Goal: Information Seeking & Learning: Learn about a topic

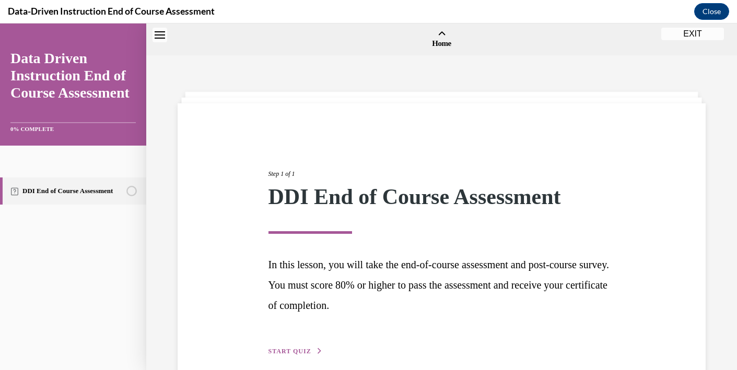
scroll to position [48, 0]
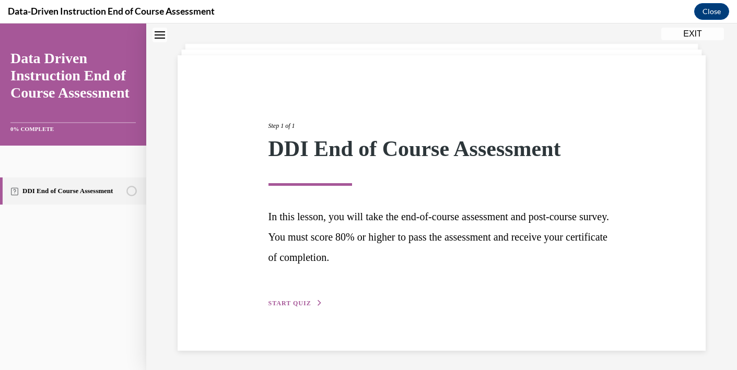
click at [285, 305] on span "START QUIZ" at bounding box center [289, 303] width 43 height 7
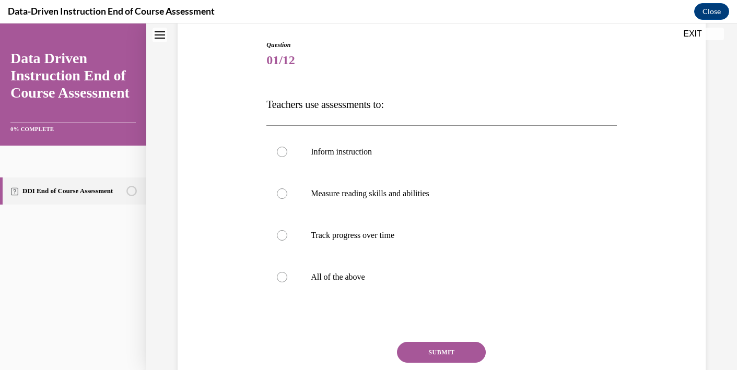
scroll to position [107, 0]
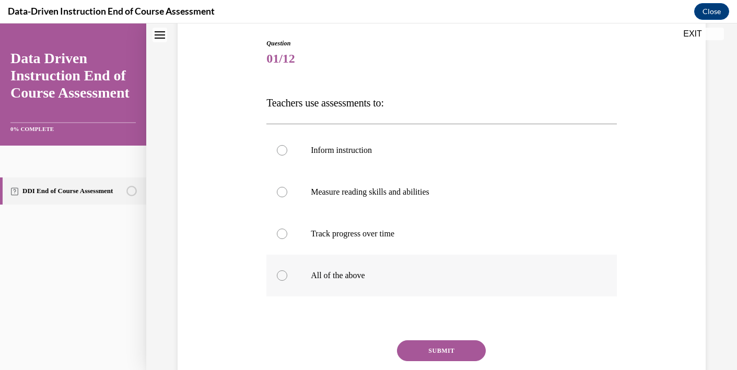
click at [284, 281] on div at bounding box center [282, 276] width 10 height 10
click at [284, 281] on input "All of the above" at bounding box center [282, 276] width 10 height 10
radio input "true"
click at [423, 352] on button "SUBMIT" at bounding box center [441, 351] width 89 height 21
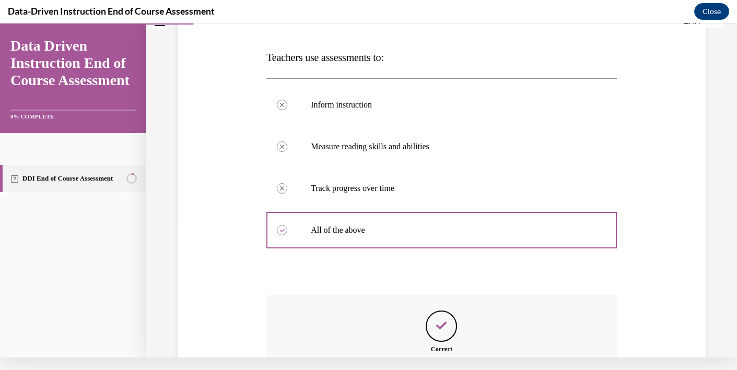
scroll to position [255, 0]
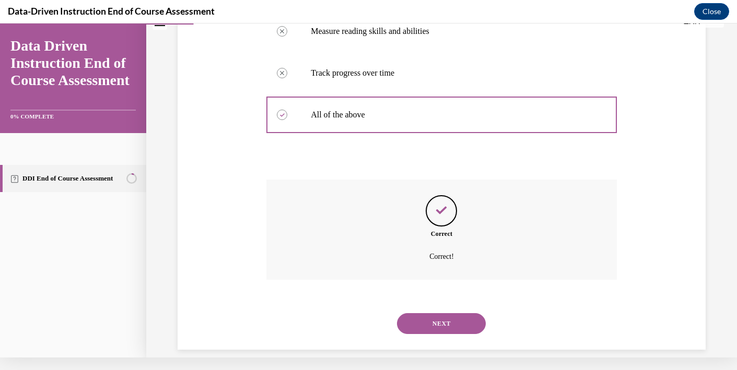
click at [431, 318] on button "NEXT" at bounding box center [441, 323] width 89 height 21
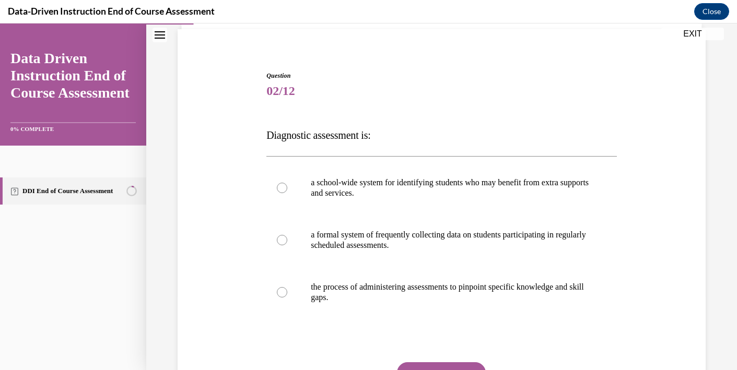
scroll to position [75, 0]
click at [348, 302] on label "the process of administering assessments to pinpoint specific knowledge and ski…" at bounding box center [441, 292] width 350 height 52
click at [287, 297] on input "the process of administering assessments to pinpoint specific knowledge and ski…" at bounding box center [282, 292] width 10 height 10
radio input "true"
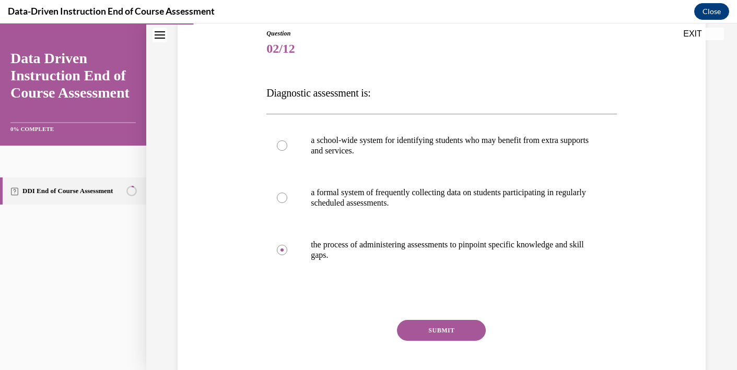
click at [426, 333] on button "SUBMIT" at bounding box center [441, 330] width 89 height 21
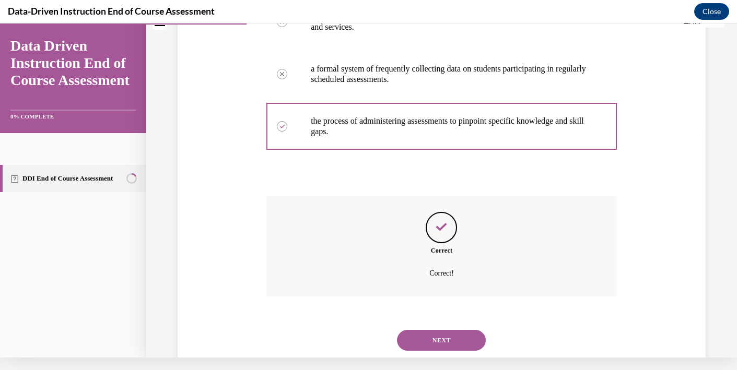
scroll to position [244, 0]
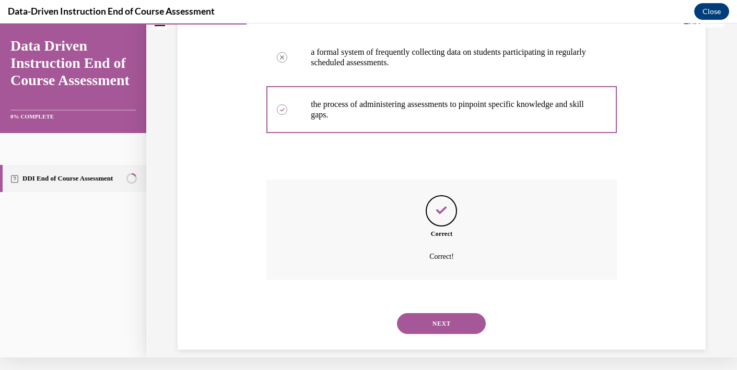
click at [428, 317] on button "NEXT" at bounding box center [441, 323] width 89 height 21
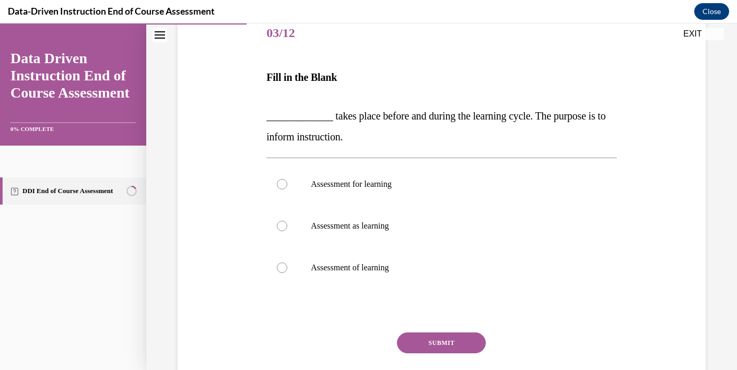
scroll to position [130, 0]
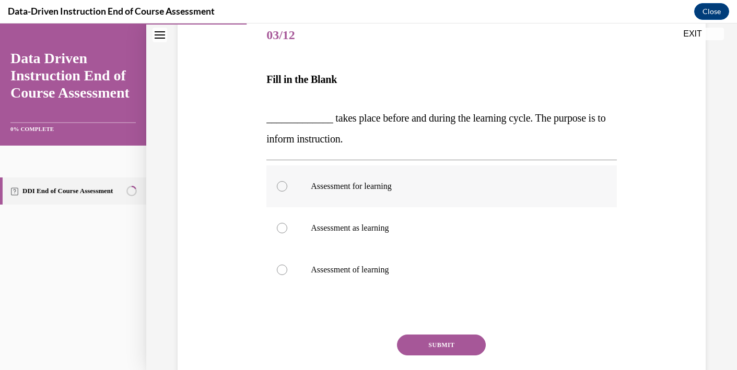
click at [338, 194] on label "Assessment for learning" at bounding box center [441, 187] width 350 height 42
click at [287, 192] on input "Assessment for learning" at bounding box center [282, 186] width 10 height 10
radio input "true"
click at [424, 341] on button "SUBMIT" at bounding box center [441, 345] width 89 height 21
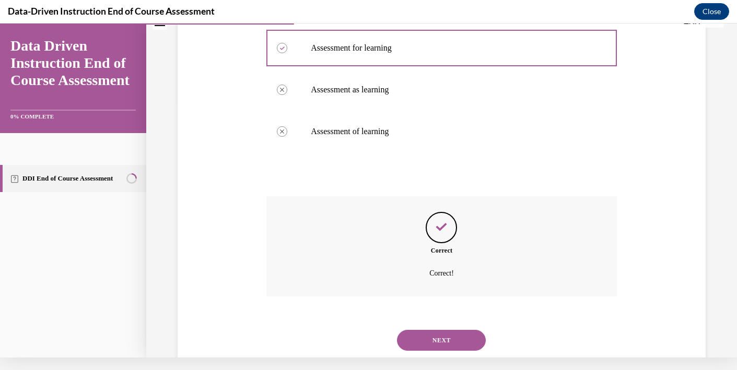
scroll to position [273, 0]
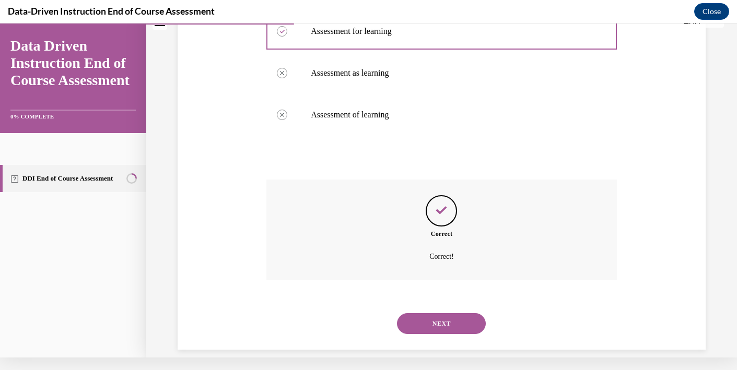
click at [435, 313] on button "NEXT" at bounding box center [441, 323] width 89 height 21
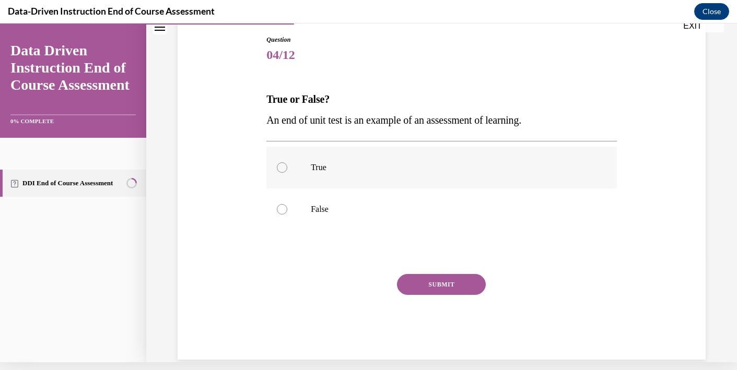
click at [326, 167] on p "True" at bounding box center [451, 167] width 280 height 10
click at [287, 167] on input "True" at bounding box center [282, 167] width 10 height 10
radio input "true"
click at [418, 286] on button "SUBMIT" at bounding box center [441, 284] width 89 height 21
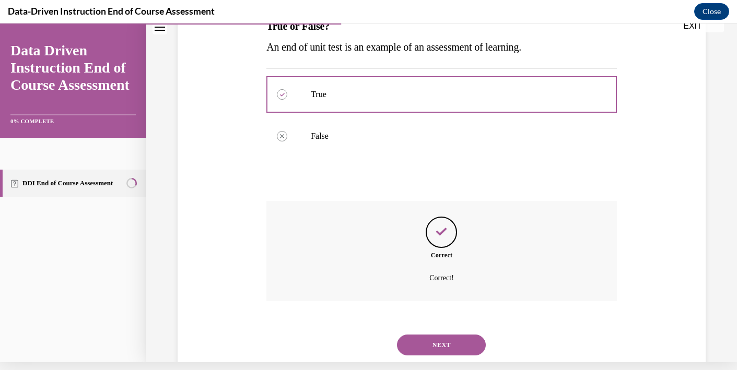
scroll to position [192, 0]
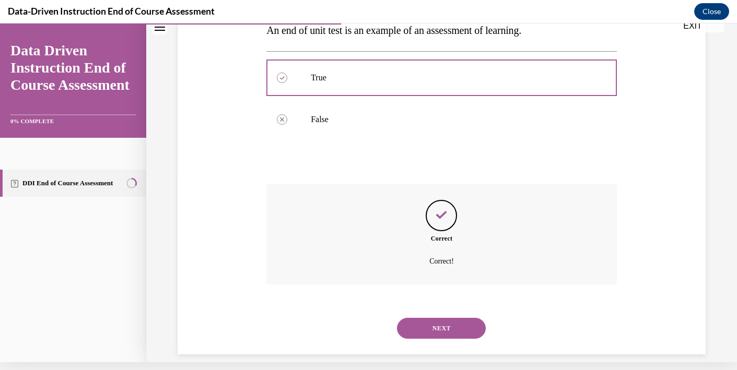
click at [434, 318] on button "NEXT" at bounding box center [441, 328] width 89 height 21
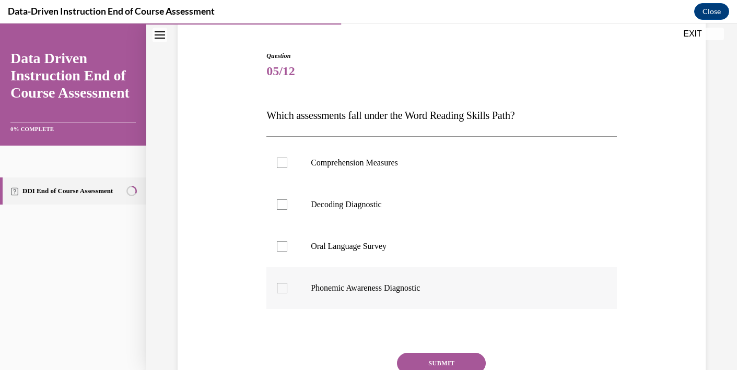
scroll to position [96, 0]
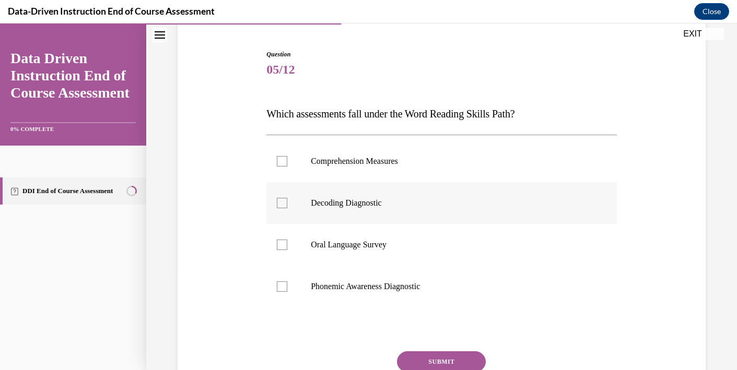
click at [285, 205] on div at bounding box center [282, 203] width 10 height 10
click at [285, 205] on input "Decoding Diagnostic" at bounding box center [282, 203] width 10 height 10
checkbox input "true"
click at [284, 290] on div at bounding box center [282, 287] width 10 height 10
click at [284, 290] on input "Phonemic Awareness Diagnostic" at bounding box center [282, 287] width 10 height 10
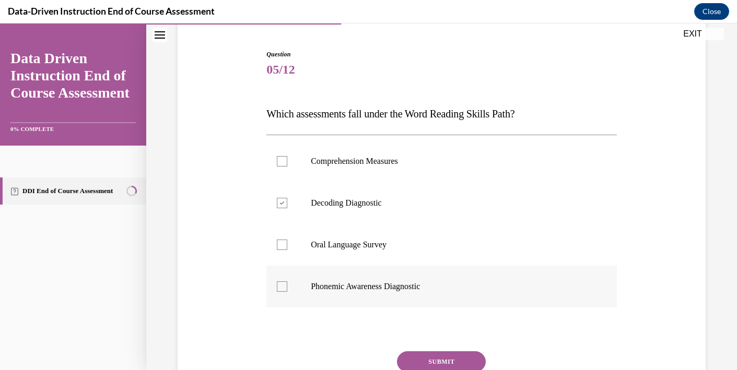
checkbox input "true"
click at [422, 363] on button "SUBMIT" at bounding box center [441, 362] width 89 height 21
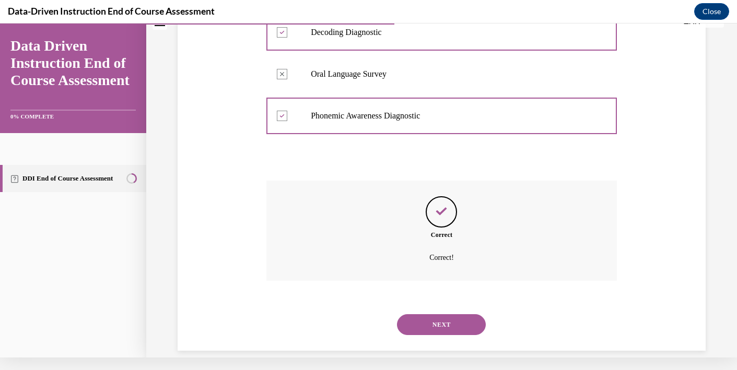
scroll to position [255, 0]
click at [440, 313] on button "NEXT" at bounding box center [441, 323] width 89 height 21
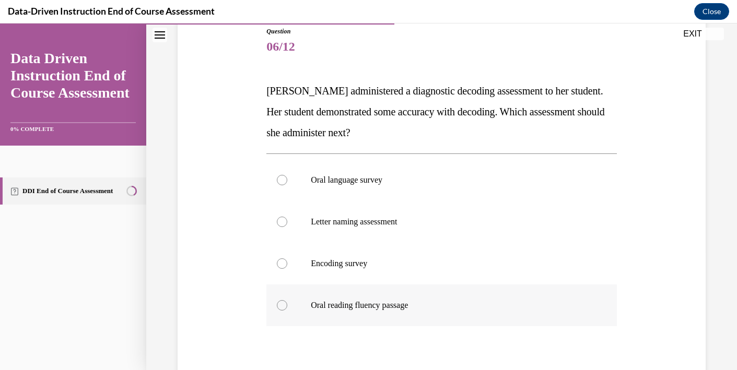
scroll to position [121, 0]
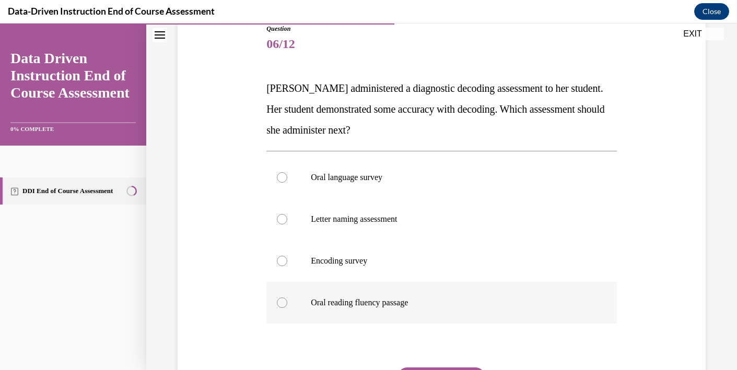
click at [379, 307] on p "Oral reading fluency passage" at bounding box center [451, 303] width 280 height 10
click at [287, 307] on input "Oral reading fluency passage" at bounding box center [282, 303] width 10 height 10
radio input "true"
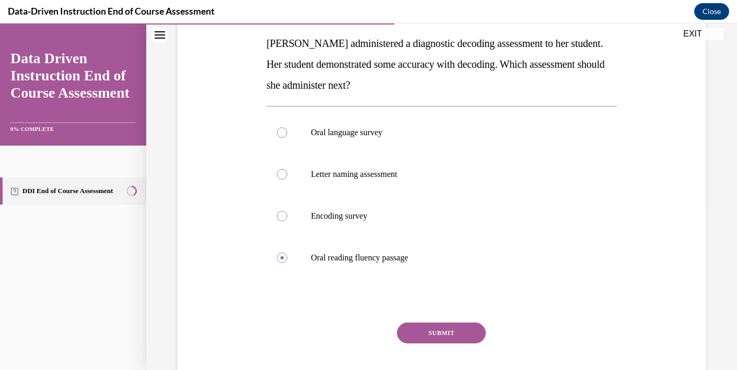
click at [426, 338] on button "SUBMIT" at bounding box center [441, 333] width 89 height 21
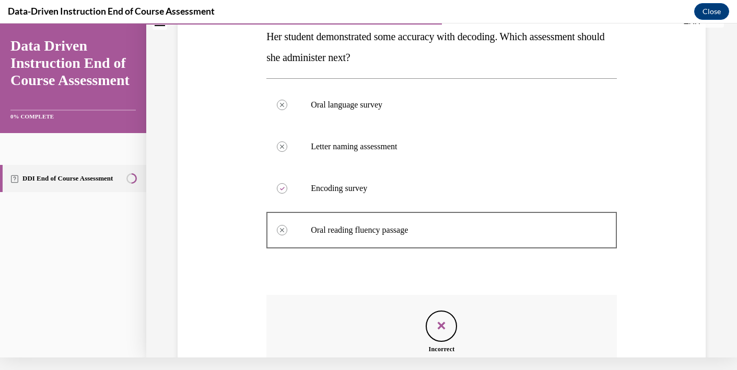
scroll to position [297, 0]
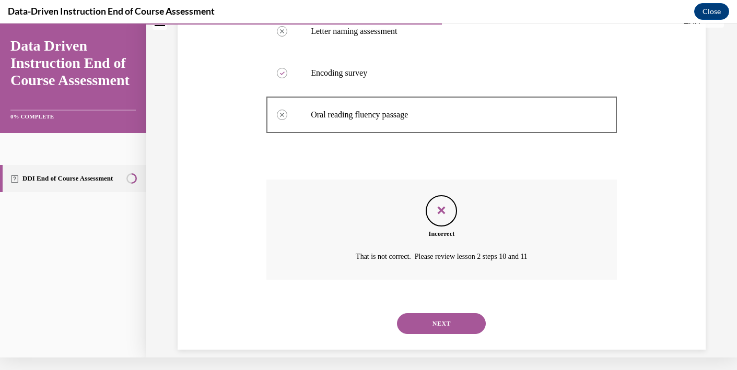
click at [467, 313] on button "NEXT" at bounding box center [441, 323] width 89 height 21
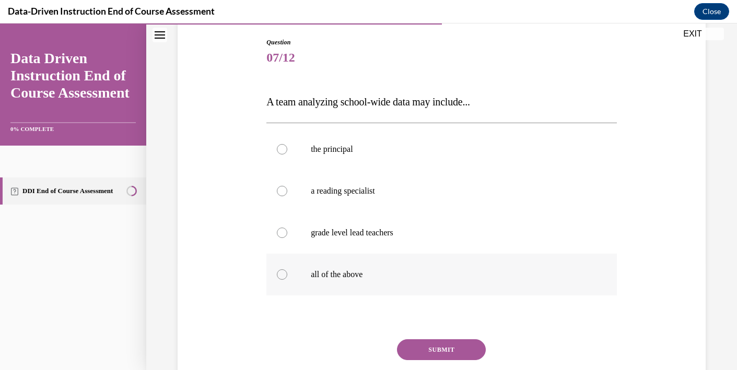
scroll to position [118, 0]
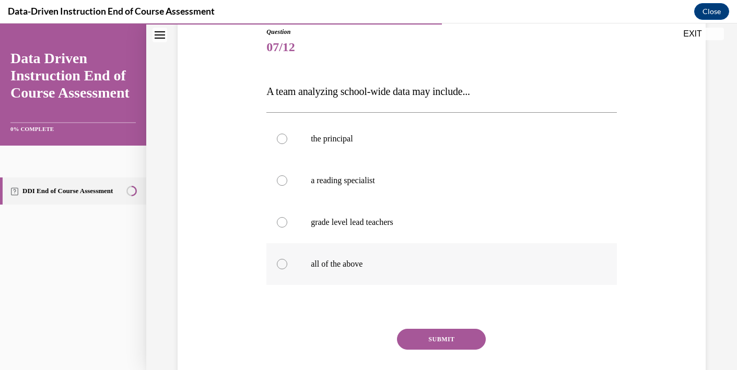
click at [282, 267] on div at bounding box center [282, 264] width 10 height 10
click at [282, 267] on input "all of the above" at bounding box center [282, 264] width 10 height 10
radio input "true"
click at [422, 336] on button "SUBMIT" at bounding box center [441, 339] width 89 height 21
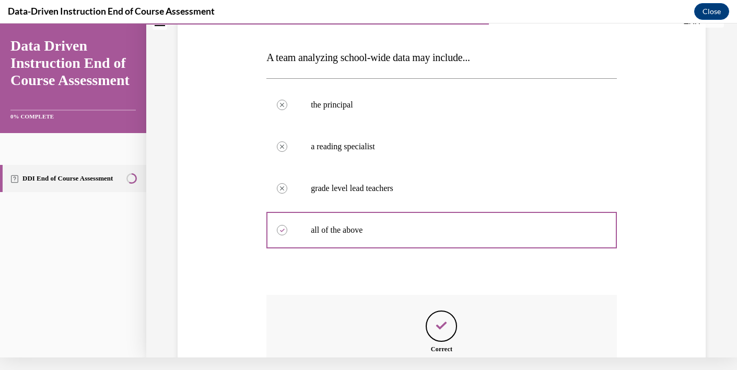
scroll to position [255, 0]
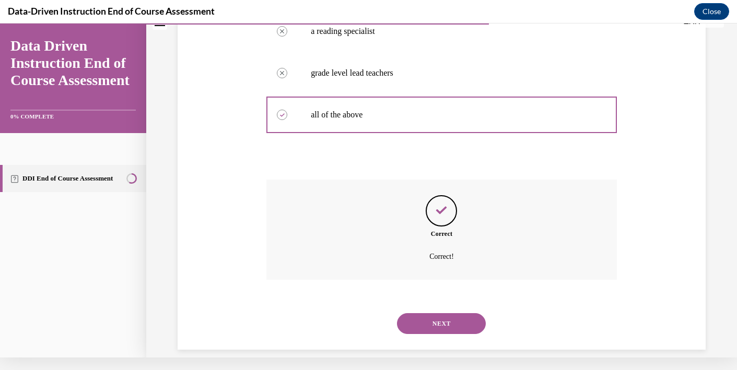
click at [425, 313] on button "NEXT" at bounding box center [441, 323] width 89 height 21
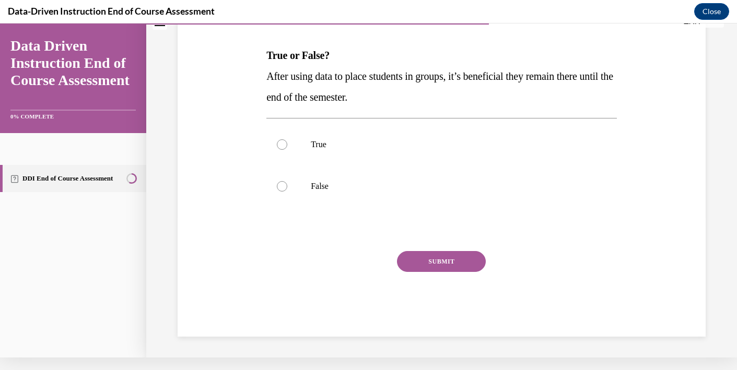
scroll to position [0, 0]
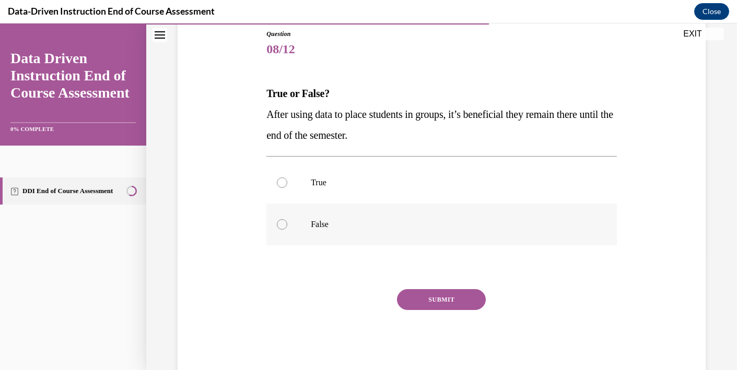
click at [324, 225] on p "False" at bounding box center [451, 224] width 280 height 10
click at [287, 225] on input "False" at bounding box center [282, 224] width 10 height 10
radio input "true"
click at [418, 296] on button "SUBMIT" at bounding box center [441, 299] width 89 height 21
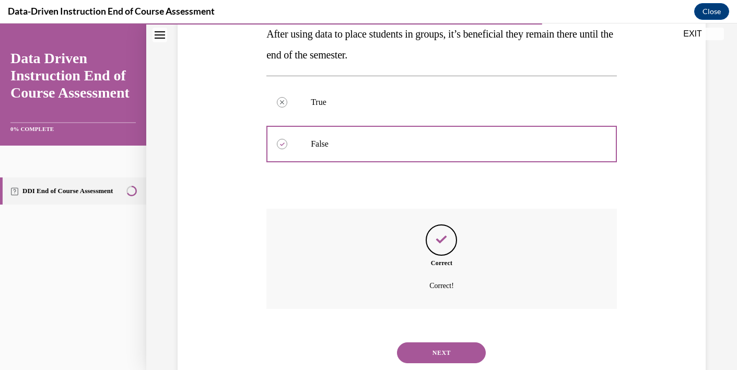
scroll to position [213, 0]
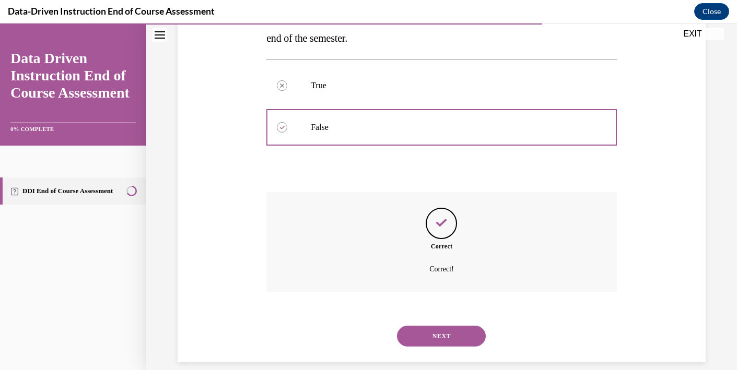
click at [428, 330] on button "NEXT" at bounding box center [441, 336] width 89 height 21
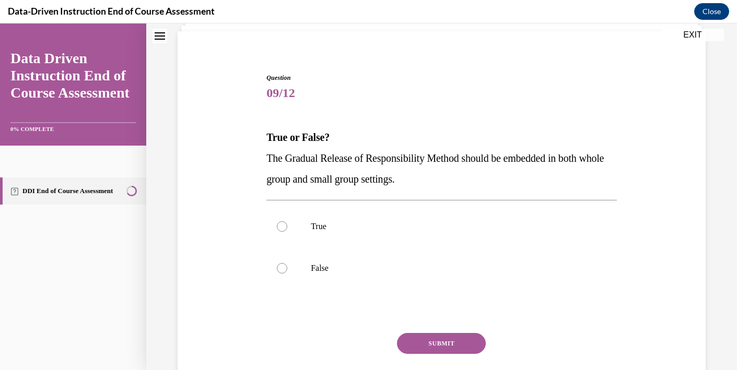
scroll to position [79, 0]
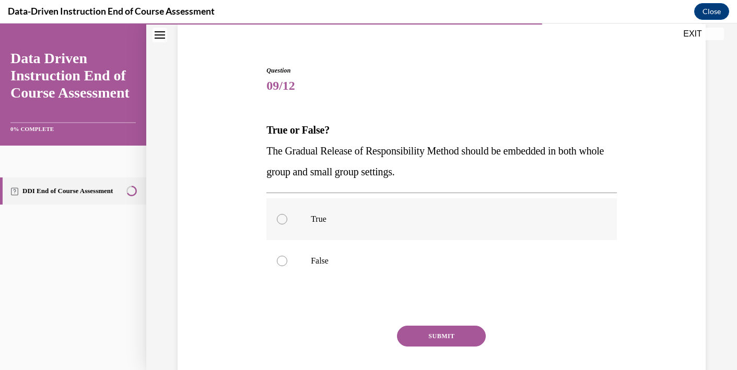
click at [302, 217] on label "True" at bounding box center [441, 219] width 350 height 42
click at [287, 217] on input "True" at bounding box center [282, 219] width 10 height 10
radio input "true"
click at [435, 344] on button "SUBMIT" at bounding box center [441, 336] width 89 height 21
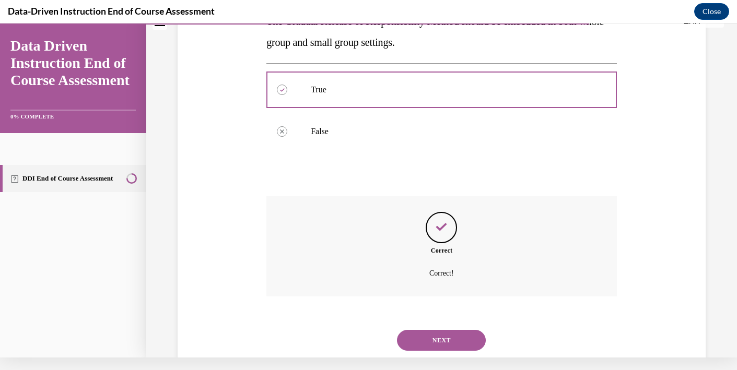
scroll to position [213, 0]
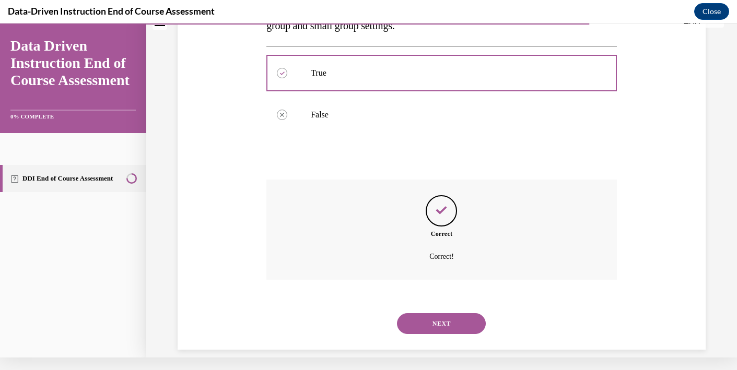
click at [457, 316] on button "NEXT" at bounding box center [441, 323] width 89 height 21
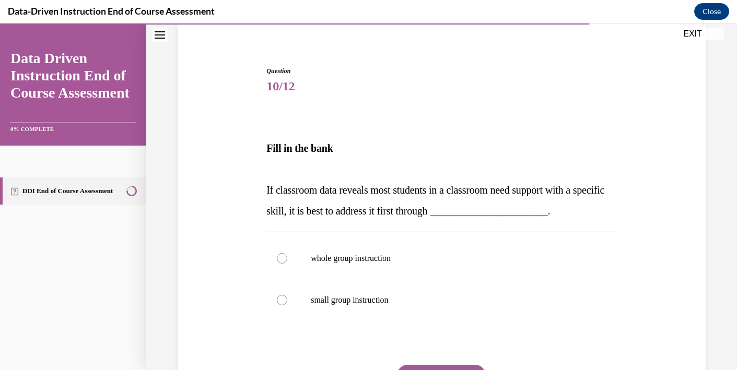
scroll to position [84, 0]
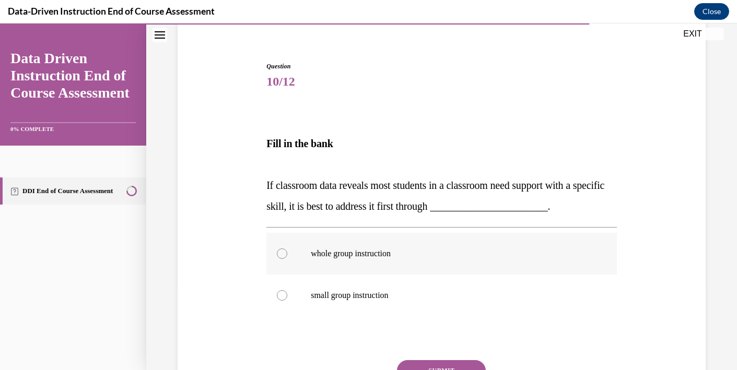
click at [382, 255] on p "whole group instruction" at bounding box center [451, 254] width 280 height 10
click at [287, 255] on input "whole group instruction" at bounding box center [282, 254] width 10 height 10
radio input "true"
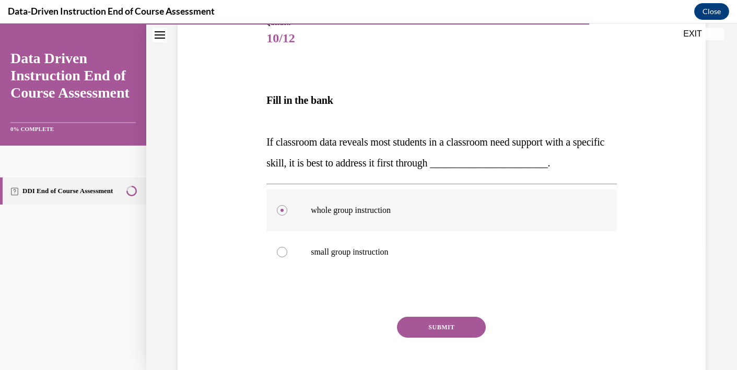
scroll to position [128, 0]
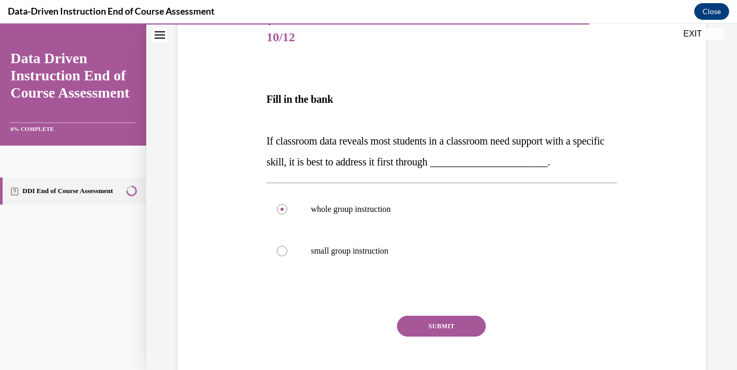
click at [452, 325] on button "SUBMIT" at bounding box center [441, 326] width 89 height 21
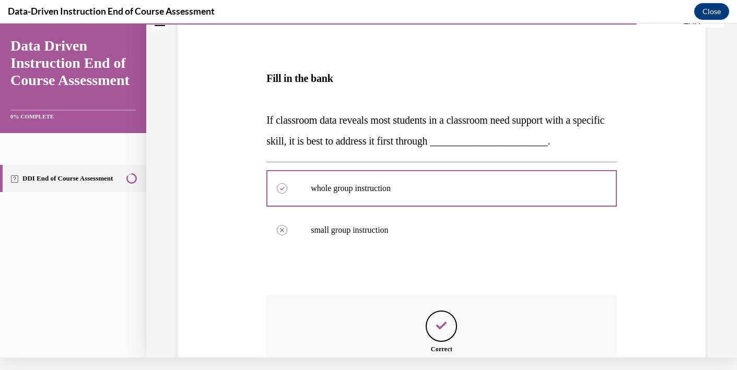
scroll to position [252, 0]
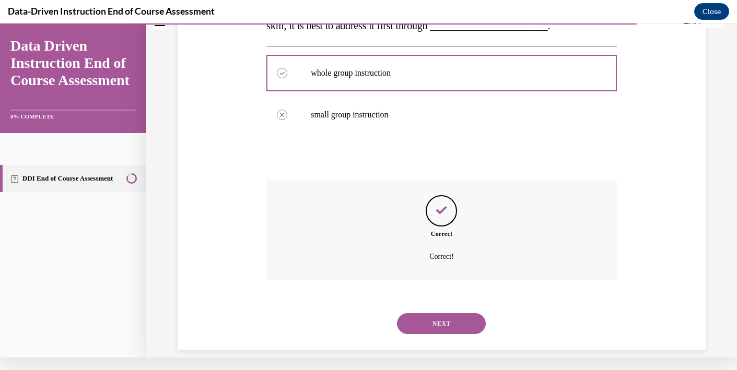
click at [445, 313] on button "NEXT" at bounding box center [441, 323] width 89 height 21
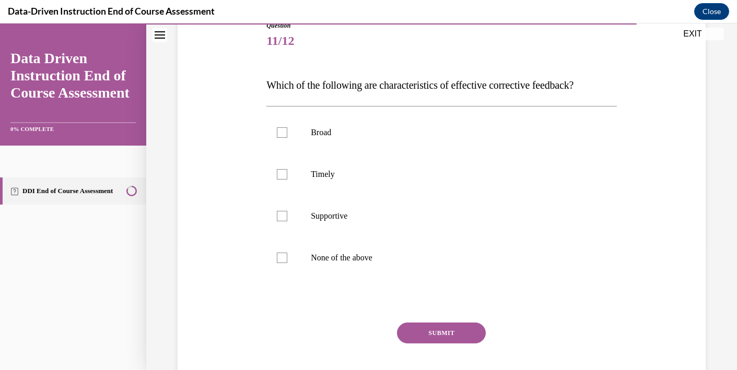
scroll to position [127, 0]
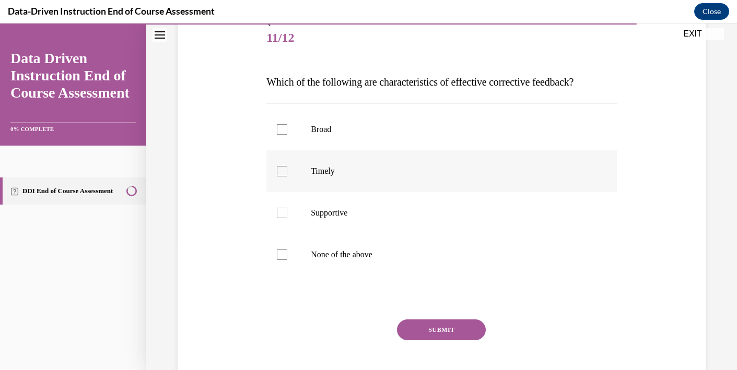
click at [313, 185] on label "Timely" at bounding box center [441, 171] width 350 height 42
click at [287, 177] on input "Timely" at bounding box center [282, 171] width 10 height 10
checkbox input "true"
click at [319, 215] on p "Supportive" at bounding box center [451, 213] width 280 height 10
click at [287, 215] on input "Supportive" at bounding box center [282, 213] width 10 height 10
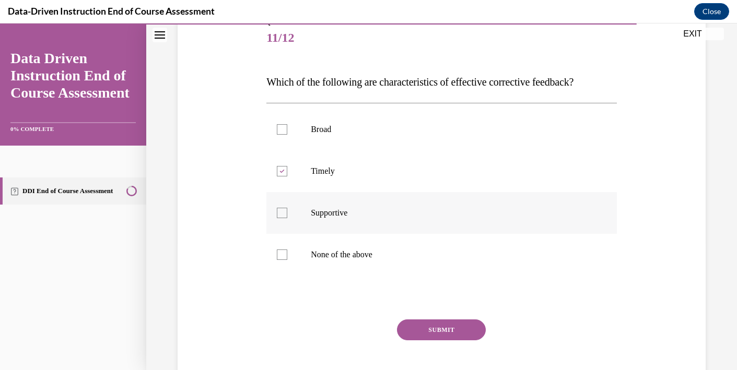
checkbox input "true"
click at [422, 332] on button "SUBMIT" at bounding box center [441, 330] width 89 height 21
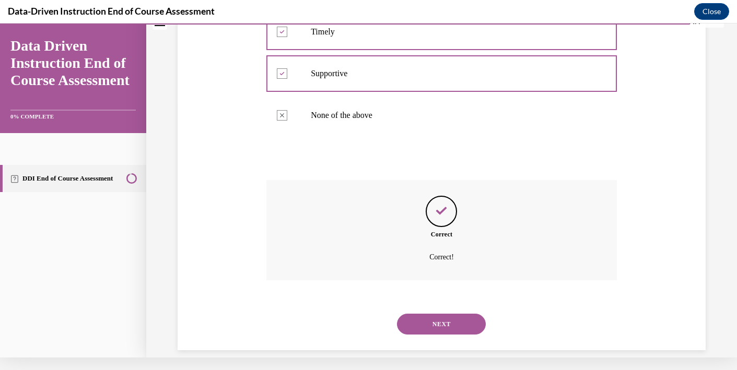
scroll to position [255, 0]
click at [423, 316] on button "NEXT" at bounding box center [441, 323] width 89 height 21
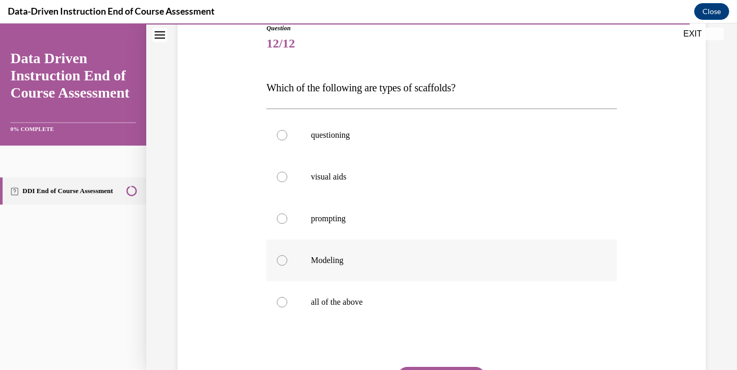
scroll to position [123, 0]
click at [359, 308] on label "all of the above" at bounding box center [441, 301] width 350 height 42
click at [287, 306] on input "all of the above" at bounding box center [282, 301] width 10 height 10
radio input "true"
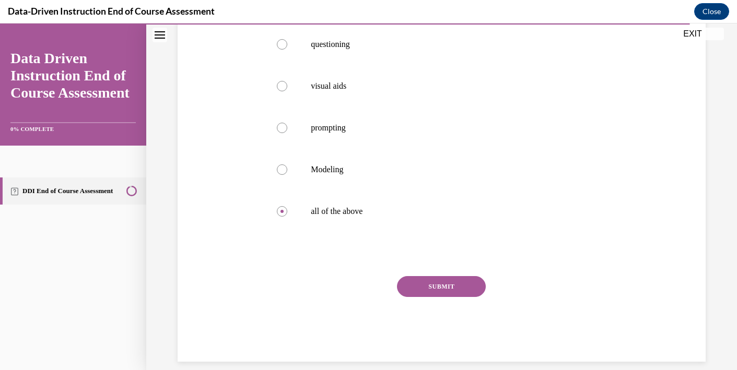
click at [453, 290] on button "SUBMIT" at bounding box center [441, 286] width 89 height 21
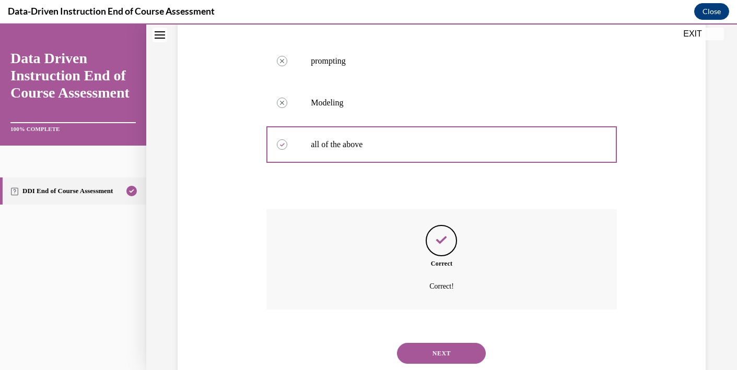
scroll to position [297, 0]
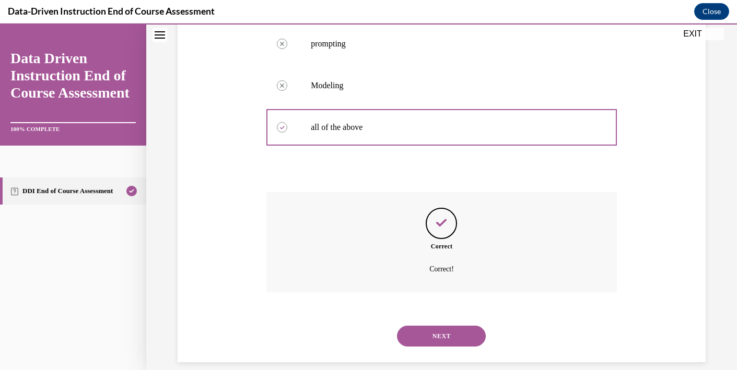
click at [448, 326] on button "NEXT" at bounding box center [441, 336] width 89 height 21
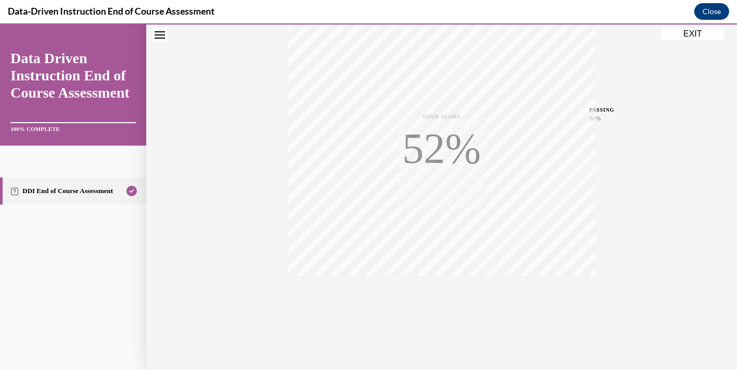
scroll to position [189, 0]
click at [691, 30] on button "EXIT" at bounding box center [692, 34] width 63 height 13
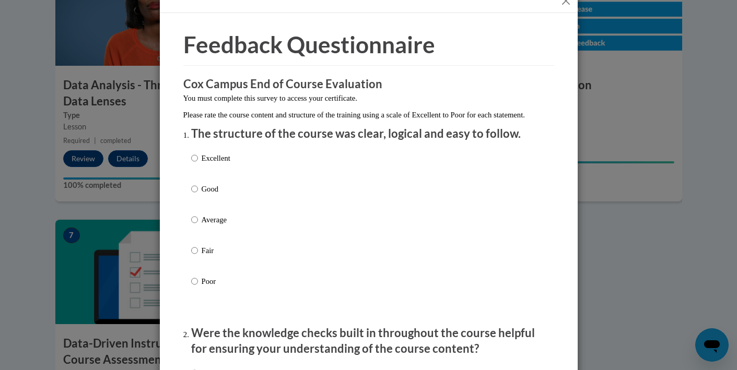
scroll to position [22, 0]
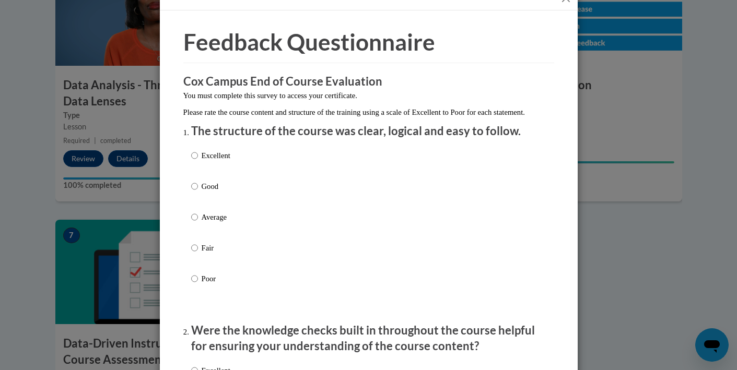
click at [226, 160] on p "Excellent" at bounding box center [216, 155] width 29 height 11
click at [198, 160] on input "Excellent" at bounding box center [194, 155] width 7 height 11
radio input "true"
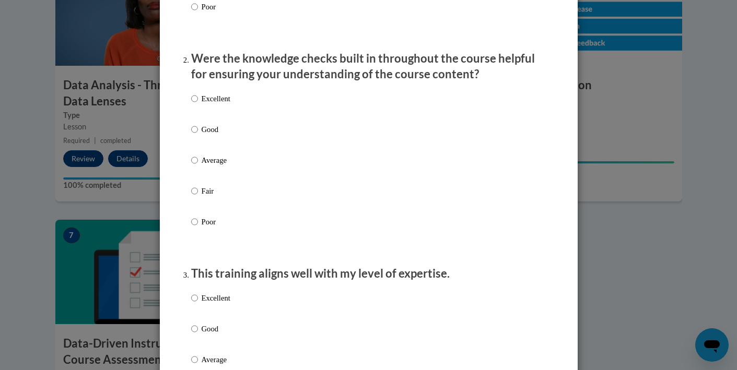
scroll to position [316, 0]
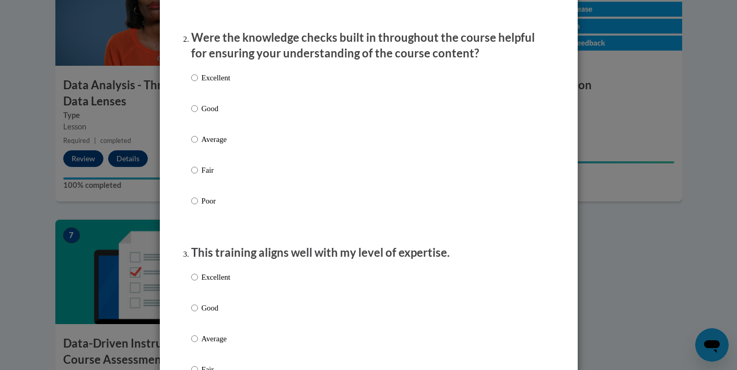
click at [220, 94] on label "Excellent" at bounding box center [210, 86] width 39 height 28
click at [198, 84] on input "Excellent" at bounding box center [194, 77] width 7 height 11
radio input "true"
click at [218, 283] on p "Excellent" at bounding box center [216, 276] width 29 height 11
click at [198, 283] on input "Excellent" at bounding box center [194, 276] width 7 height 11
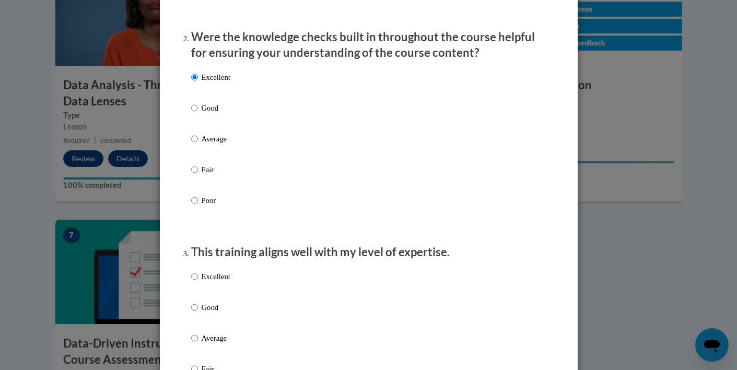
radio input "true"
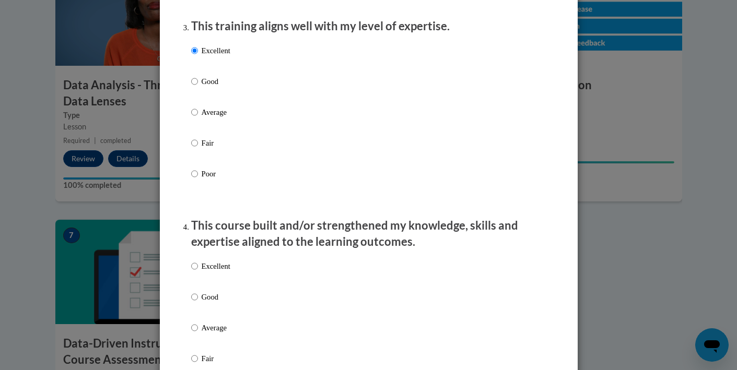
scroll to position [543, 0]
click at [214, 272] on p "Excellent" at bounding box center [216, 265] width 29 height 11
click at [198, 272] on input "Excellent" at bounding box center [194, 265] width 7 height 11
radio input "true"
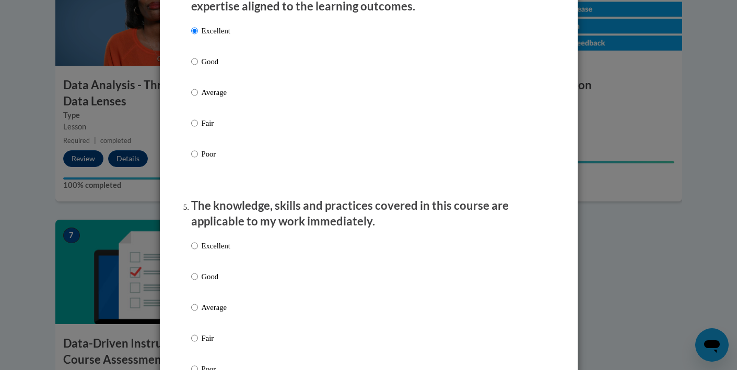
click at [208, 252] on p "Excellent" at bounding box center [216, 245] width 29 height 11
click at [198, 252] on input "Excellent" at bounding box center [194, 245] width 7 height 11
radio input "true"
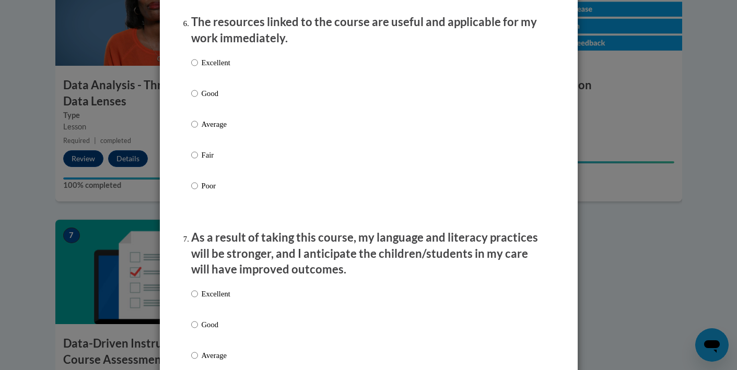
scroll to position [1199, 0]
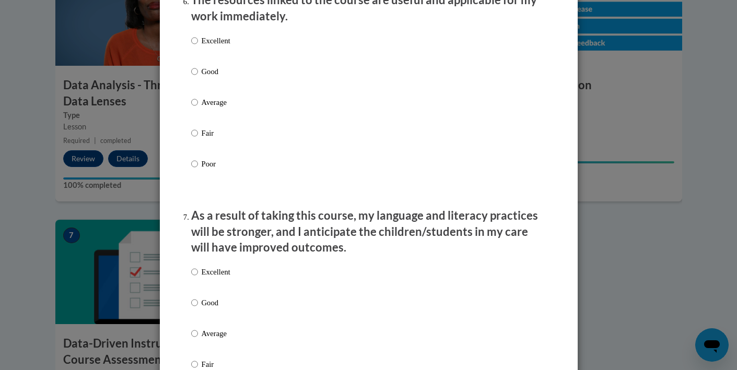
click at [209, 44] on p "Excellent" at bounding box center [216, 40] width 29 height 11
click at [198, 44] on input "Excellent" at bounding box center [194, 40] width 7 height 11
radio input "true"
click at [216, 276] on p "Excellent" at bounding box center [216, 271] width 29 height 11
click at [198, 276] on input "Excellent" at bounding box center [194, 271] width 7 height 11
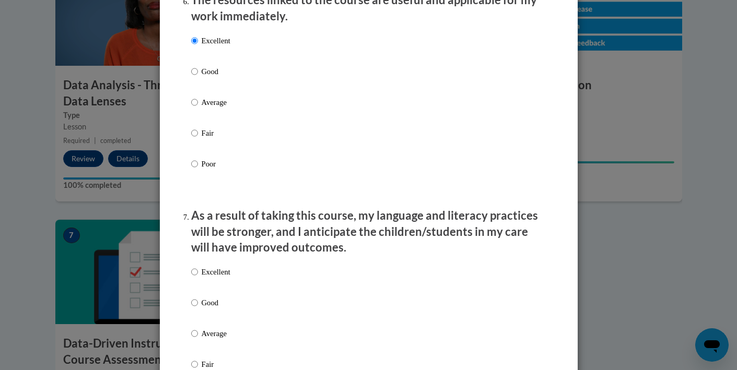
radio input "true"
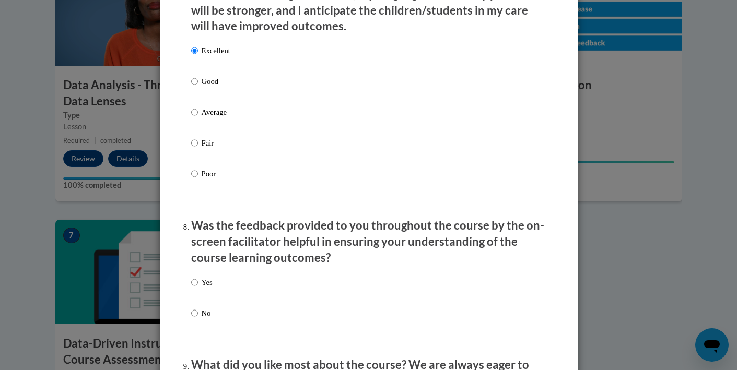
scroll to position [1421, 0]
click at [208, 288] on label "Yes" at bounding box center [201, 290] width 21 height 28
click at [198, 287] on input "Yes" at bounding box center [194, 281] width 7 height 11
radio input "true"
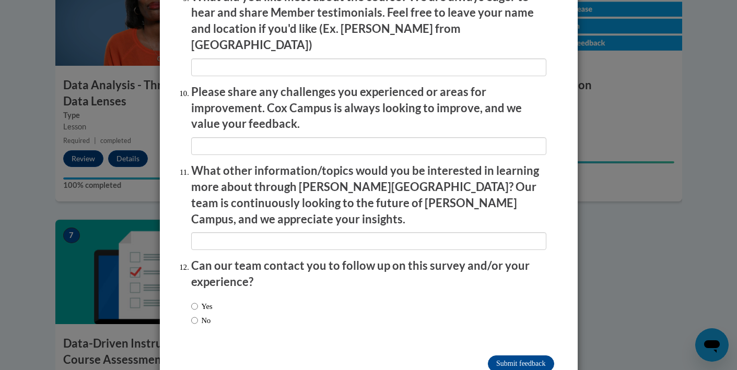
scroll to position [1788, 0]
click at [527, 356] on input "Submit feedback" at bounding box center [521, 364] width 66 height 17
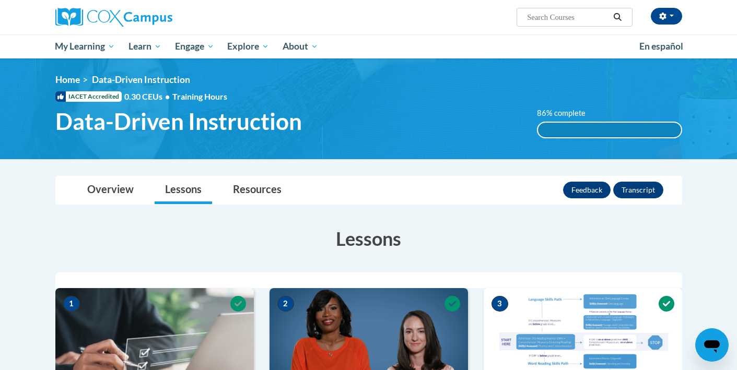
scroll to position [0, 0]
click at [273, 195] on link "Resources" at bounding box center [257, 191] width 69 height 28
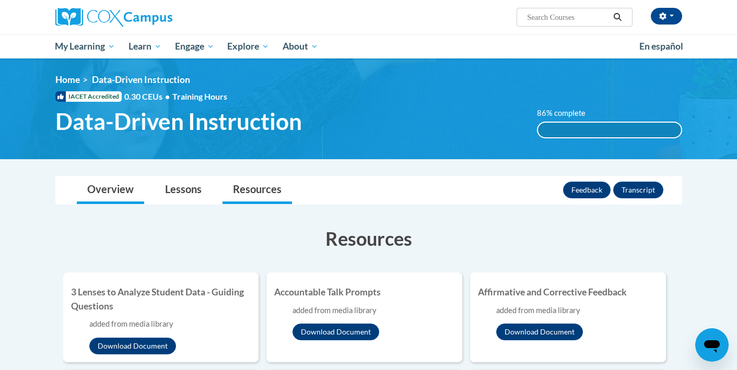
click at [109, 190] on link "Overview" at bounding box center [110, 191] width 67 height 28
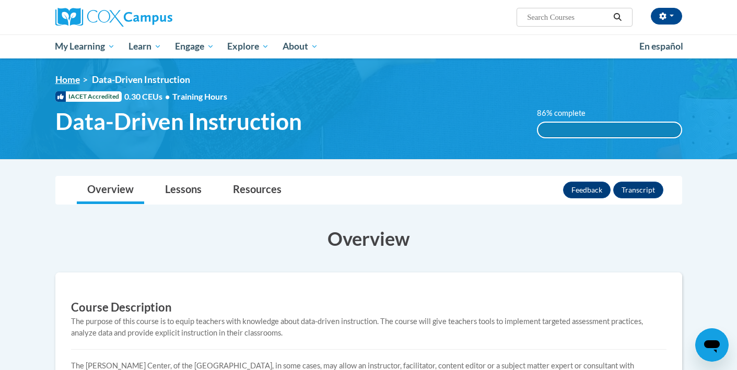
click at [71, 81] on link "Home" at bounding box center [67, 79] width 25 height 11
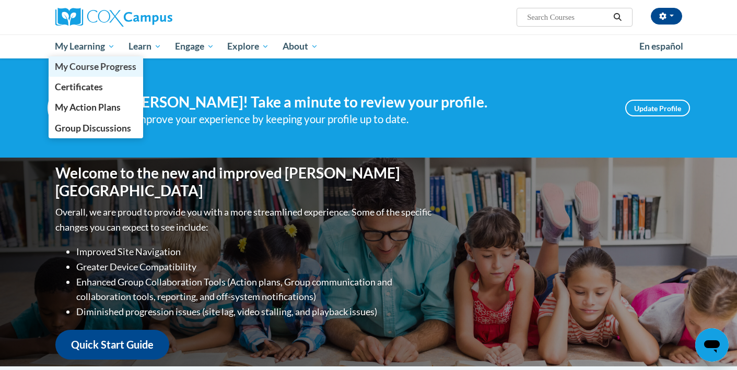
click at [94, 66] on span "My Course Progress" at bounding box center [95, 66] width 81 height 11
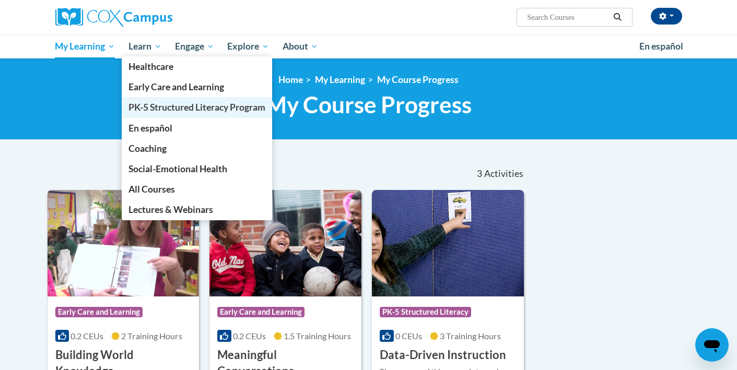
click at [169, 115] on link "PK-5 Structured Literacy Program" at bounding box center [197, 107] width 150 height 20
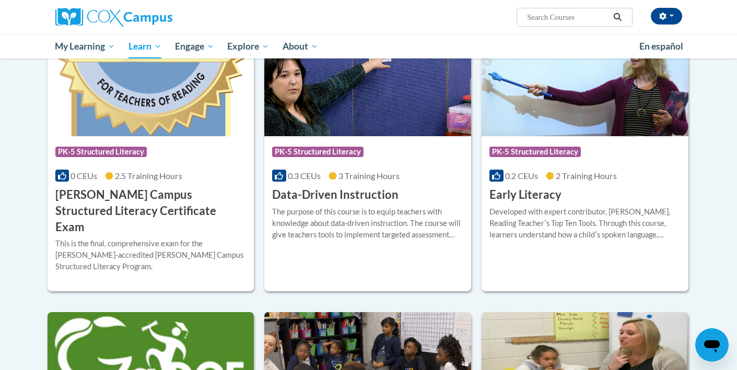
scroll to position [352, 0]
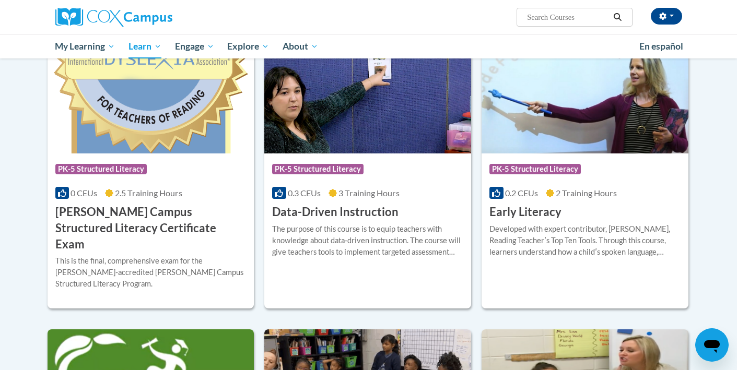
click at [207, 211] on h3 "Cox Campus Structured Literacy Certificate Exam" at bounding box center [150, 228] width 191 height 48
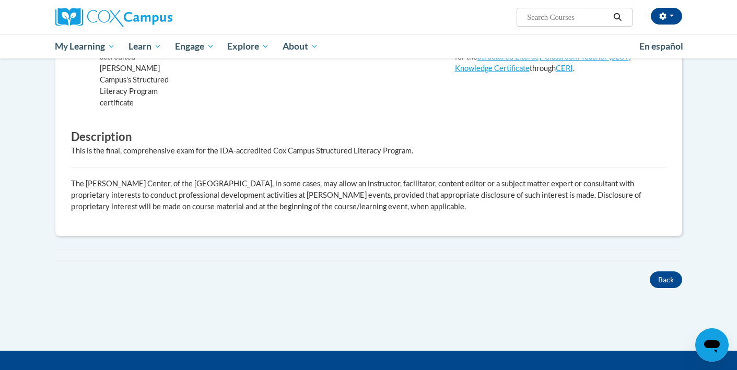
scroll to position [379, 0]
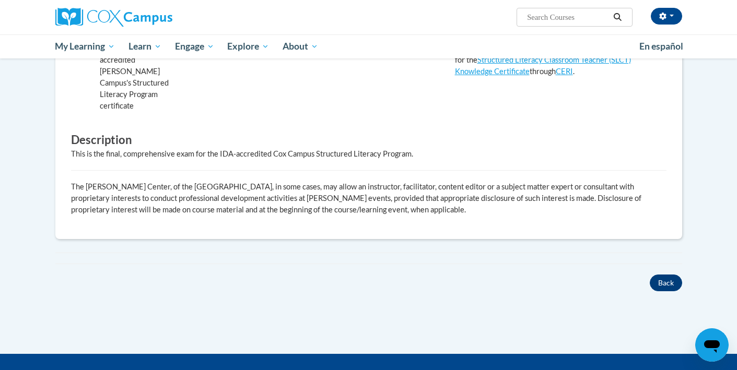
click at [669, 275] on button "Back" at bounding box center [666, 283] width 32 height 17
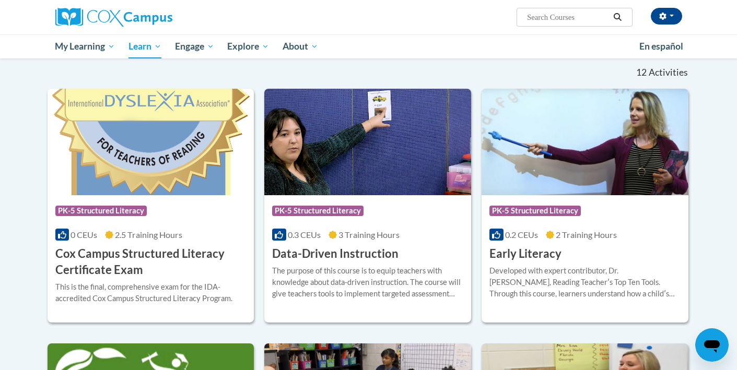
scroll to position [311, 0]
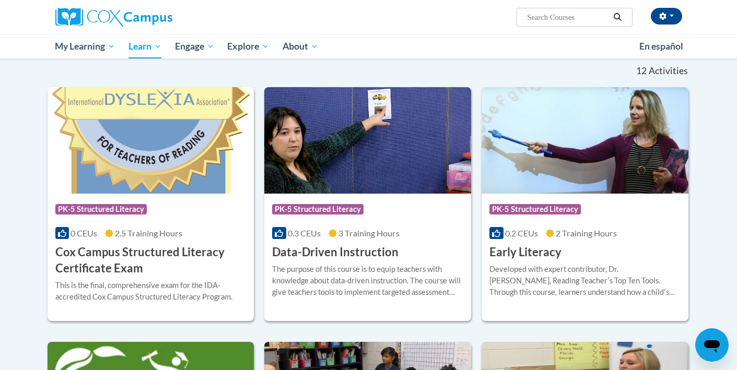
click at [616, 247] on div "Course Category: PK-5 Structured Literacy 0.2 CEUs 2 Training Hours COURSE Earl…" at bounding box center [585, 227] width 207 height 67
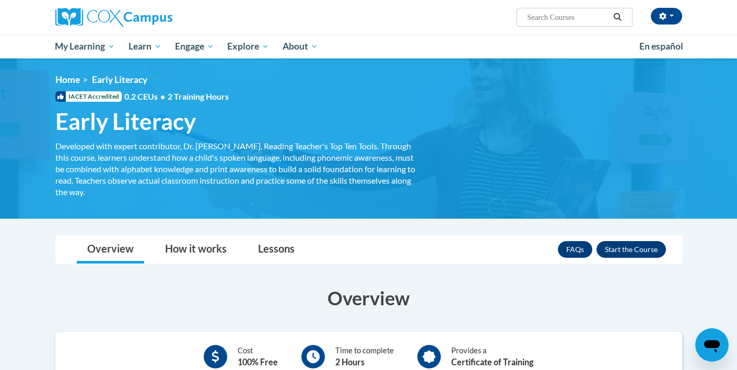
click at [634, 246] on button "Enroll" at bounding box center [631, 249] width 69 height 17
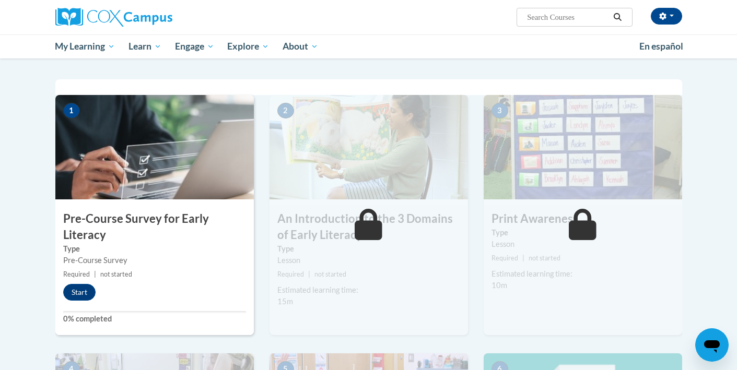
scroll to position [195, 0]
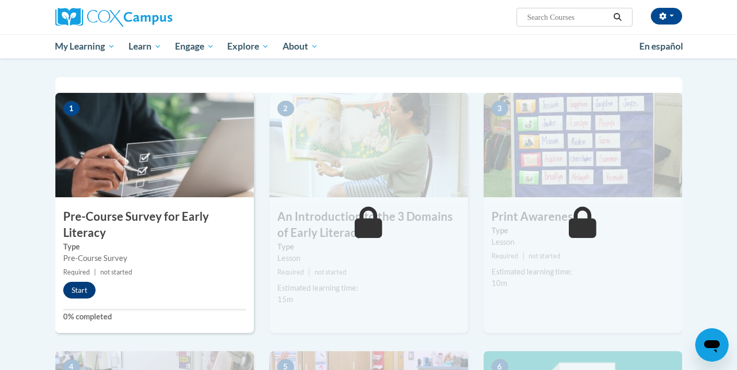
click at [86, 294] on button "Start" at bounding box center [79, 290] width 32 height 17
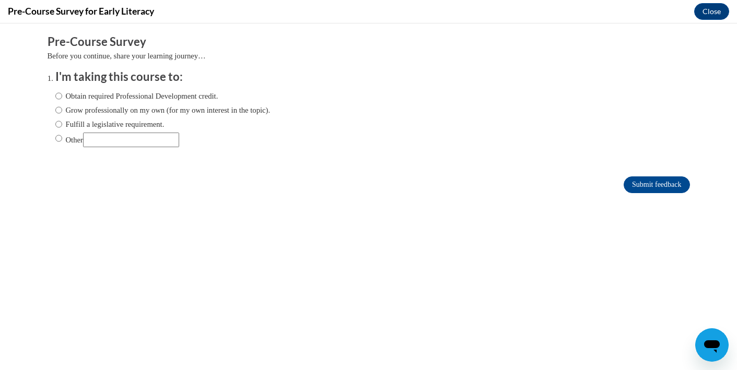
scroll to position [0, 0]
click at [125, 98] on label "Obtain required Professional Development credit." at bounding box center [136, 95] width 163 height 11
click at [62, 98] on input "Obtain required Professional Development credit." at bounding box center [58, 95] width 7 height 11
radio input "true"
click at [636, 182] on input "Submit feedback" at bounding box center [657, 185] width 66 height 17
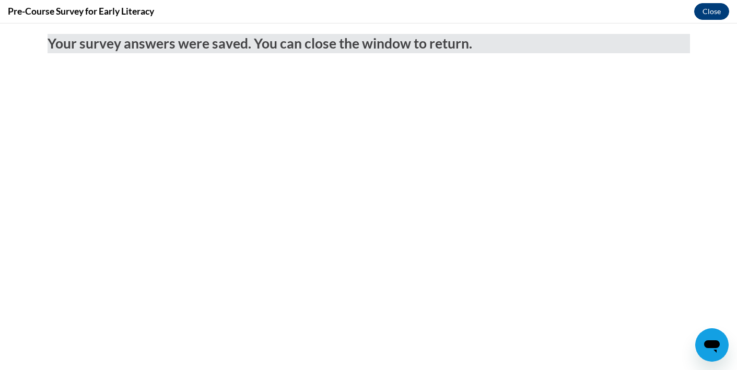
click at [720, 13] on button "Close" at bounding box center [711, 11] width 35 height 17
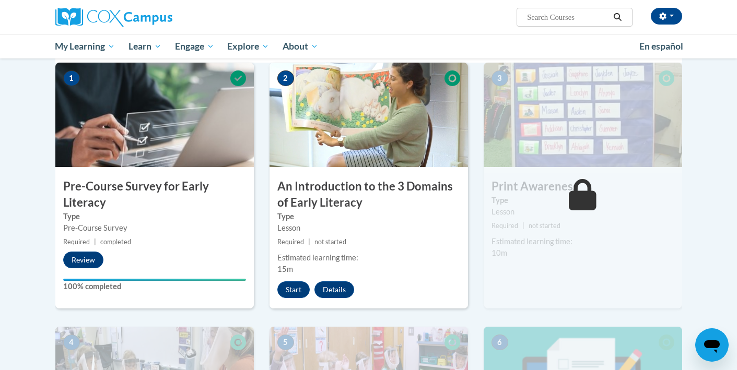
scroll to position [224, 0]
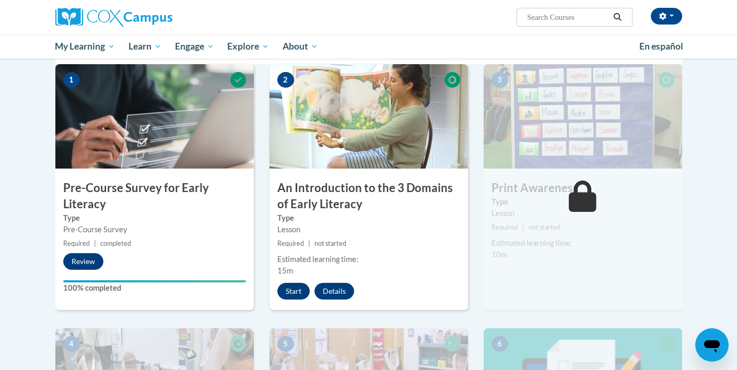
click at [297, 291] on button "Start" at bounding box center [293, 291] width 32 height 17
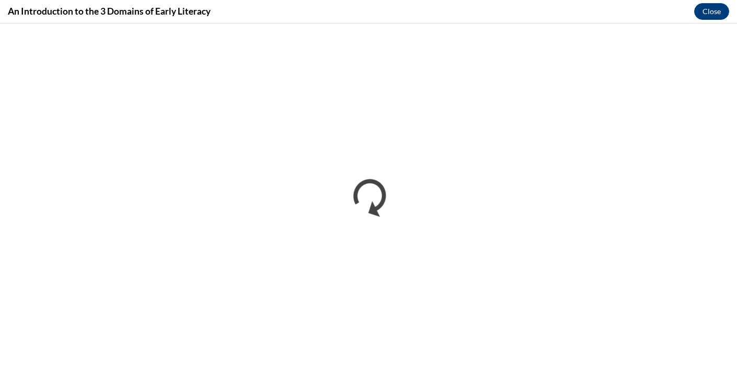
scroll to position [0, 0]
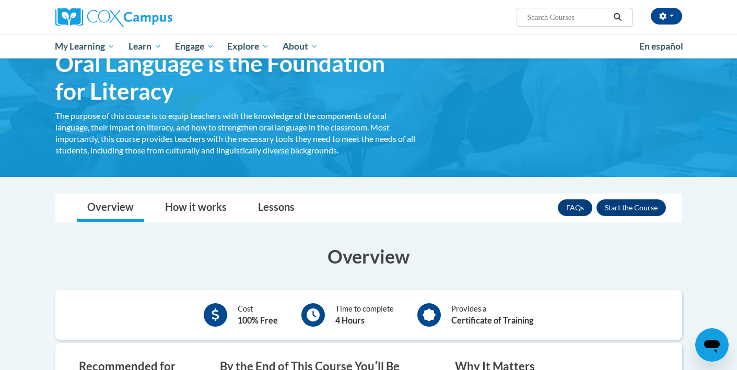
scroll to position [55, 0]
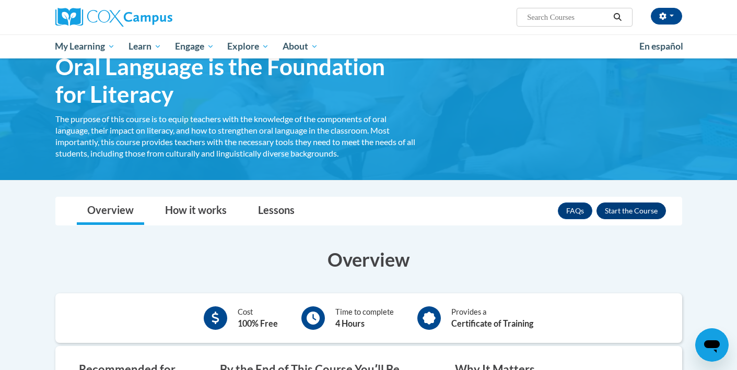
click at [630, 213] on button "Enroll" at bounding box center [631, 211] width 69 height 17
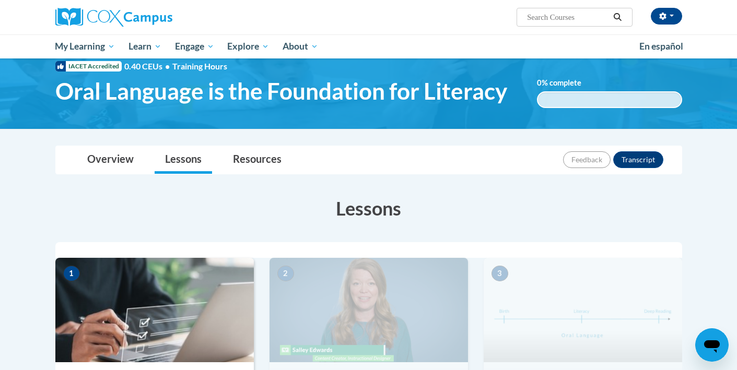
scroll to position [27, 0]
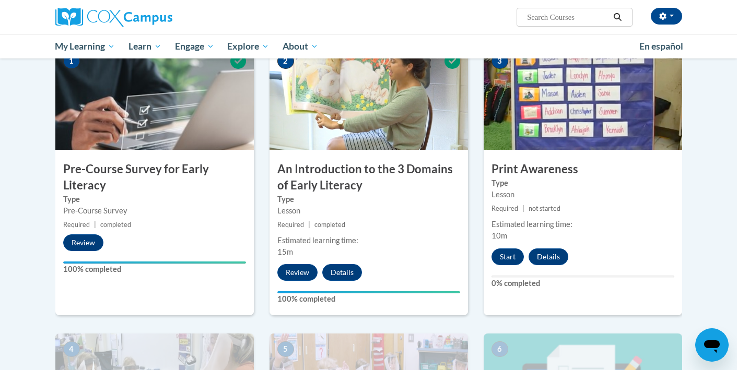
scroll to position [243, 0]
click at [299, 274] on button "Review" at bounding box center [297, 272] width 40 height 17
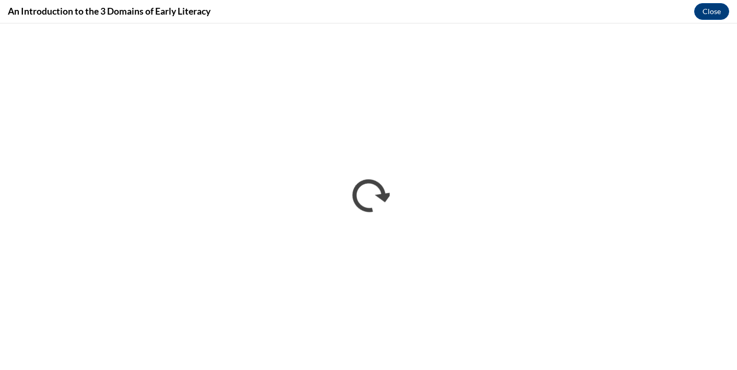
scroll to position [0, 0]
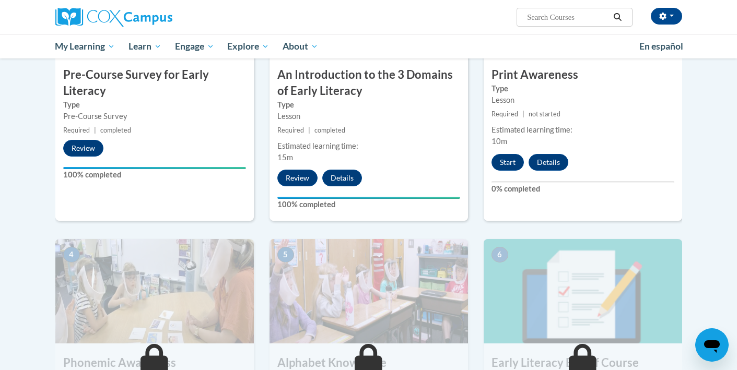
scroll to position [328, 0]
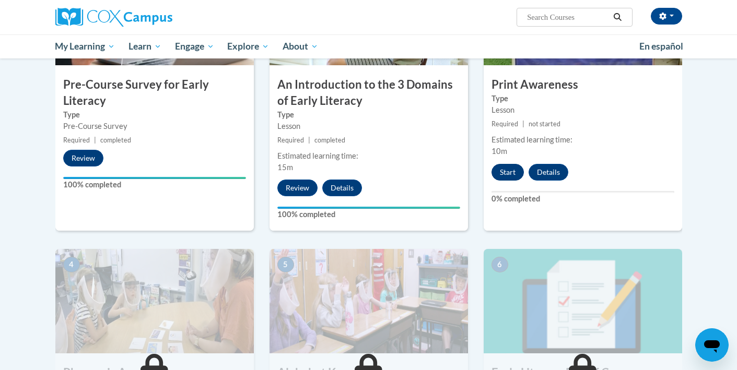
click at [505, 176] on button "Start" at bounding box center [508, 172] width 32 height 17
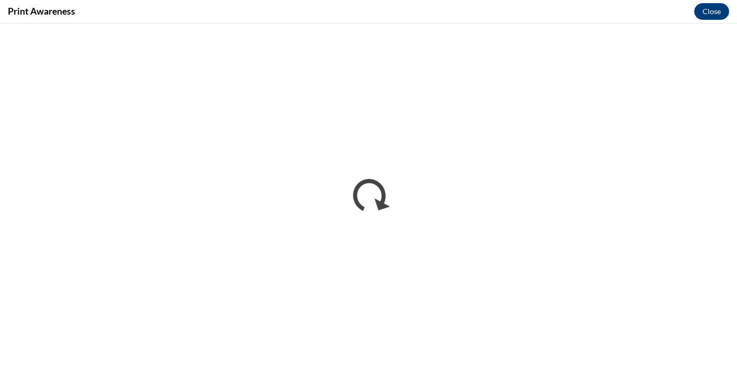
scroll to position [0, 0]
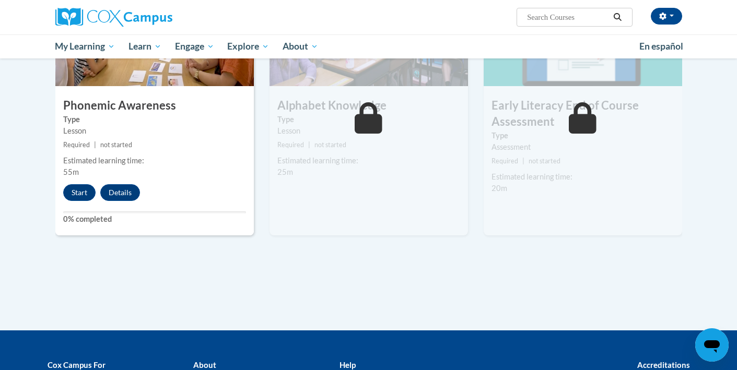
scroll to position [597, 0]
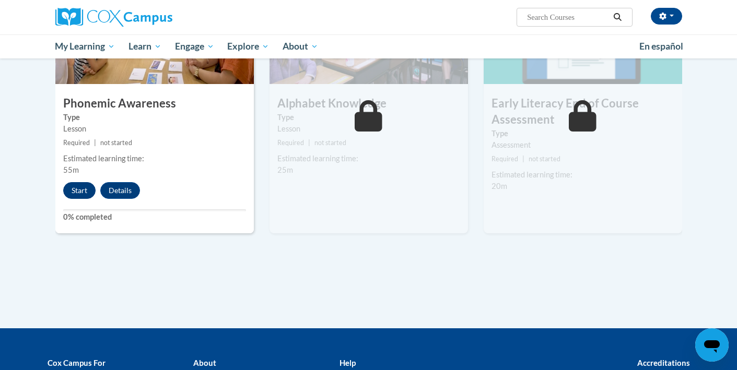
click at [76, 192] on button "Start" at bounding box center [79, 190] width 32 height 17
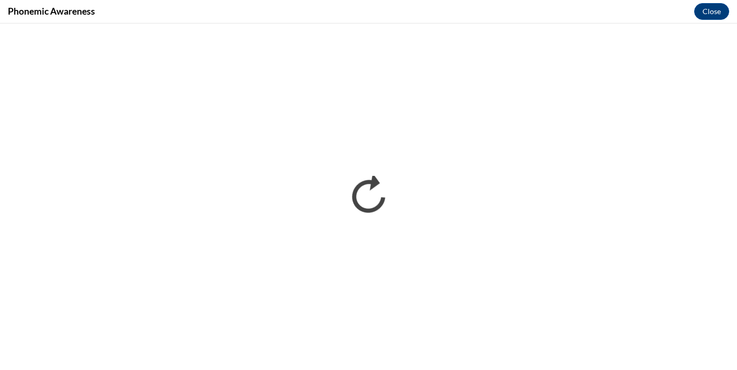
scroll to position [0, 0]
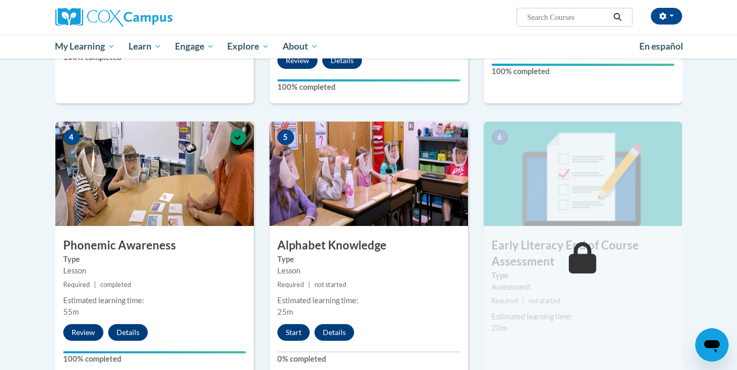
scroll to position [447, 0]
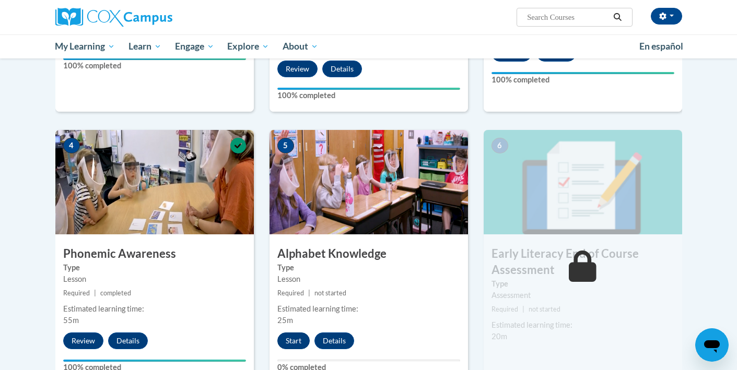
click at [294, 337] on button "Start" at bounding box center [293, 341] width 32 height 17
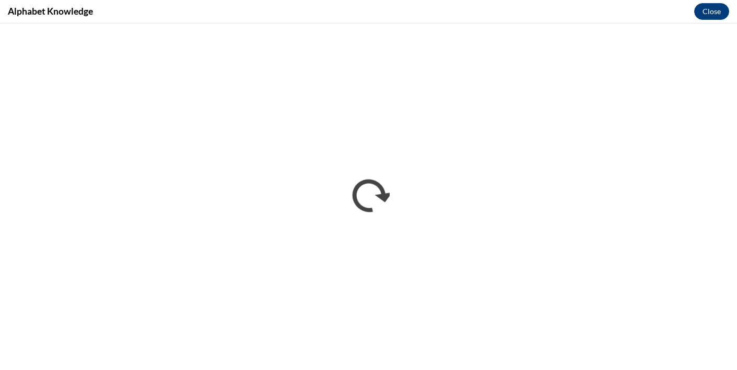
scroll to position [0, 0]
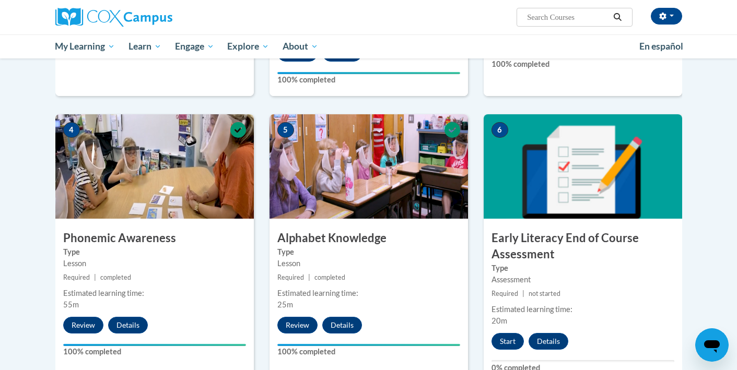
scroll to position [517, 0]
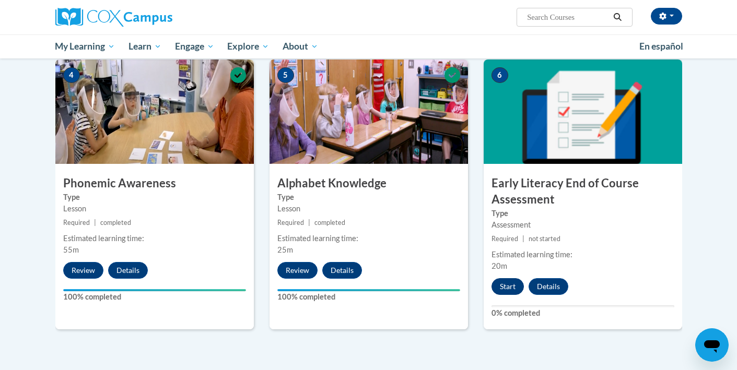
click at [509, 283] on button "Start" at bounding box center [508, 286] width 32 height 17
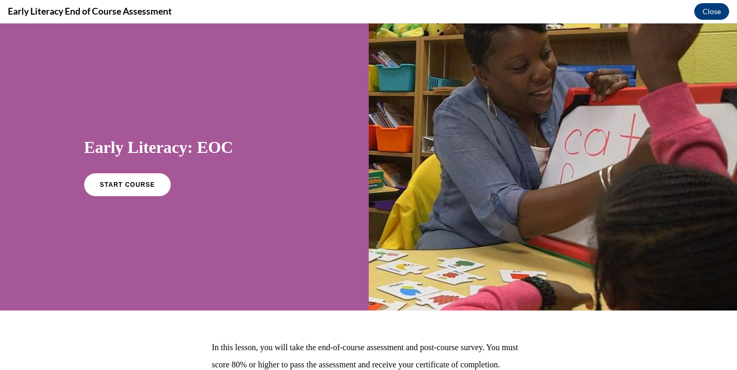
scroll to position [0, 0]
click at [140, 182] on span "START COURSE" at bounding box center [127, 185] width 58 height 8
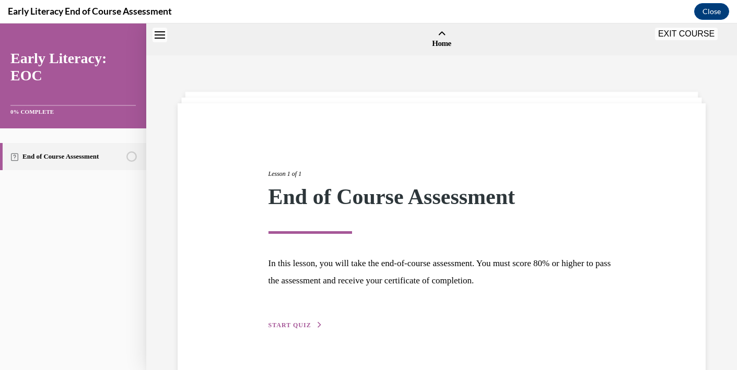
scroll to position [32, 0]
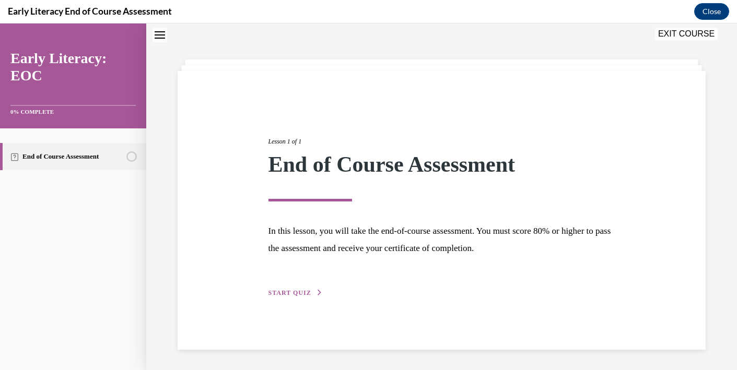
click at [291, 290] on span "START QUIZ" at bounding box center [289, 292] width 43 height 7
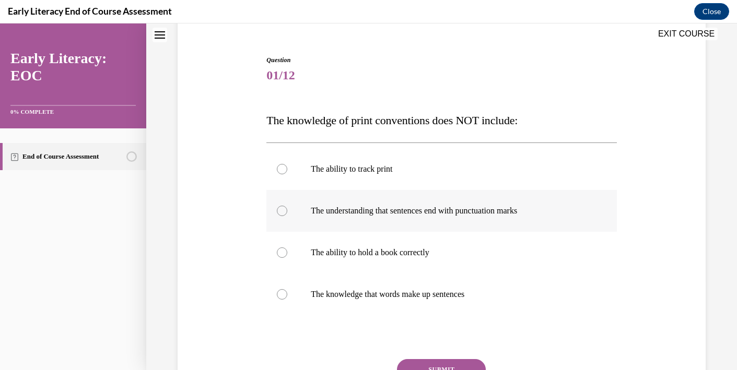
scroll to position [107, 0]
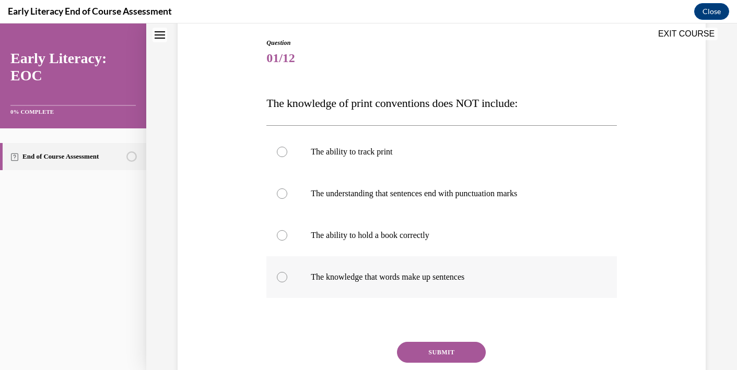
click at [458, 279] on p "The knowledge that words make up sentences" at bounding box center [451, 277] width 280 height 10
click at [445, 356] on button "SUBMIT" at bounding box center [441, 352] width 89 height 21
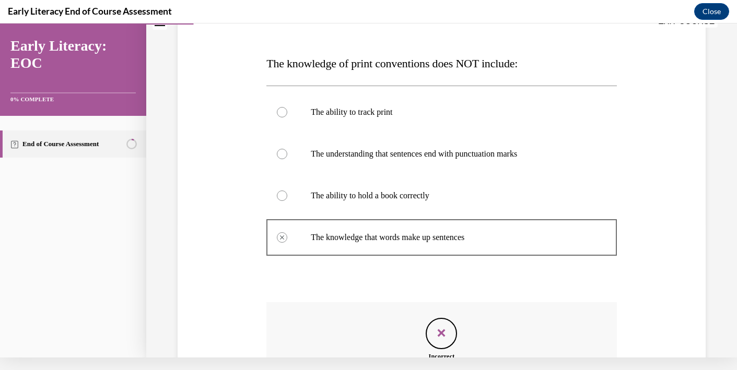
scroll to position [126, 0]
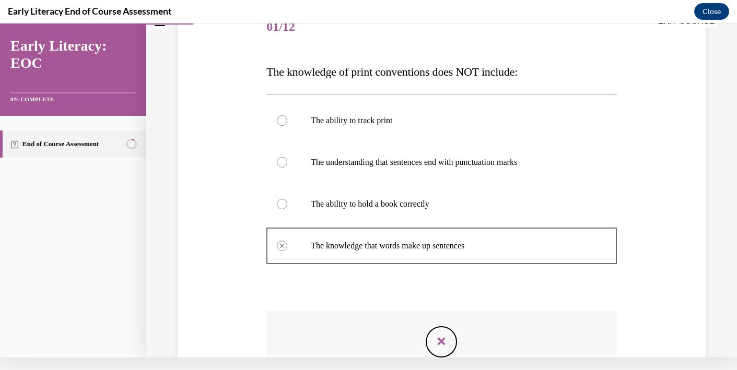
click at [283, 122] on div at bounding box center [282, 120] width 10 height 10
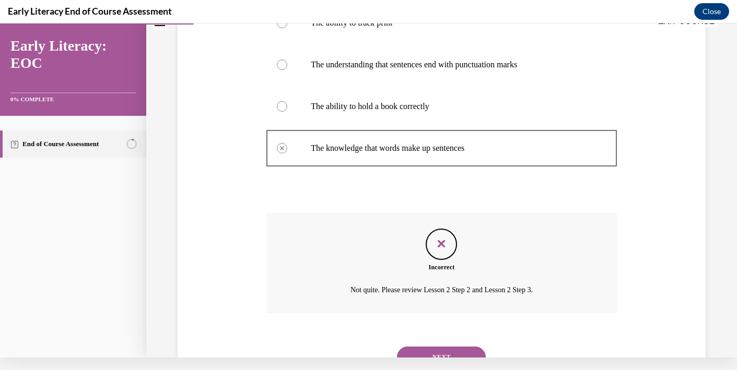
scroll to position [225, 0]
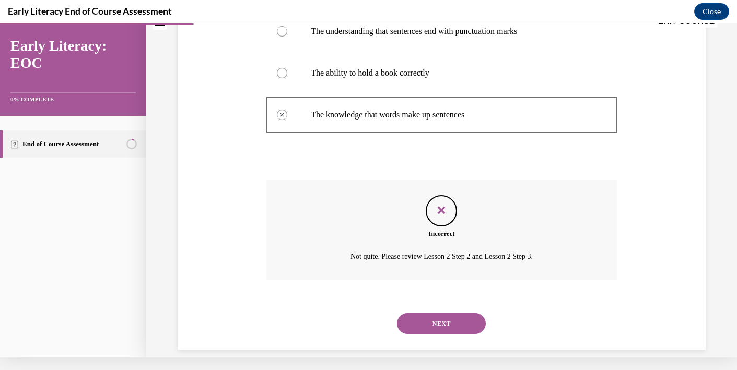
click at [447, 313] on button "NEXT" at bounding box center [441, 323] width 89 height 21
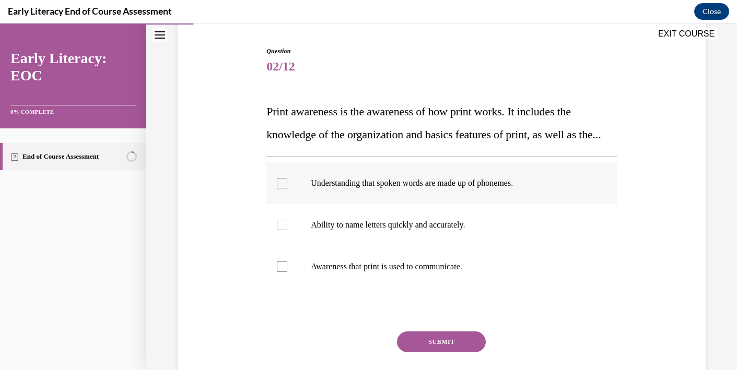
scroll to position [99, 0]
click at [283, 272] on div at bounding box center [282, 266] width 10 height 10
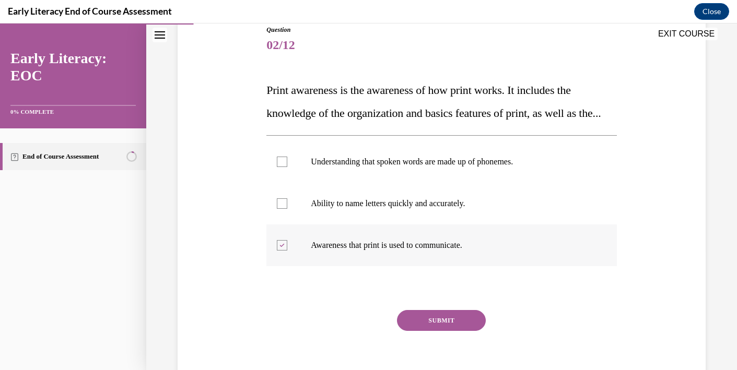
scroll to position [129, 0]
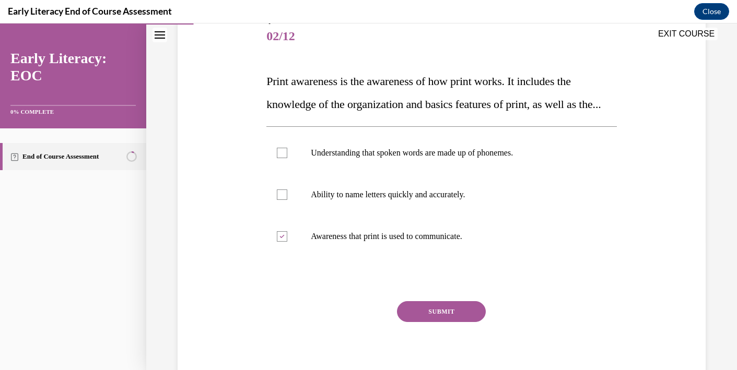
click at [444, 322] on button "SUBMIT" at bounding box center [441, 311] width 89 height 21
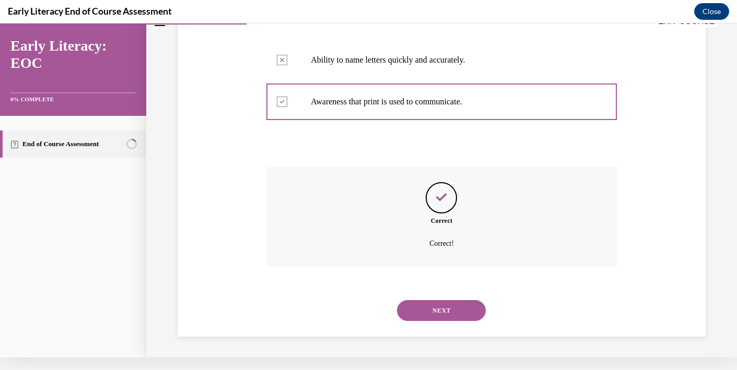
scroll to position [261, 0]
click at [438, 311] on button "NEXT" at bounding box center [441, 310] width 89 height 21
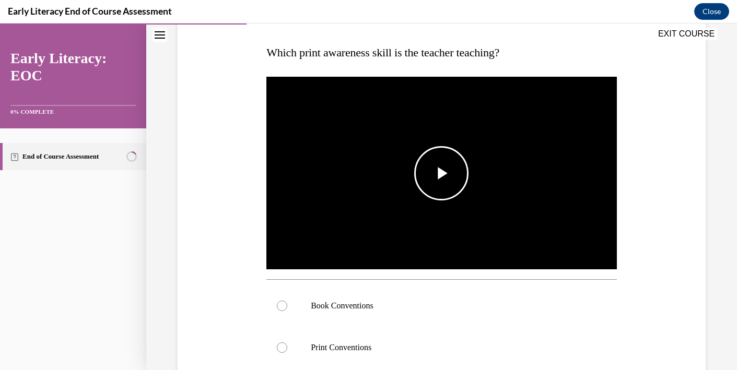
scroll to position [163, 0]
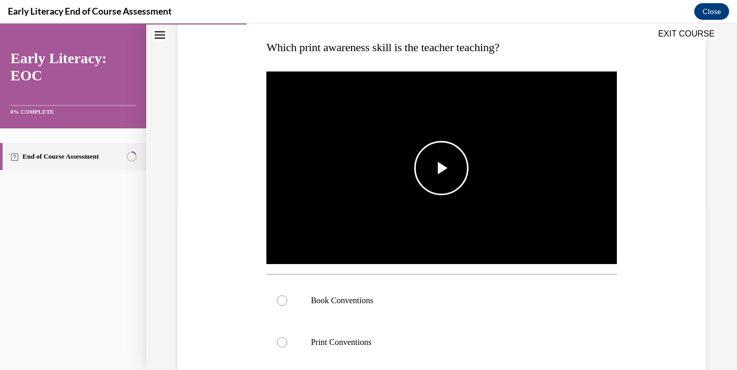
click at [441, 168] on span "Video player" at bounding box center [441, 168] width 0 height 0
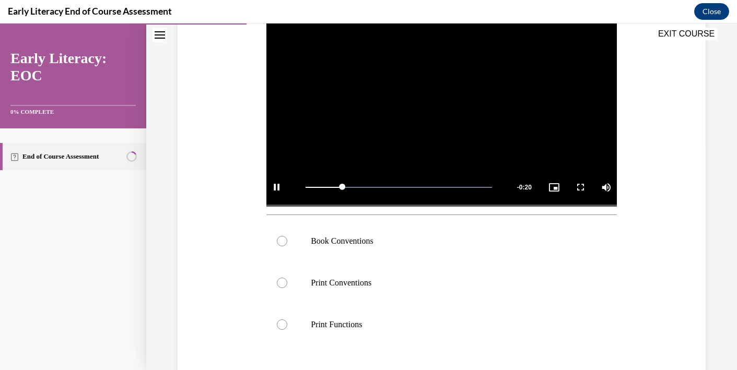
scroll to position [212, 0]
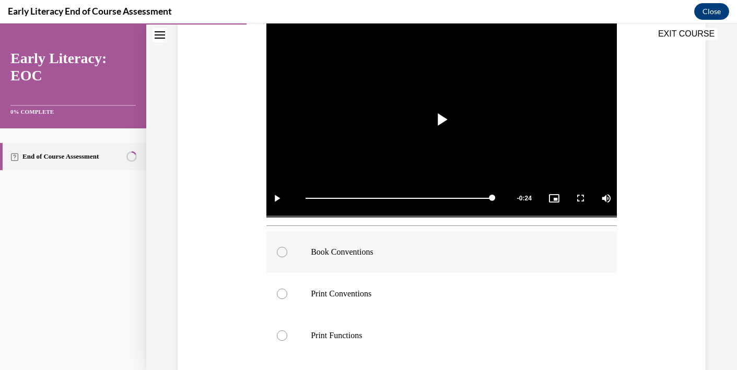
click at [364, 262] on div at bounding box center [441, 252] width 350 height 42
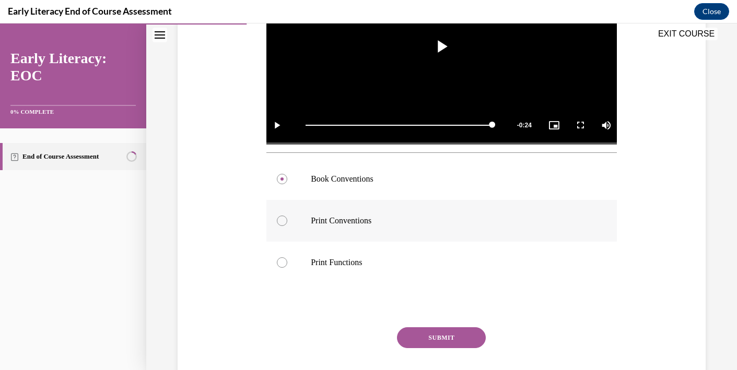
scroll to position [288, 0]
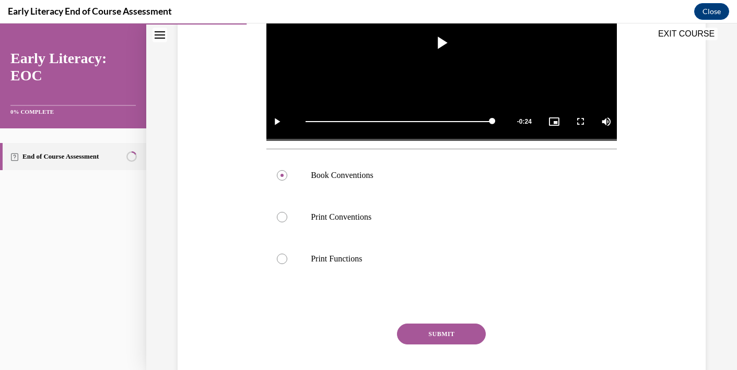
click at [432, 335] on button "SUBMIT" at bounding box center [441, 334] width 89 height 21
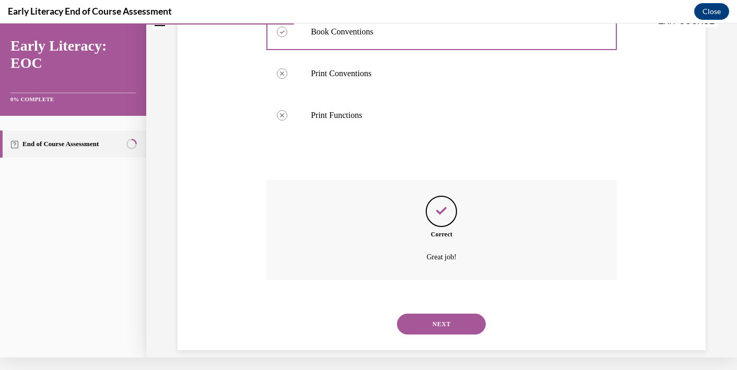
scroll to position [420, 0]
click at [433, 303] on div "NEXT" at bounding box center [441, 324] width 350 height 42
click at [437, 313] on button "NEXT" at bounding box center [441, 323] width 89 height 21
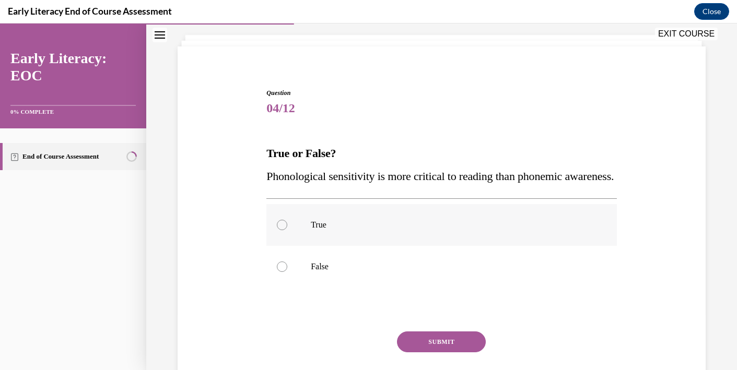
scroll to position [64, 0]
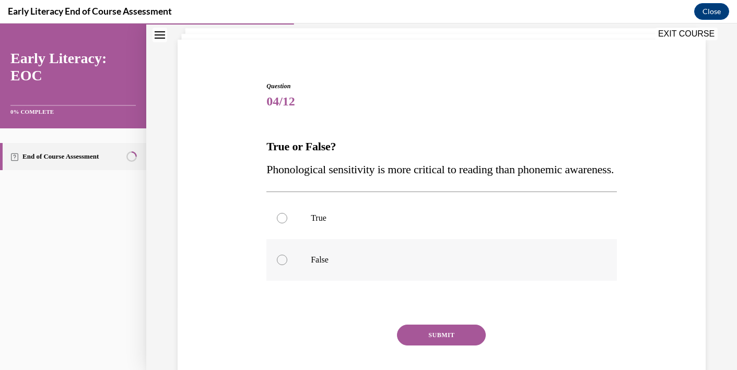
click at [302, 281] on div at bounding box center [441, 260] width 350 height 42
click at [422, 346] on button "SUBMIT" at bounding box center [441, 335] width 89 height 21
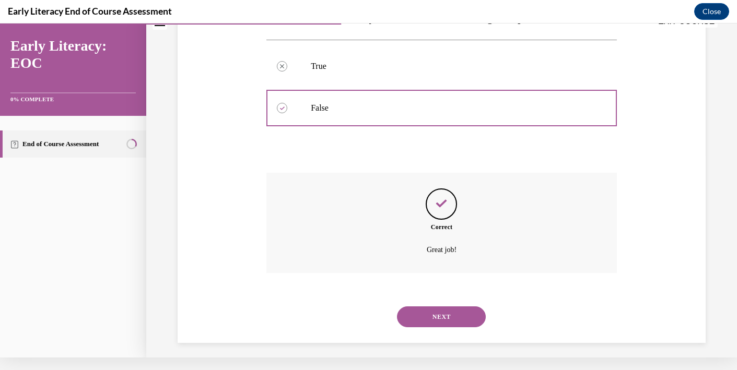
scroll to position [219, 0]
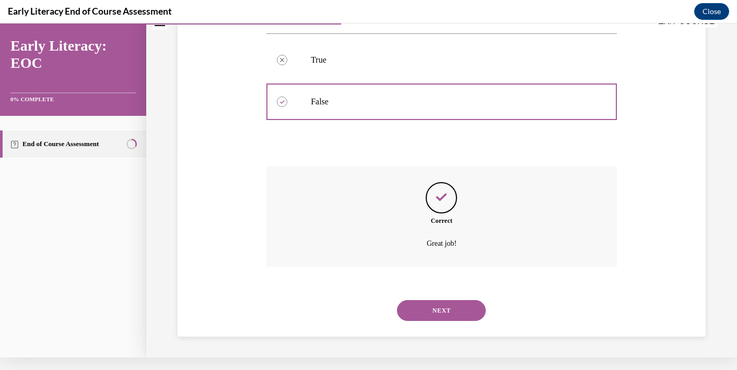
click at [427, 313] on button "NEXT" at bounding box center [441, 310] width 89 height 21
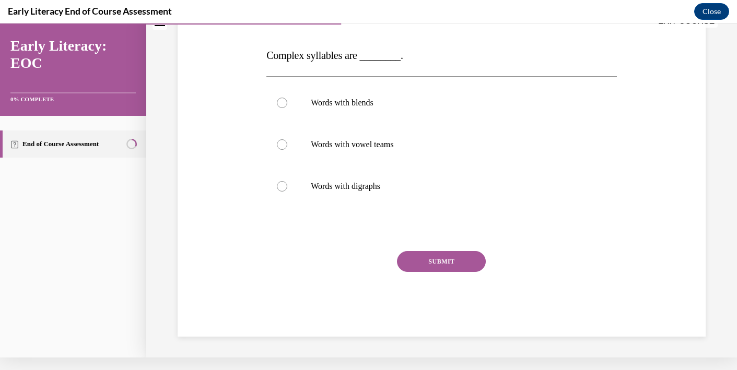
scroll to position [0, 0]
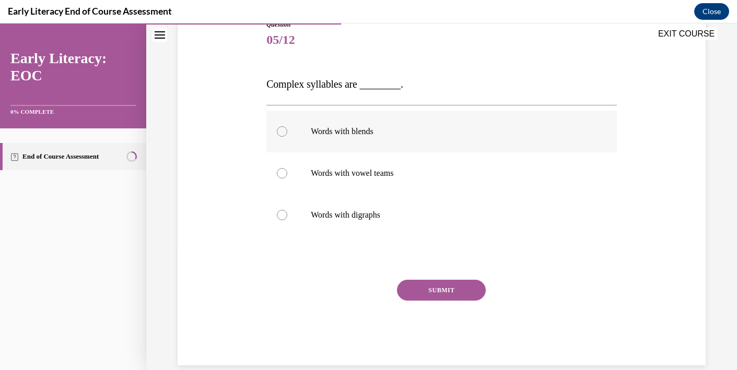
click at [347, 138] on div at bounding box center [441, 132] width 350 height 42
click at [433, 300] on button "SUBMIT" at bounding box center [441, 290] width 89 height 21
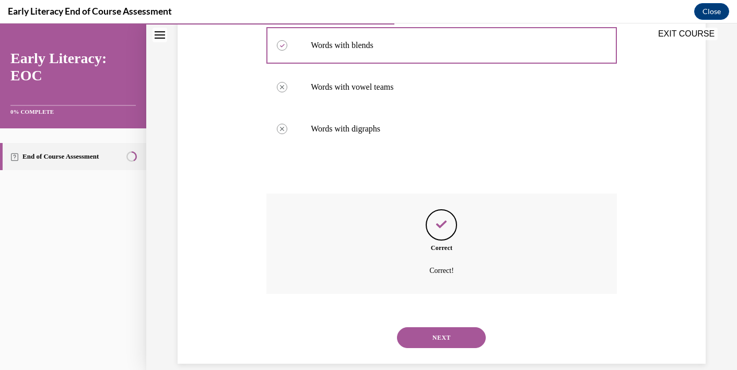
click at [435, 328] on button "NEXT" at bounding box center [441, 338] width 89 height 21
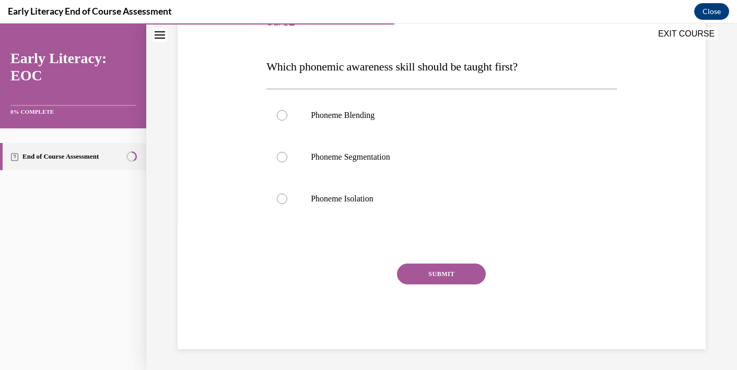
scroll to position [127, 0]
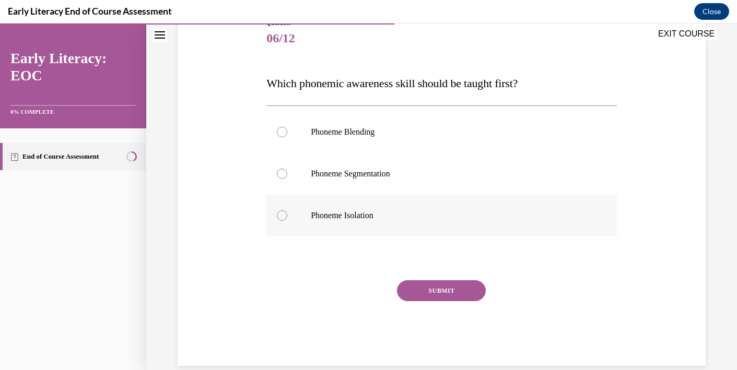
click at [370, 229] on div at bounding box center [441, 216] width 350 height 42
click at [452, 297] on button "SUBMIT" at bounding box center [441, 291] width 89 height 21
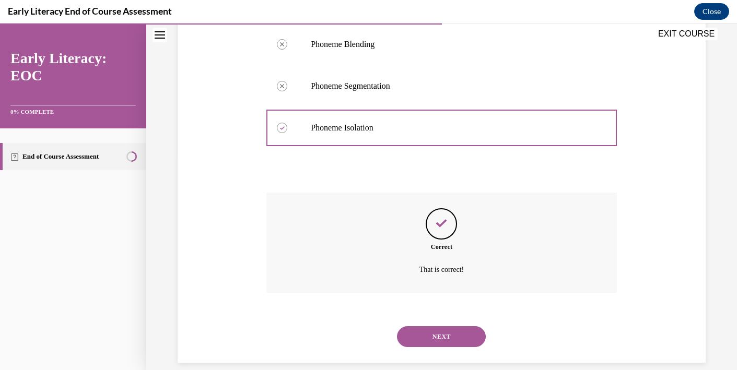
scroll to position [215, 0]
click at [445, 329] on button "NEXT" at bounding box center [441, 336] width 89 height 21
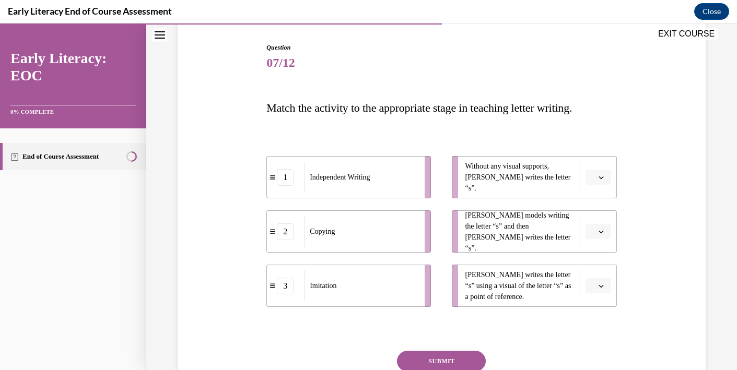
scroll to position [106, 0]
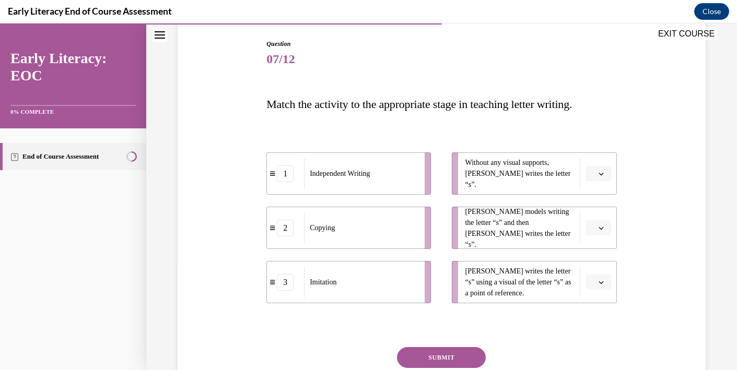
click at [594, 177] on span "Please select an option" at bounding box center [594, 174] width 4 height 10
click at [599, 216] on div "1" at bounding box center [597, 217] width 26 height 21
click at [601, 227] on icon "button" at bounding box center [601, 228] width 5 height 5
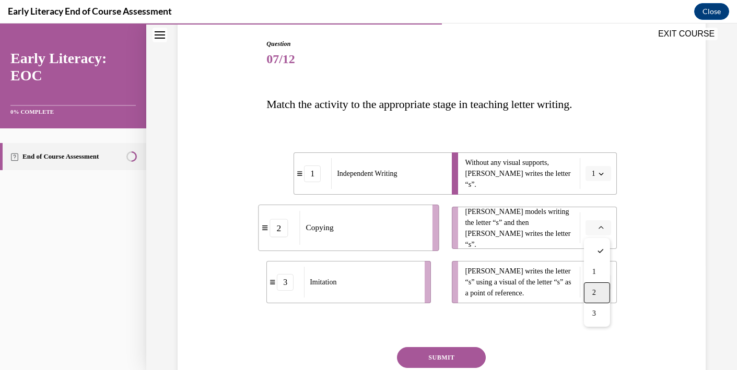
click at [600, 293] on div "2" at bounding box center [597, 293] width 26 height 21
click at [599, 231] on span "button" at bounding box center [601, 228] width 7 height 7
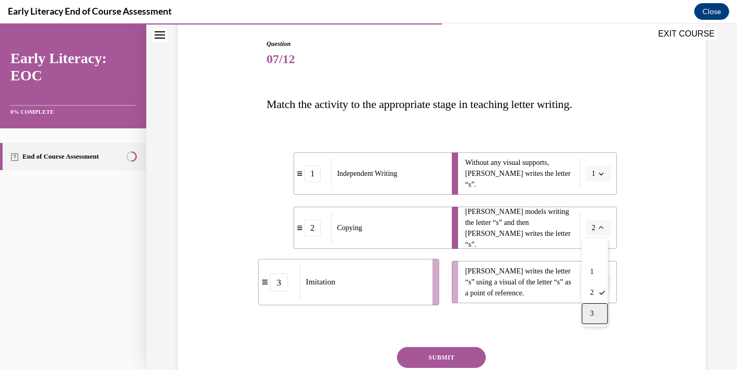
click at [598, 309] on div "3" at bounding box center [595, 313] width 26 height 21
click at [600, 283] on icon "button" at bounding box center [601, 283] width 5 height 3
click at [600, 238] on div "2" at bounding box center [597, 238] width 26 height 21
click at [459, 350] on button "SUBMIT" at bounding box center [441, 357] width 89 height 21
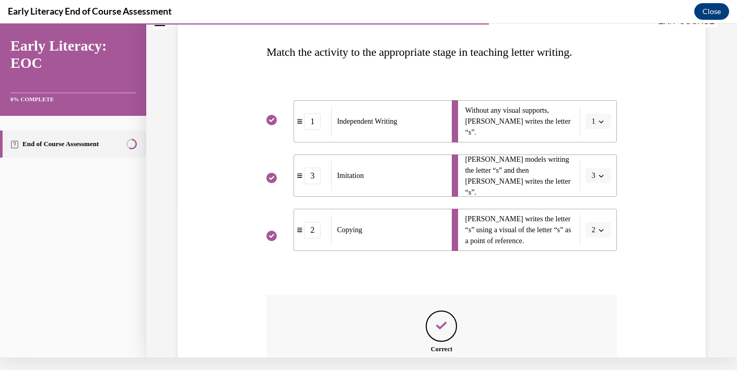
scroll to position [261, 0]
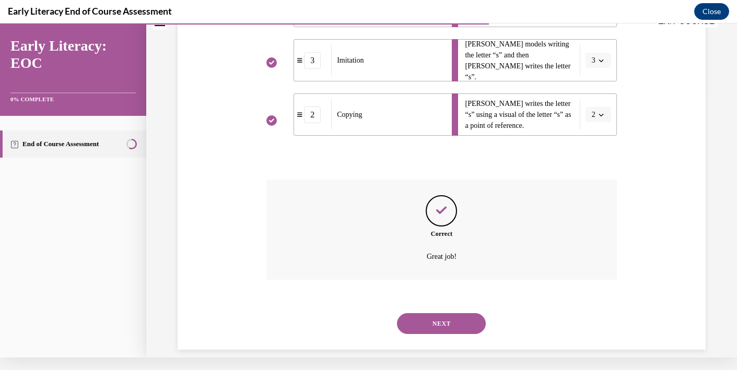
click at [455, 313] on button "NEXT" at bounding box center [441, 323] width 89 height 21
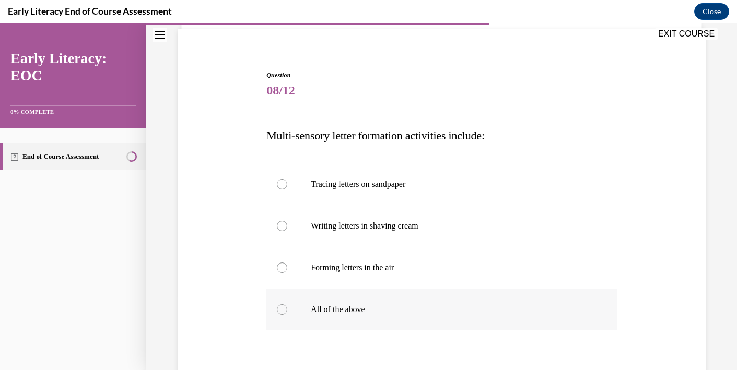
scroll to position [76, 0]
click at [341, 311] on p "All of the above" at bounding box center [451, 308] width 280 height 10
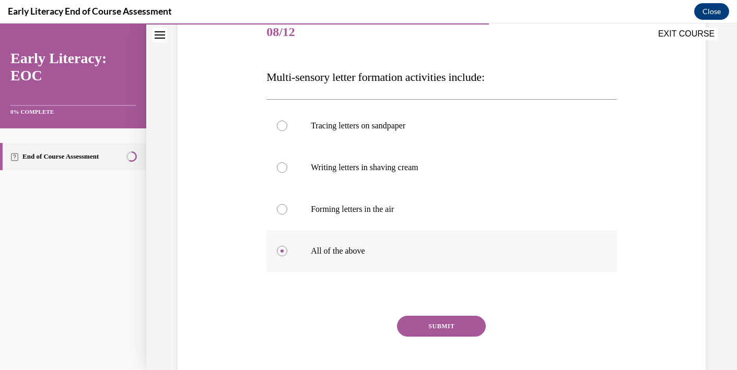
scroll to position [138, 0]
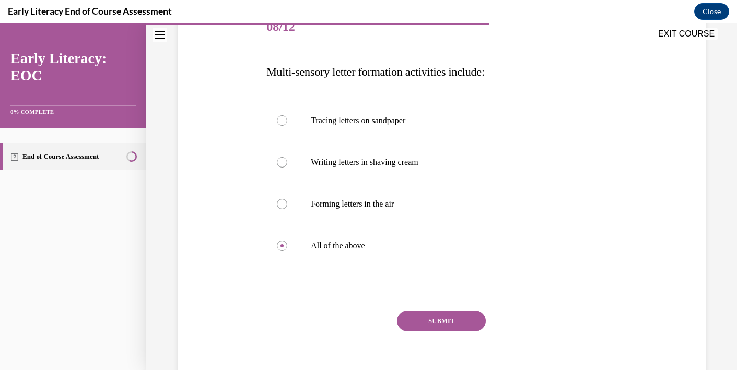
click at [439, 310] on div "Question 08/12 Multi-sensory letter formation activities include: Tracing lette…" at bounding box center [441, 202] width 350 height 390
click at [437, 321] on button "SUBMIT" at bounding box center [441, 321] width 89 height 21
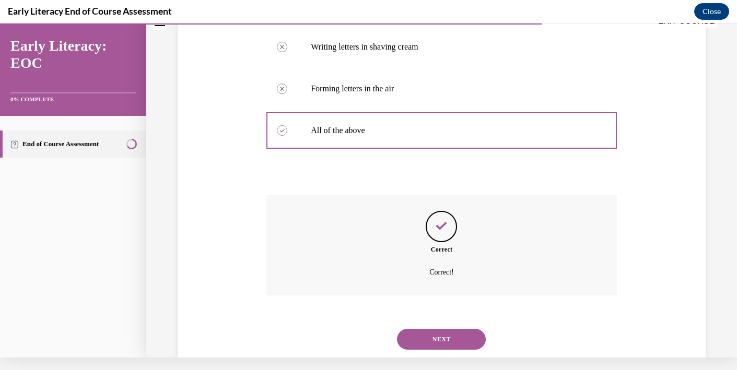
scroll to position [257, 0]
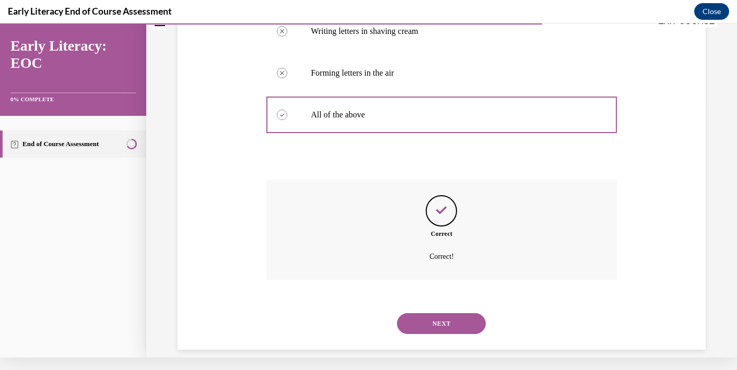
click at [436, 314] on button "NEXT" at bounding box center [441, 323] width 89 height 21
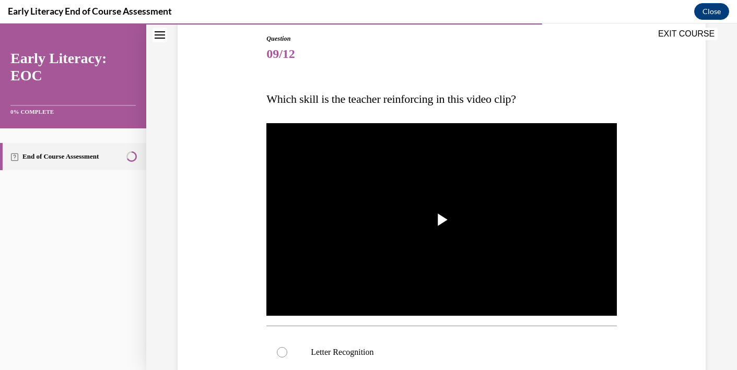
scroll to position [120, 0]
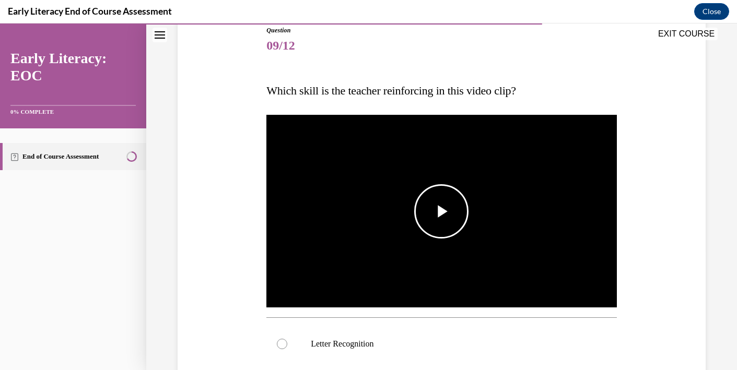
click at [441, 212] on span "Video player" at bounding box center [441, 212] width 0 height 0
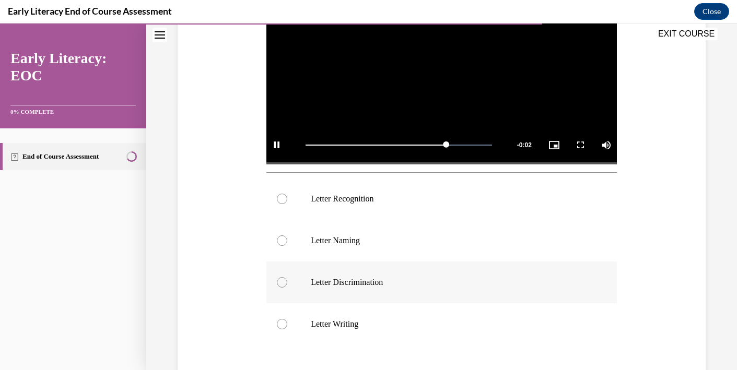
scroll to position [265, 0]
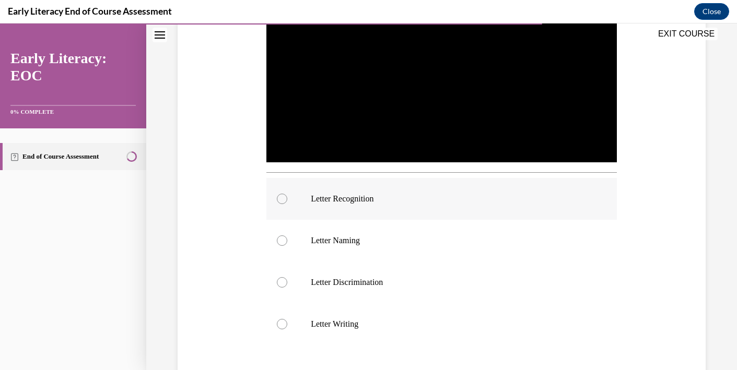
click at [368, 210] on div at bounding box center [441, 199] width 350 height 42
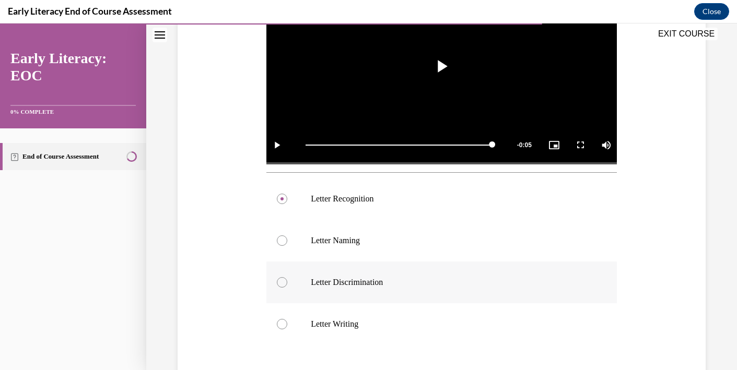
scroll to position [297, 0]
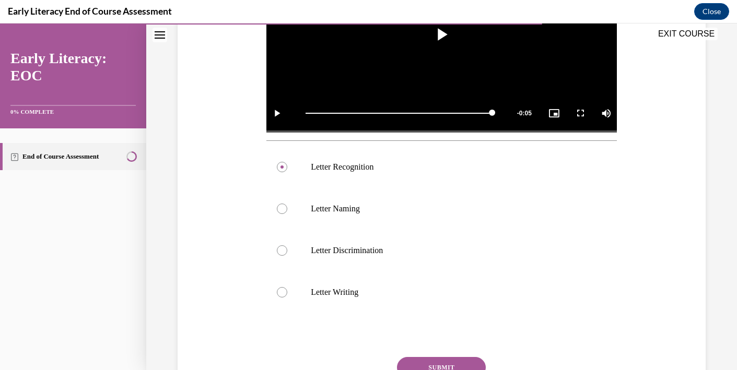
click at [433, 359] on button "SUBMIT" at bounding box center [441, 367] width 89 height 21
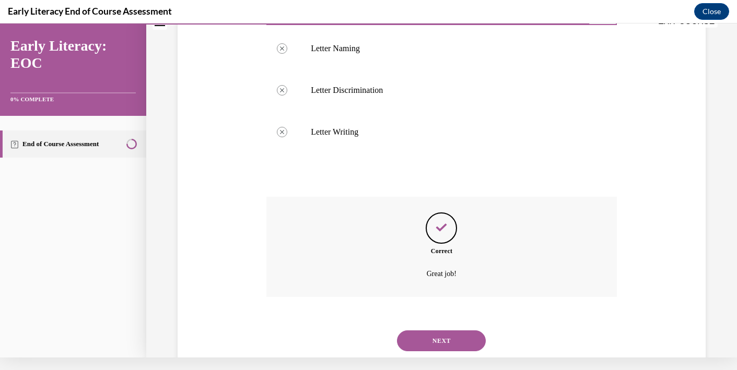
scroll to position [462, 0]
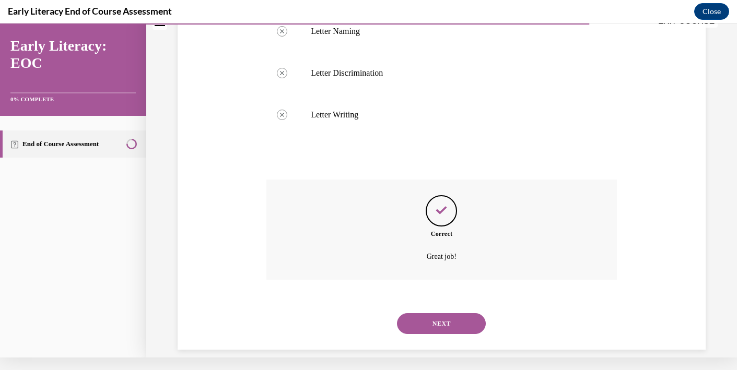
click at [438, 315] on button "NEXT" at bounding box center [441, 323] width 89 height 21
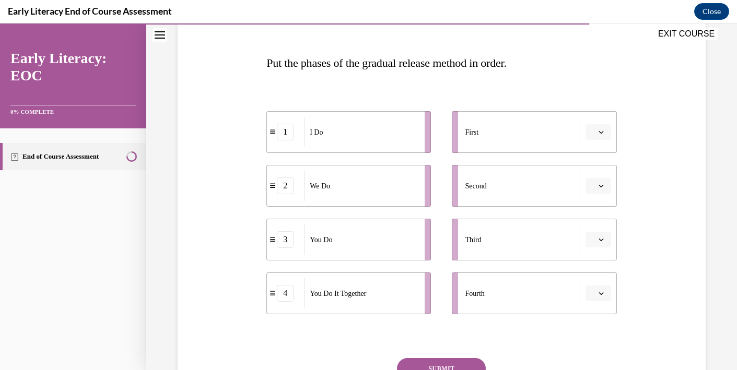
scroll to position [160, 0]
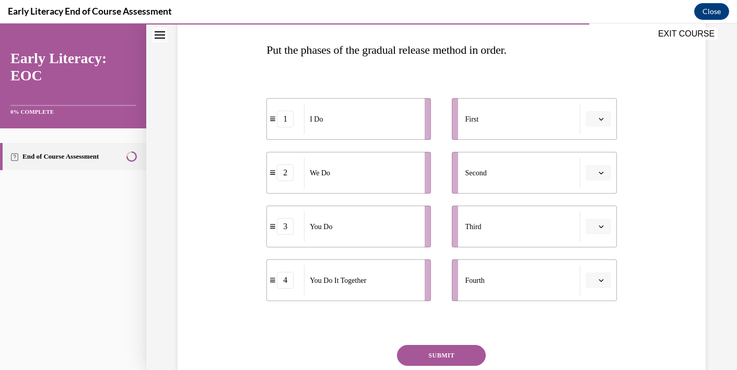
click at [603, 224] on icon "button" at bounding box center [601, 226] width 5 height 5
click at [599, 289] on div "2" at bounding box center [597, 292] width 26 height 21
click at [597, 117] on button "button" at bounding box center [599, 119] width 26 height 16
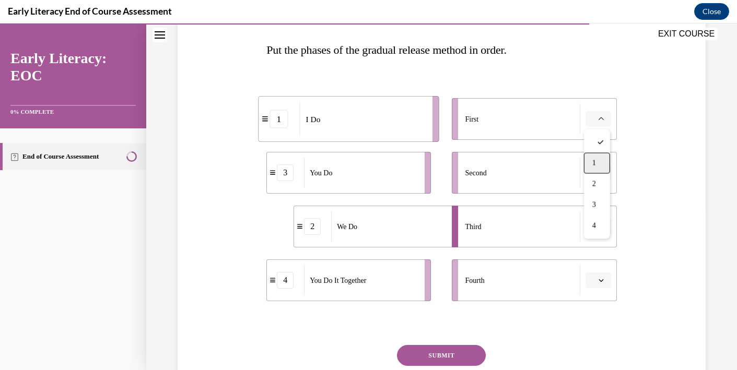
click at [601, 161] on div "1" at bounding box center [597, 163] width 26 height 21
click at [602, 173] on icon "button" at bounding box center [601, 173] width 5 height 3
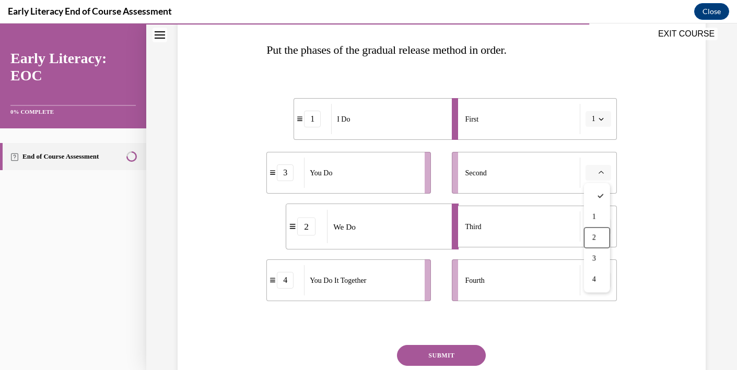
click at [557, 271] on div "Fourth" at bounding box center [522, 280] width 115 height 30
click at [601, 282] on icon "button" at bounding box center [601, 280] width 5 height 3
click at [602, 213] on div "2" at bounding box center [597, 215] width 26 height 21
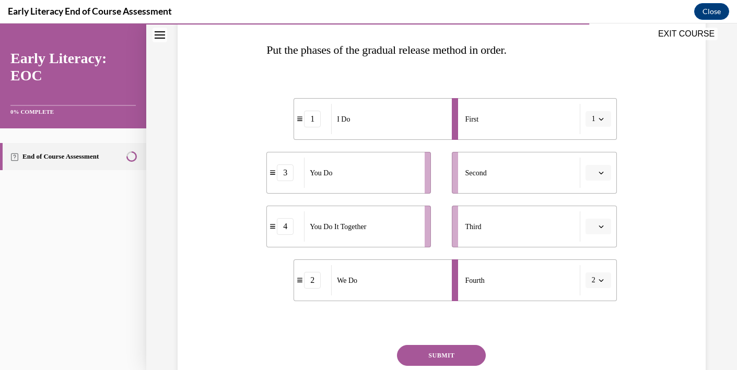
click at [595, 173] on span "Please select an option" at bounding box center [594, 173] width 4 height 10
click at [598, 254] on div "3" at bounding box center [597, 259] width 26 height 21
click at [594, 227] on span "Please select an option" at bounding box center [594, 226] width 4 height 10
click at [563, 222] on div "Third" at bounding box center [522, 227] width 115 height 30
click at [603, 225] on icon "button" at bounding box center [601, 226] width 5 height 5
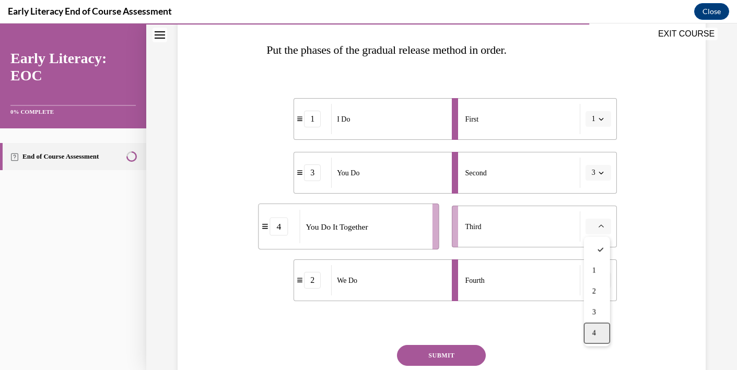
click at [600, 331] on div "4" at bounding box center [597, 333] width 26 height 21
click at [474, 349] on button "SUBMIT" at bounding box center [441, 355] width 89 height 21
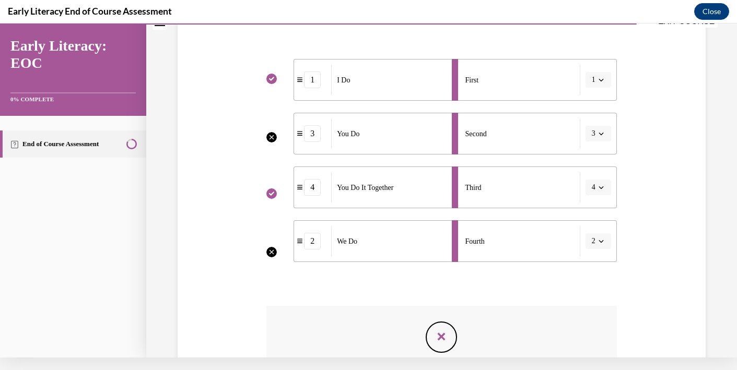
scroll to position [185, 0]
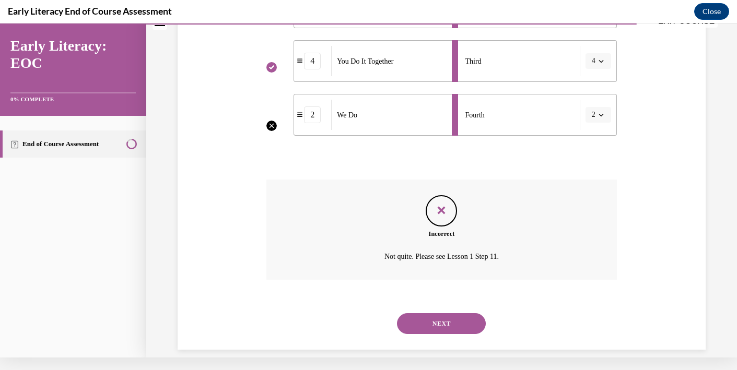
click at [452, 313] on button "NEXT" at bounding box center [441, 323] width 89 height 21
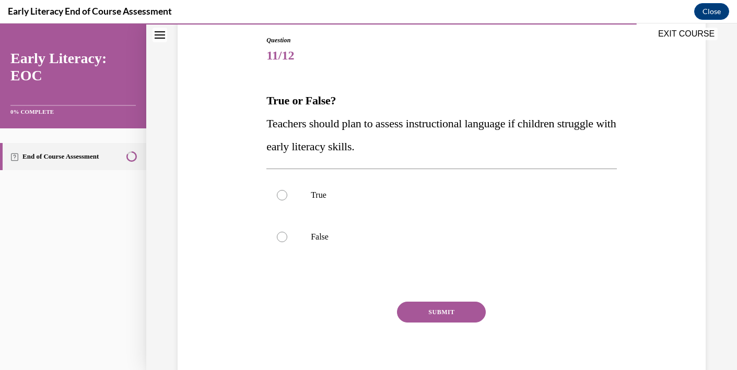
scroll to position [115, 0]
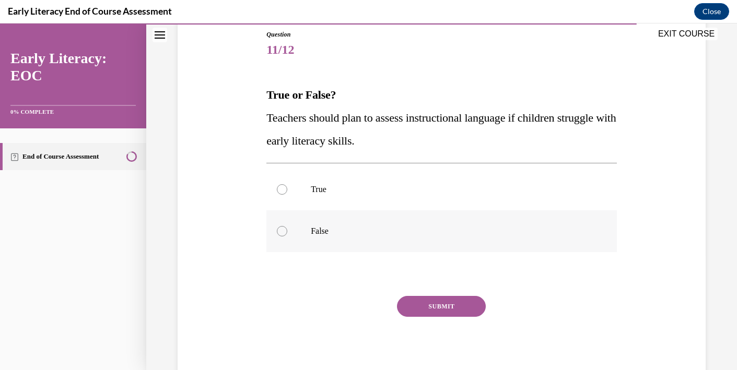
click at [288, 227] on div at bounding box center [441, 232] width 350 height 42
click at [423, 306] on button "SUBMIT" at bounding box center [441, 306] width 89 height 21
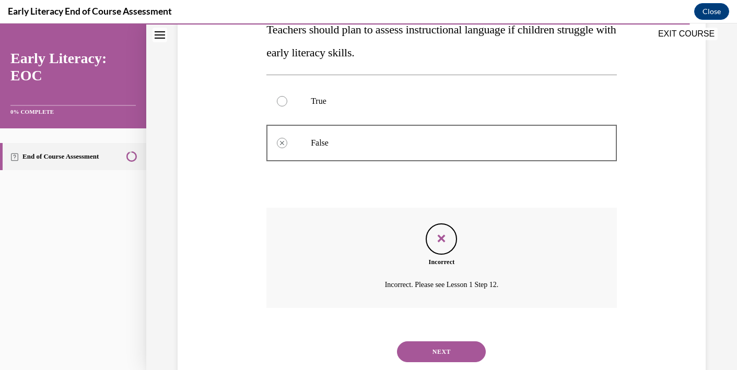
scroll to position [219, 0]
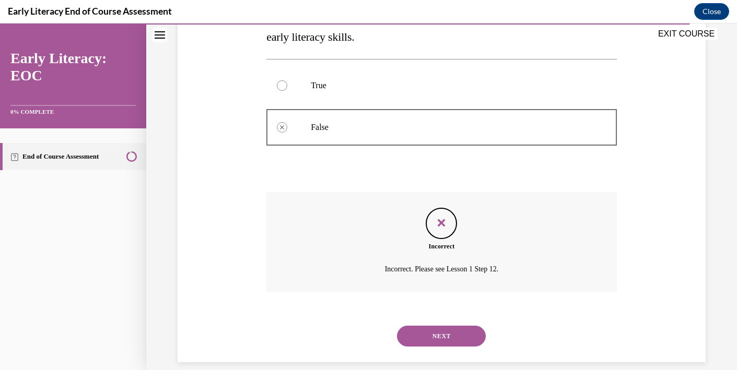
click at [430, 326] on button "NEXT" at bounding box center [441, 336] width 89 height 21
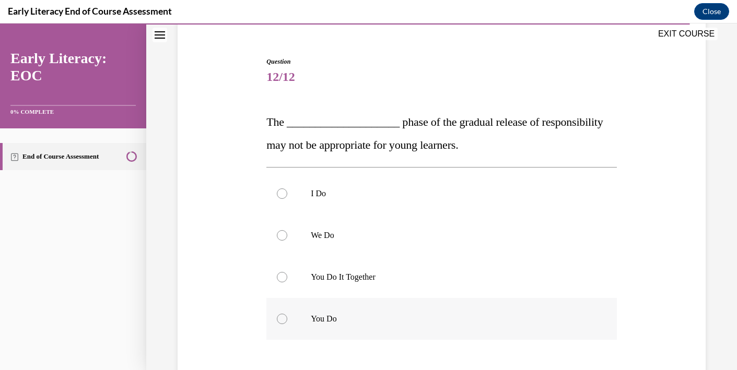
scroll to position [107, 0]
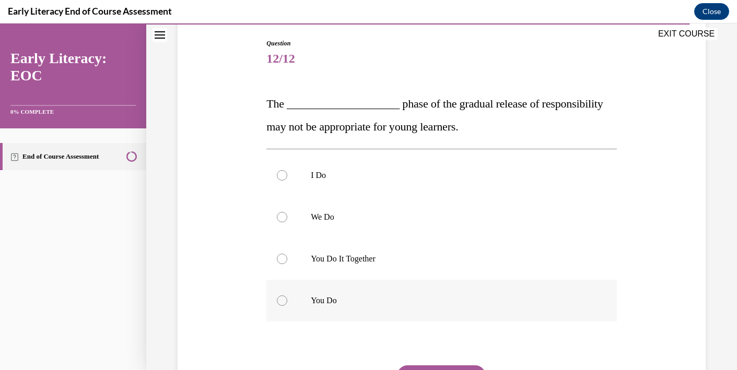
click at [286, 300] on div at bounding box center [282, 301] width 10 height 10
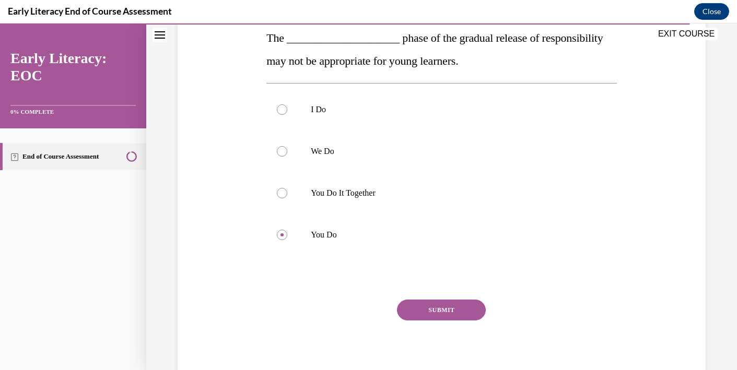
click at [438, 304] on button "SUBMIT" at bounding box center [441, 310] width 89 height 21
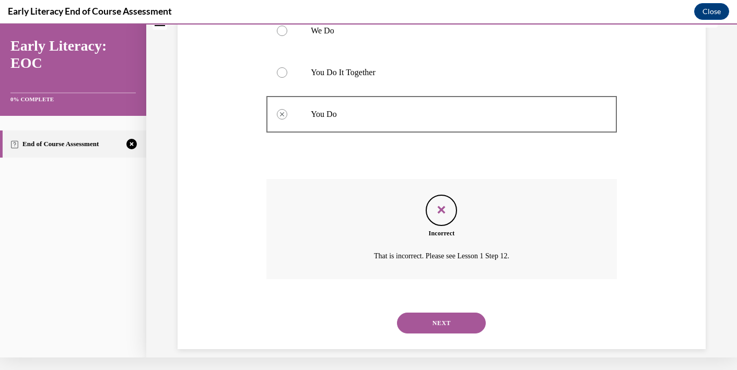
scroll to position [280, 0]
click at [435, 313] on button "NEXT" at bounding box center [441, 323] width 89 height 21
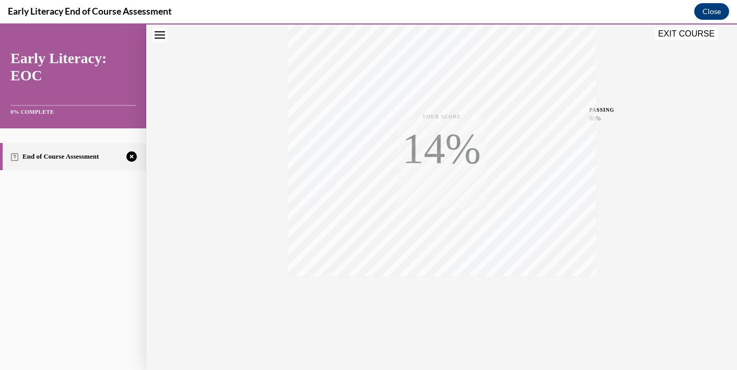
scroll to position [189, 0]
click at [441, 301] on icon "button" at bounding box center [441, 306] width 37 height 11
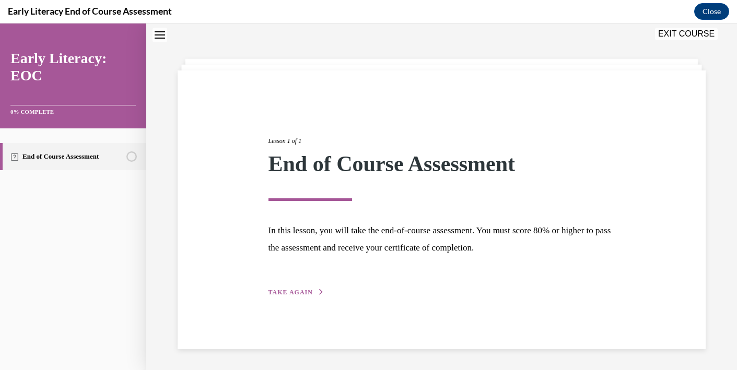
scroll to position [33, 0]
click at [306, 295] on span "TAKE AGAIN" at bounding box center [290, 292] width 44 height 7
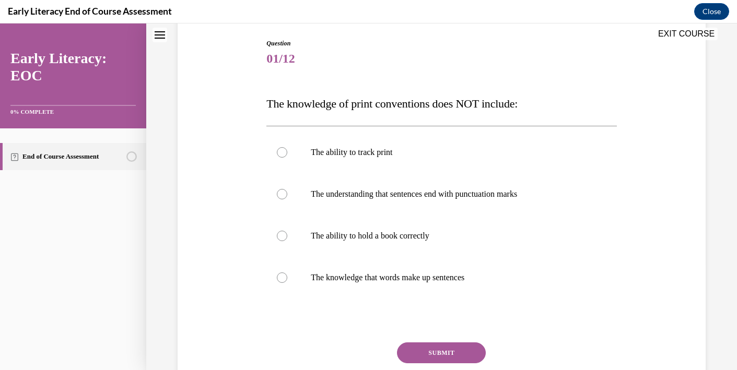
scroll to position [108, 0]
click at [285, 150] on div at bounding box center [282, 151] width 10 height 10
click at [427, 360] on button "SUBMIT" at bounding box center [441, 352] width 89 height 21
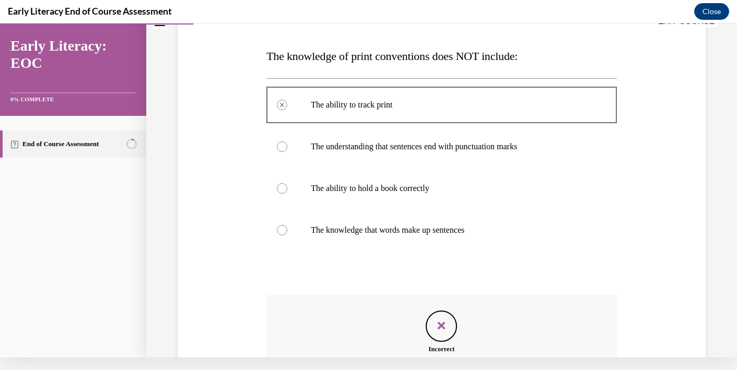
scroll to position [257, 0]
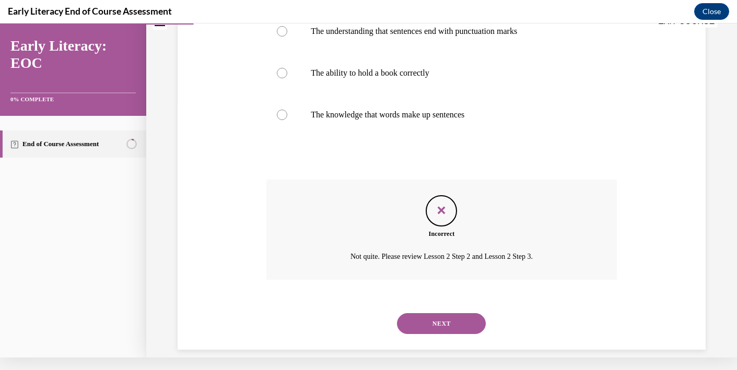
click at [415, 313] on button "NEXT" at bounding box center [441, 323] width 89 height 21
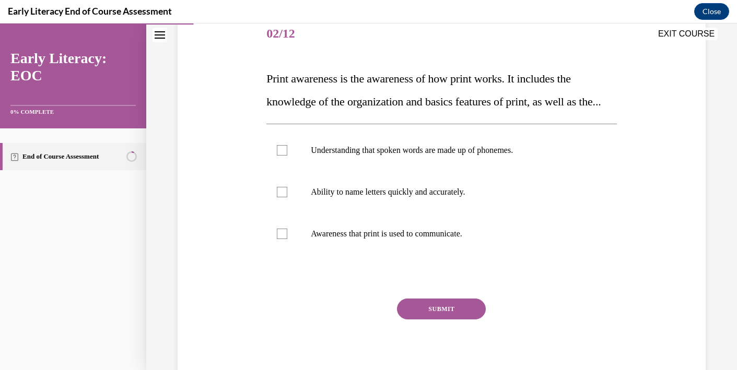
scroll to position [131, 0]
click at [350, 240] on p "Awareness that print is used to communicate." at bounding box center [451, 235] width 280 height 10
click at [442, 321] on button "SUBMIT" at bounding box center [441, 310] width 89 height 21
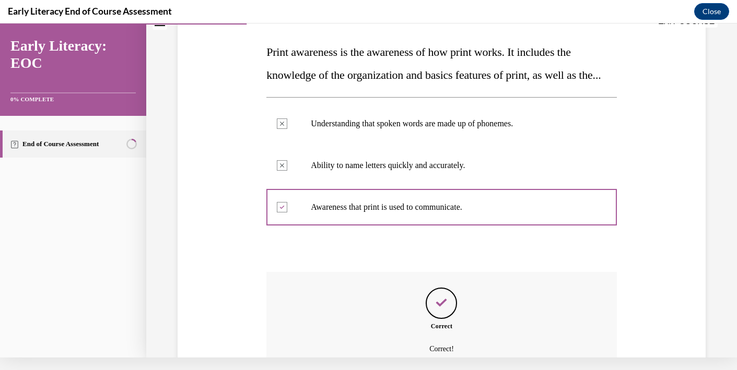
scroll to position [261, 0]
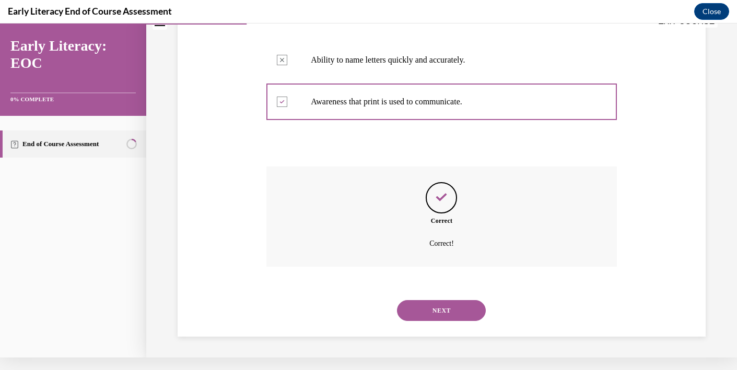
click at [440, 311] on button "NEXT" at bounding box center [441, 310] width 89 height 21
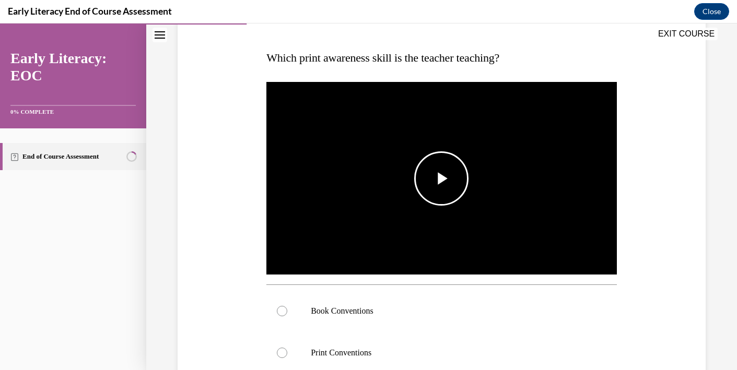
scroll to position [173, 0]
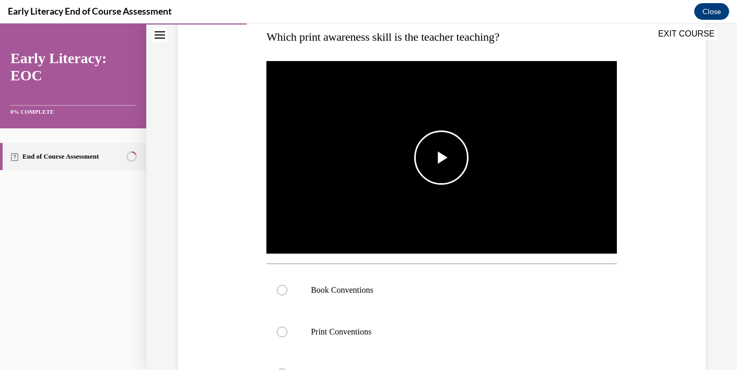
click at [441, 158] on span "Video player" at bounding box center [441, 158] width 0 height 0
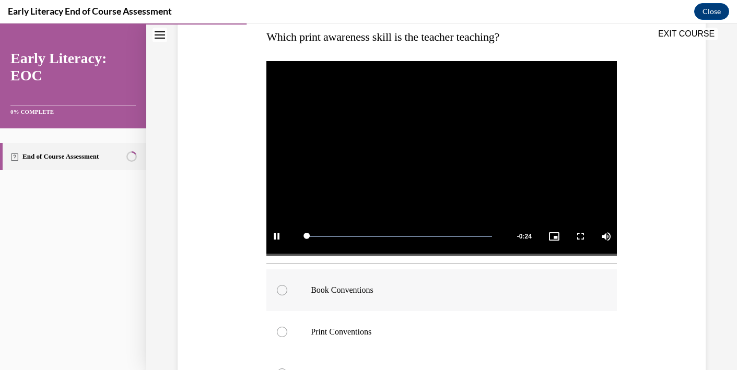
click at [289, 289] on div at bounding box center [441, 291] width 350 height 42
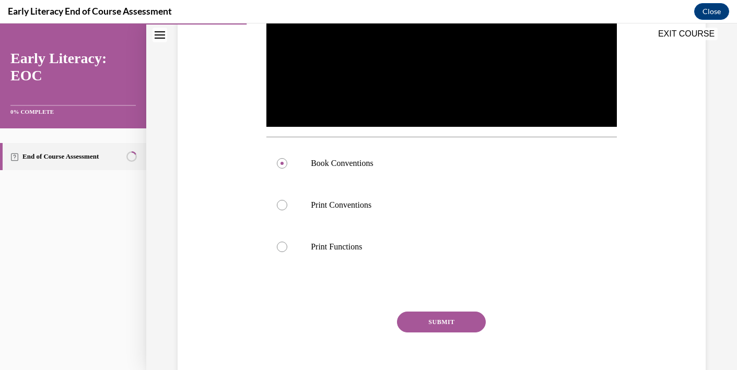
click at [436, 318] on button "SUBMIT" at bounding box center [441, 322] width 89 height 21
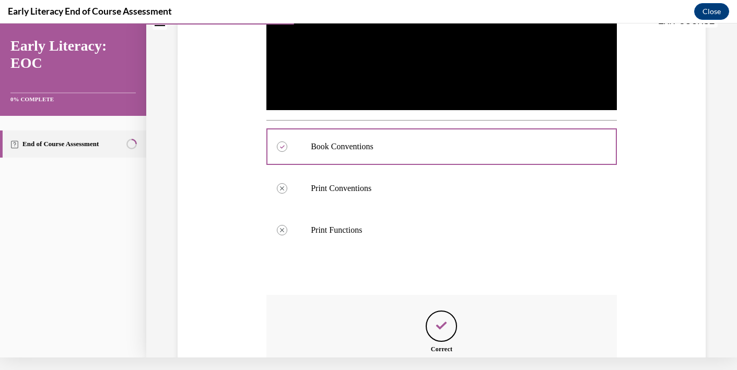
scroll to position [420, 0]
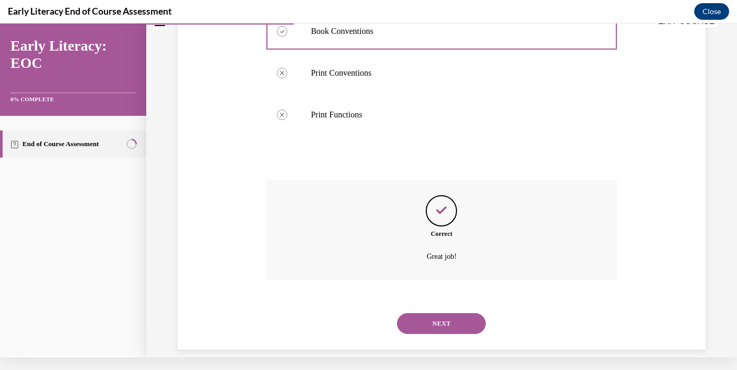
click at [448, 313] on button "NEXT" at bounding box center [441, 323] width 89 height 21
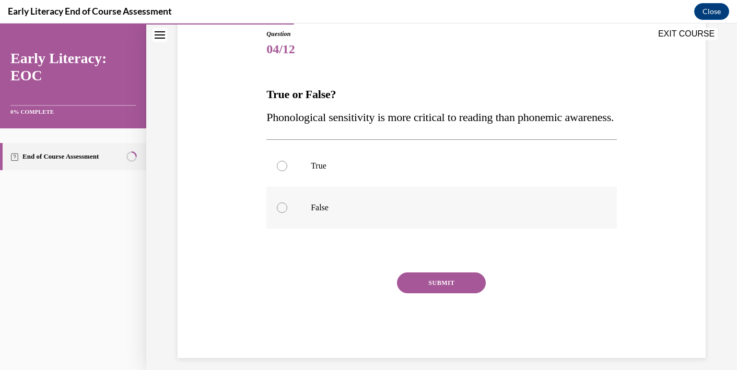
click at [319, 229] on div at bounding box center [441, 208] width 350 height 42
click at [432, 294] on button "SUBMIT" at bounding box center [441, 283] width 89 height 21
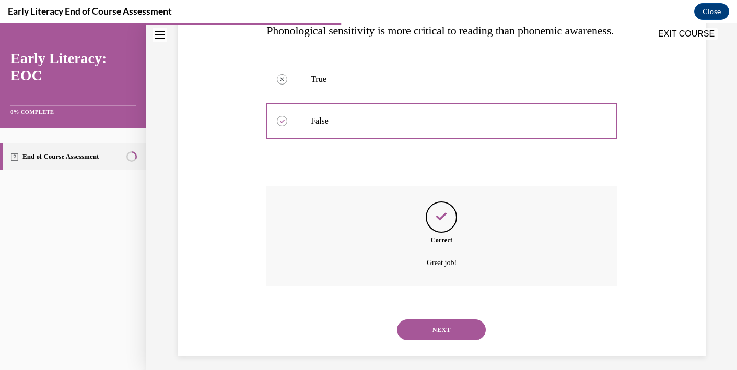
scroll to position [219, 0]
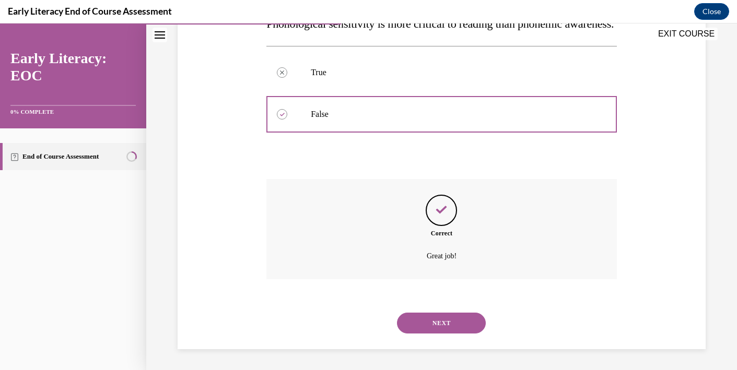
click at [437, 325] on button "NEXT" at bounding box center [441, 323] width 89 height 21
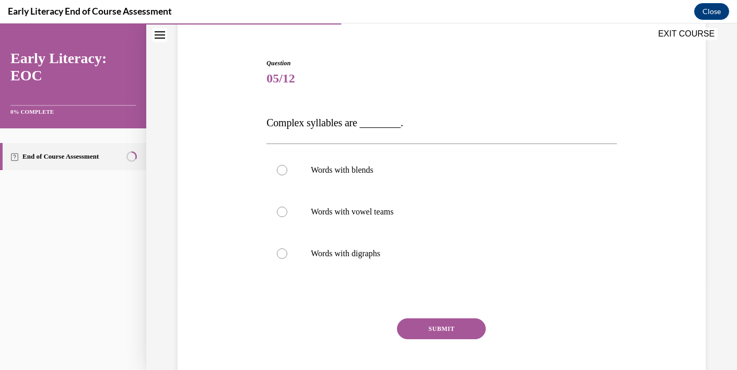
scroll to position [87, 0]
click at [333, 176] on div at bounding box center [441, 170] width 350 height 42
click at [437, 328] on button "SUBMIT" at bounding box center [441, 328] width 89 height 21
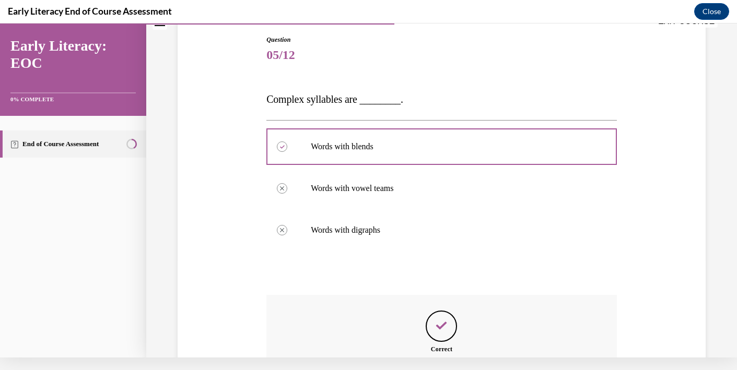
scroll to position [213, 0]
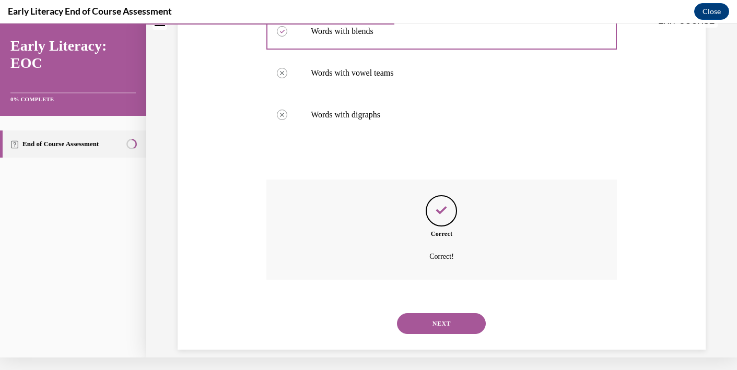
click at [434, 313] on button "NEXT" at bounding box center [441, 323] width 89 height 21
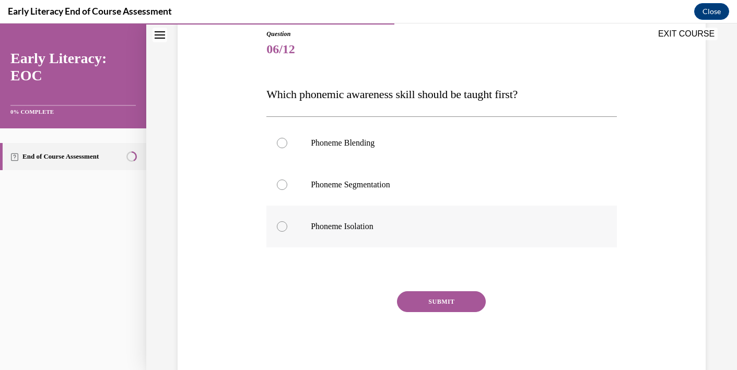
click at [337, 228] on p "Phoneme Isolation" at bounding box center [451, 226] width 280 height 10
click at [438, 298] on button "SUBMIT" at bounding box center [441, 301] width 89 height 21
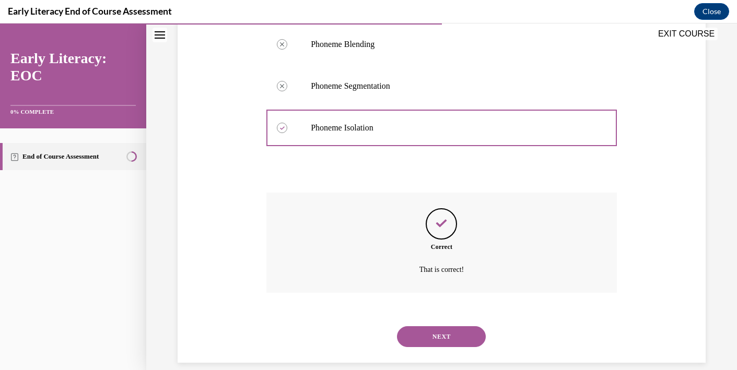
scroll to position [215, 0]
click at [436, 326] on button "NEXT" at bounding box center [441, 336] width 89 height 21
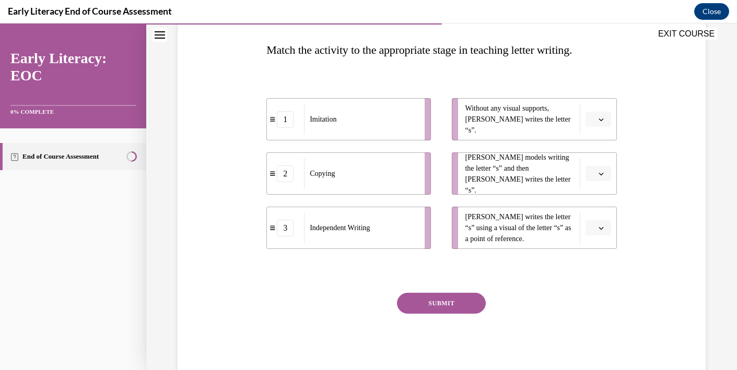
scroll to position [158, 0]
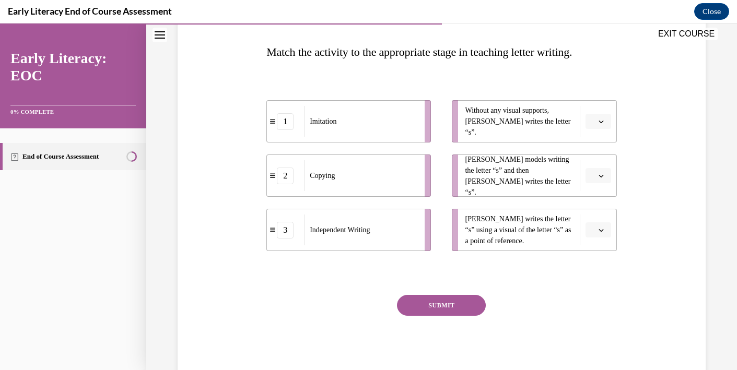
click at [598, 122] on span "button" at bounding box center [601, 121] width 7 height 7
click at [601, 205] on div "3" at bounding box center [597, 207] width 26 height 21
click at [596, 175] on button "button" at bounding box center [599, 176] width 26 height 16
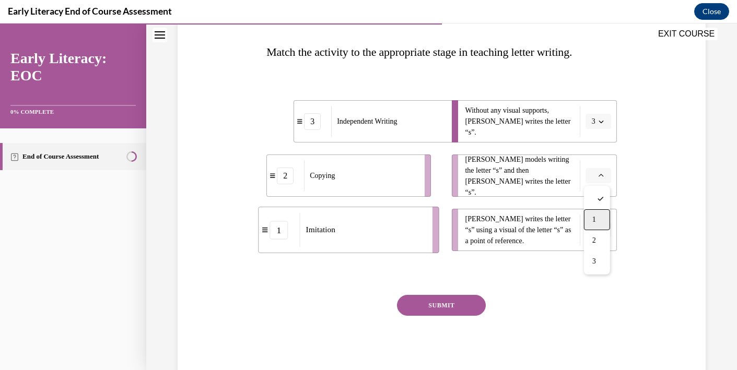
click at [598, 220] on div "1" at bounding box center [597, 219] width 26 height 21
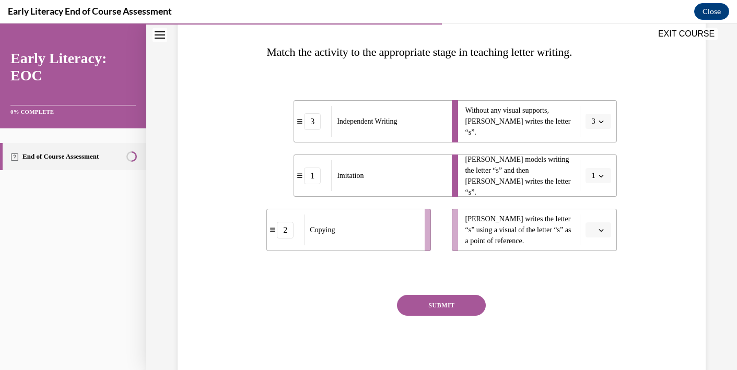
click at [600, 239] on li "Tina writes the letter “s” using a visual of the letter “s” as a point of refer…" at bounding box center [534, 230] width 165 height 42
click at [597, 229] on button "button" at bounding box center [599, 231] width 26 height 16
click at [600, 293] on div "2" at bounding box center [597, 295] width 26 height 21
click at [460, 312] on button "SUBMIT" at bounding box center [441, 305] width 89 height 21
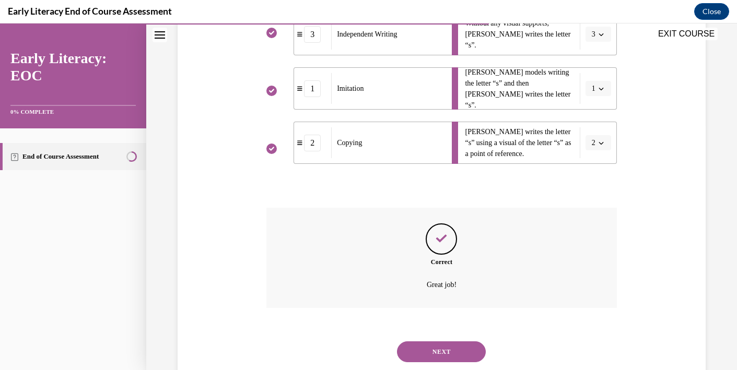
scroll to position [261, 0]
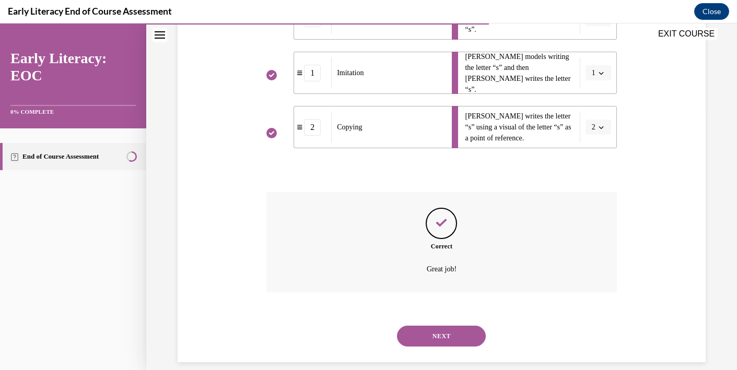
click at [456, 326] on button "NEXT" at bounding box center [441, 336] width 89 height 21
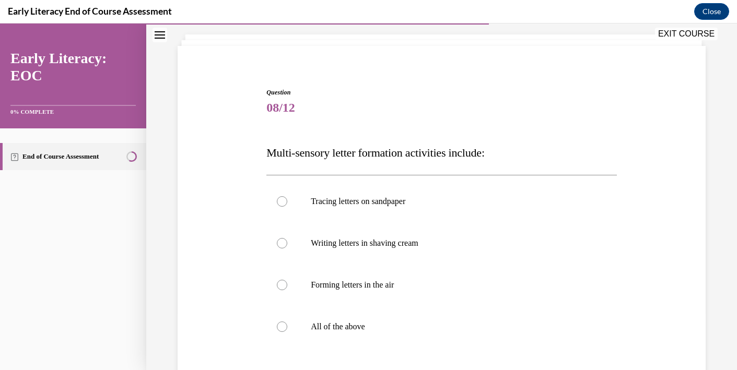
scroll to position [74, 0]
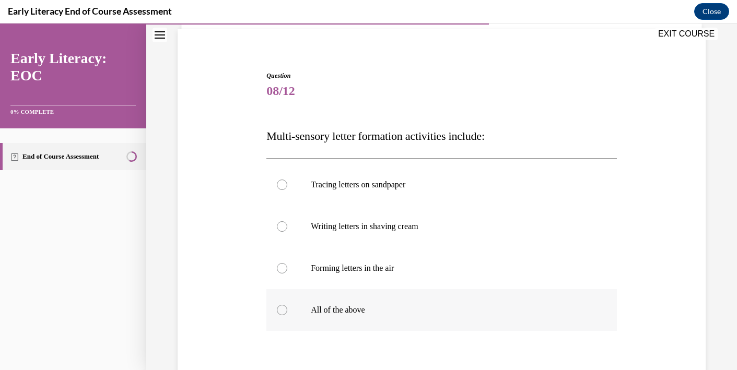
click at [335, 317] on div at bounding box center [441, 310] width 350 height 42
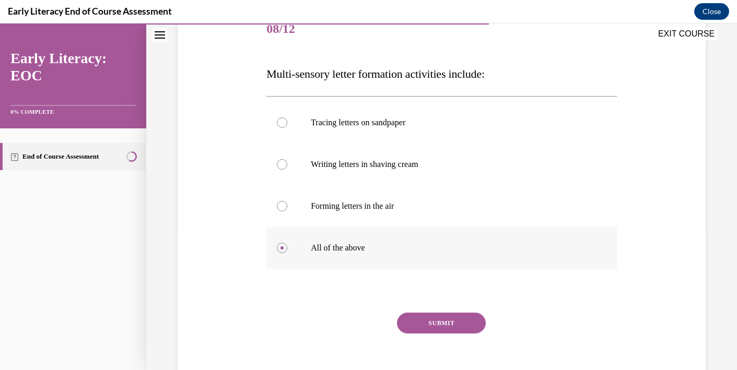
scroll to position [155, 0]
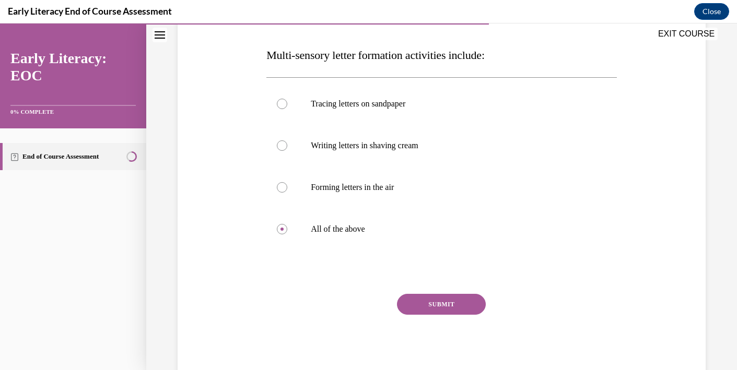
click at [436, 290] on div "Question 08/12 Multi-sensory letter formation activities include: Tracing lette…" at bounding box center [441, 185] width 350 height 390
click at [436, 301] on button "SUBMIT" at bounding box center [441, 304] width 89 height 21
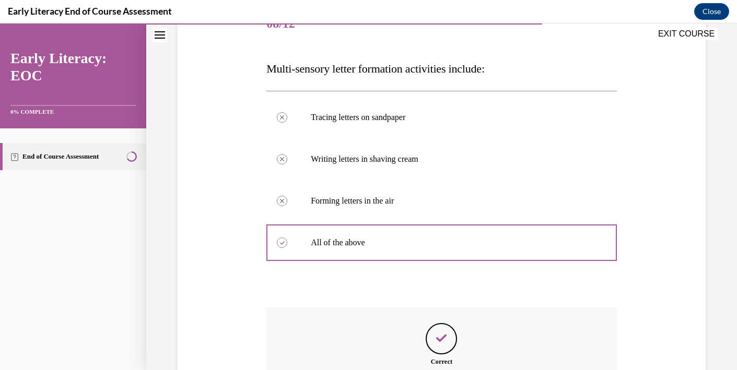
scroll to position [257, 0]
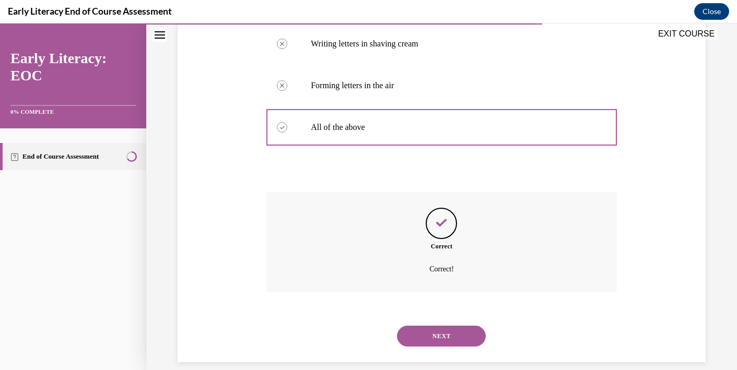
click at [439, 328] on button "NEXT" at bounding box center [441, 336] width 89 height 21
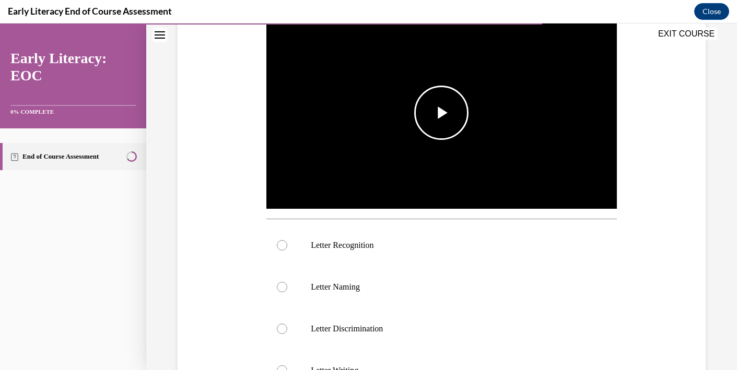
click at [442, 154] on img "Video player" at bounding box center [441, 112] width 350 height 197
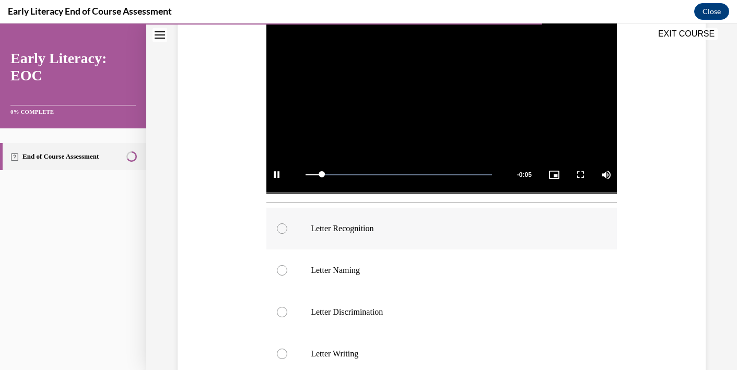
scroll to position [242, 0]
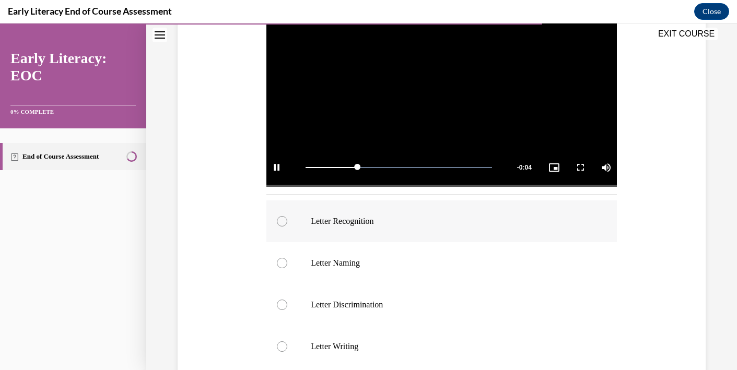
click at [354, 224] on p "Letter Recognition" at bounding box center [451, 221] width 280 height 10
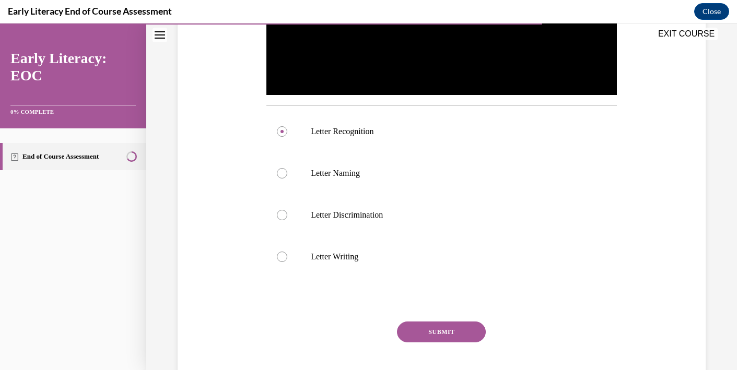
click at [441, 337] on button "SUBMIT" at bounding box center [441, 332] width 89 height 21
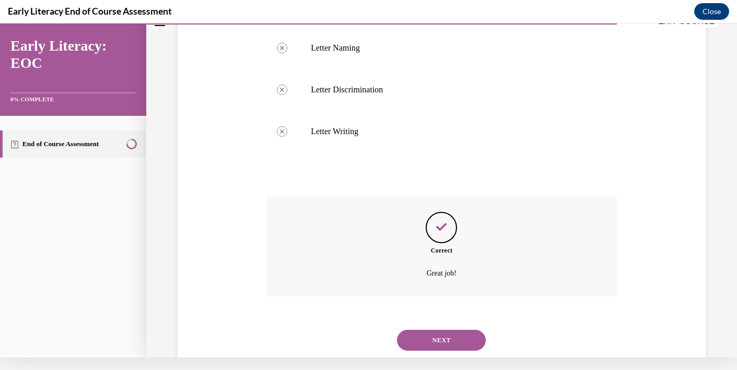
scroll to position [462, 0]
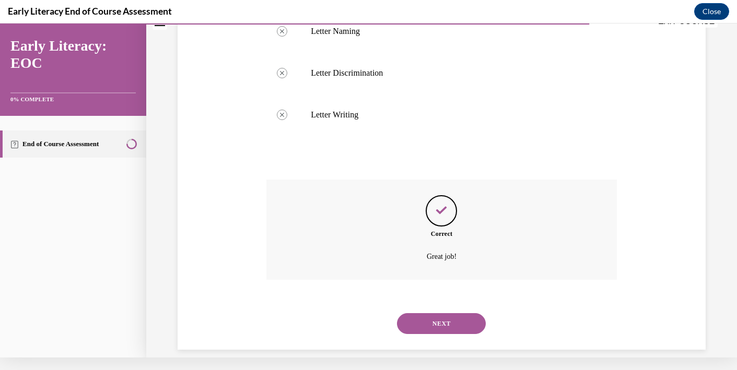
click at [439, 314] on button "NEXT" at bounding box center [441, 323] width 89 height 21
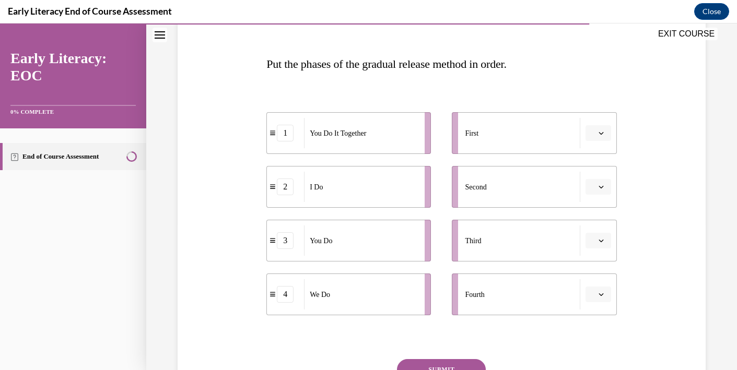
scroll to position [149, 0]
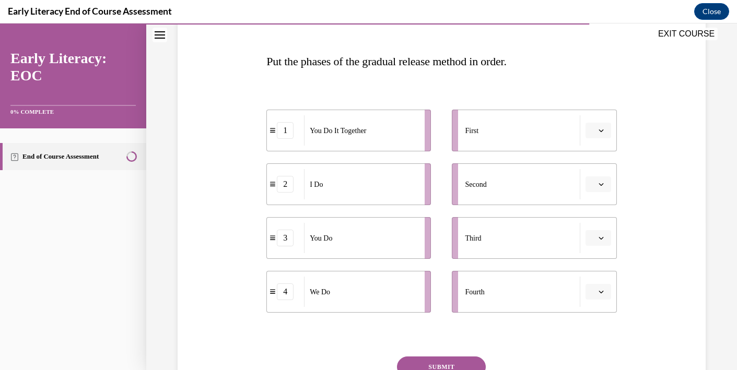
click at [601, 185] on icon "button" at bounding box center [601, 184] width 5 height 3
click at [590, 225] on div "1" at bounding box center [597, 228] width 26 height 21
click at [604, 290] on span "button" at bounding box center [601, 291] width 7 height 7
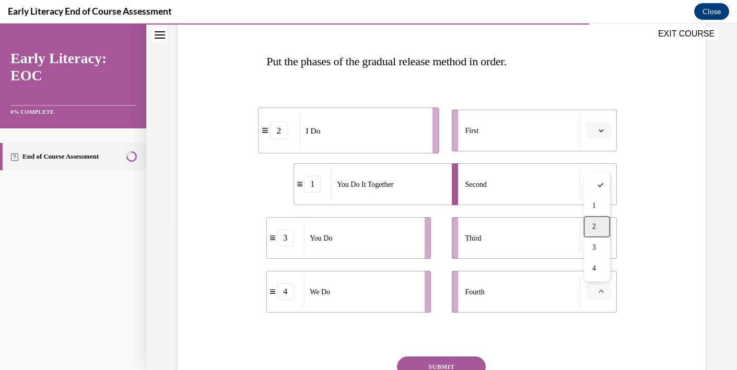
click at [596, 229] on span "2" at bounding box center [594, 227] width 4 height 8
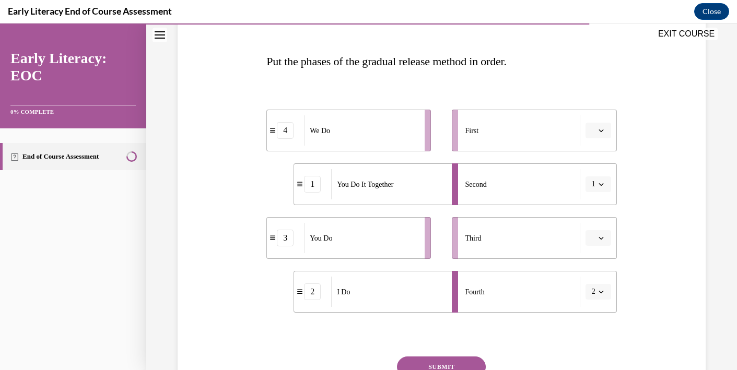
click at [594, 186] on span "1" at bounding box center [594, 184] width 4 height 10
click at [595, 265] on div "3" at bounding box center [595, 270] width 26 height 21
click at [603, 189] on button "3" at bounding box center [599, 185] width 26 height 16
click at [600, 288] on div "4" at bounding box center [595, 291] width 26 height 21
click at [604, 130] on span "button" at bounding box center [601, 130] width 7 height 7
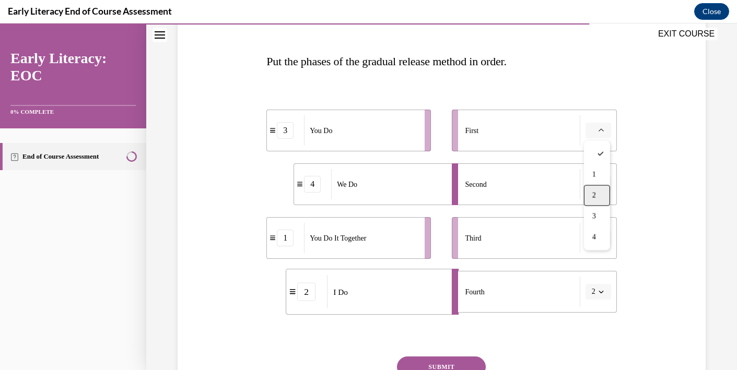
click at [595, 189] on div "2" at bounding box center [597, 195] width 26 height 21
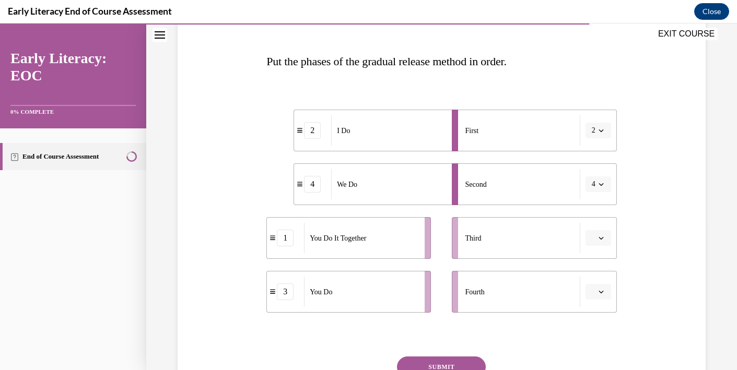
click at [604, 239] on span "button" at bounding box center [601, 238] width 7 height 7
click at [594, 283] on span "1" at bounding box center [594, 282] width 4 height 8
click at [599, 289] on icon "button" at bounding box center [601, 291] width 5 height 5
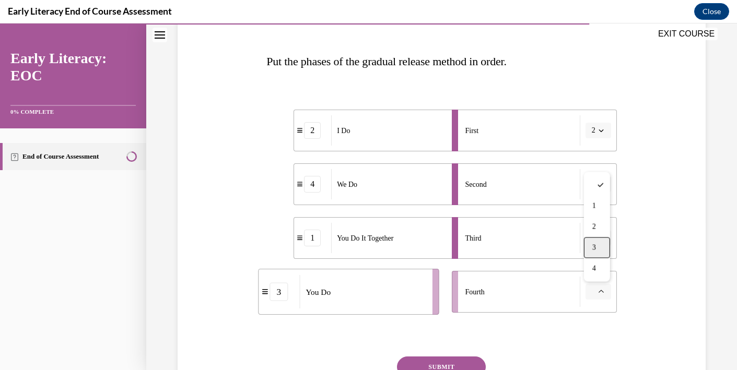
click at [593, 248] on span "3" at bounding box center [594, 248] width 4 height 8
click at [473, 360] on button "SUBMIT" at bounding box center [441, 367] width 89 height 21
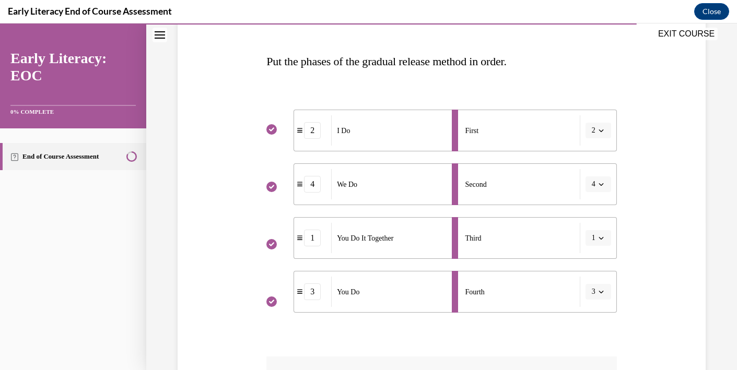
scroll to position [13, 0]
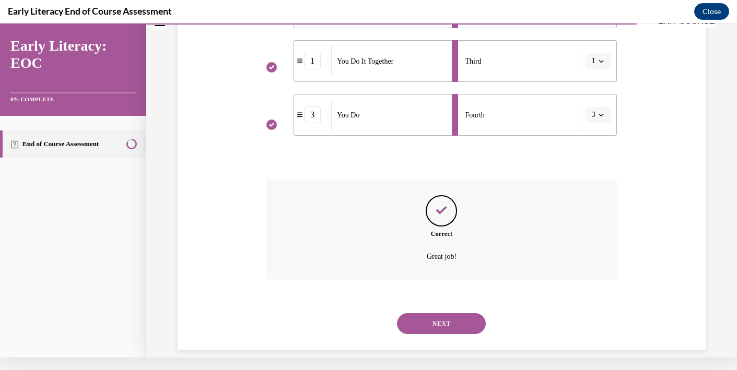
click at [459, 313] on button "NEXT" at bounding box center [441, 323] width 89 height 21
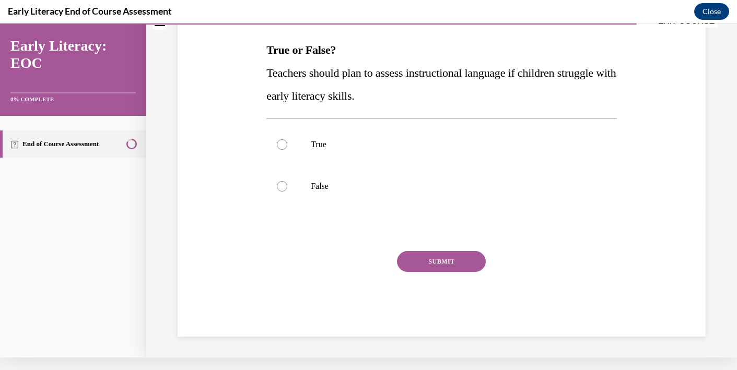
scroll to position [0, 0]
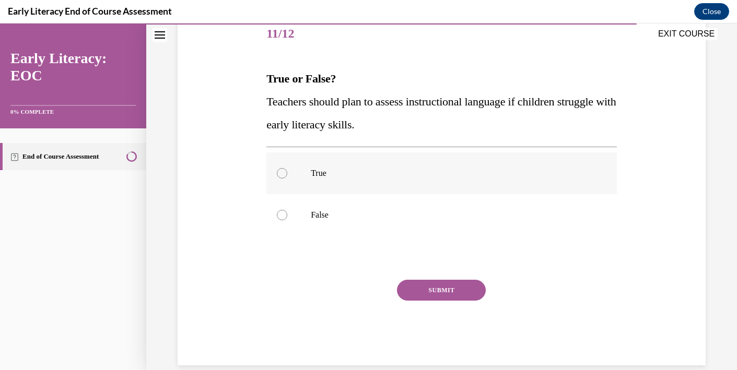
click at [326, 191] on div at bounding box center [441, 174] width 350 height 42
click at [445, 302] on div "SUBMIT" at bounding box center [441, 306] width 350 height 52
click at [443, 308] on div "SUBMIT" at bounding box center [441, 306] width 350 height 52
click at [443, 307] on div "SUBMIT" at bounding box center [441, 306] width 350 height 52
click at [323, 189] on div at bounding box center [441, 174] width 350 height 42
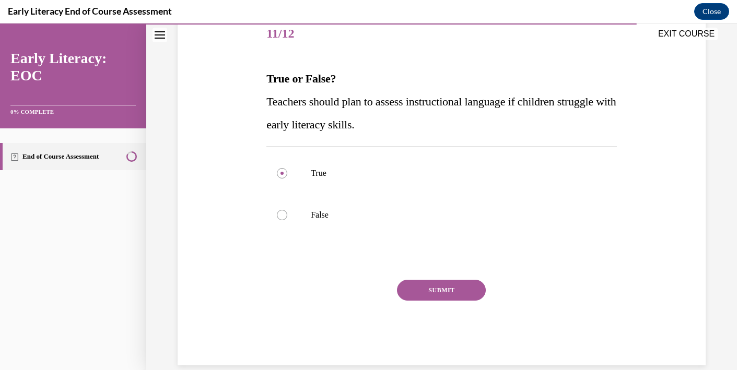
click at [433, 303] on div "SUBMIT" at bounding box center [441, 306] width 350 height 52
click at [448, 306] on div "SUBMIT" at bounding box center [441, 306] width 350 height 52
click at [310, 288] on div "SUBMIT" at bounding box center [441, 306] width 350 height 52
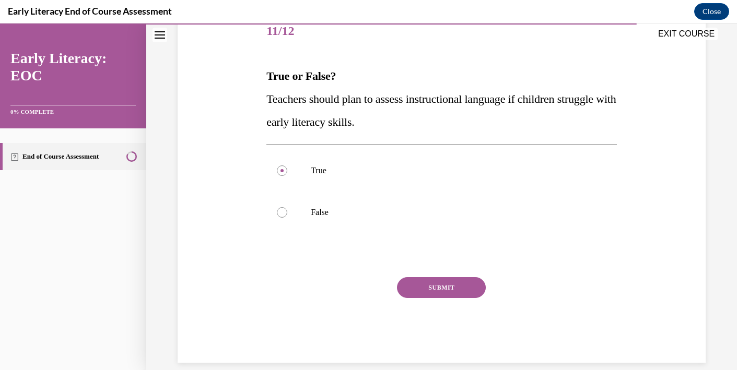
scroll to position [135, 0]
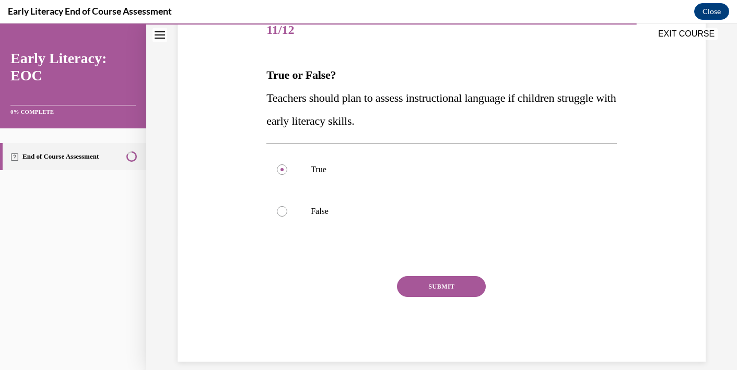
click at [440, 283] on button "SUBMIT" at bounding box center [441, 286] width 89 height 21
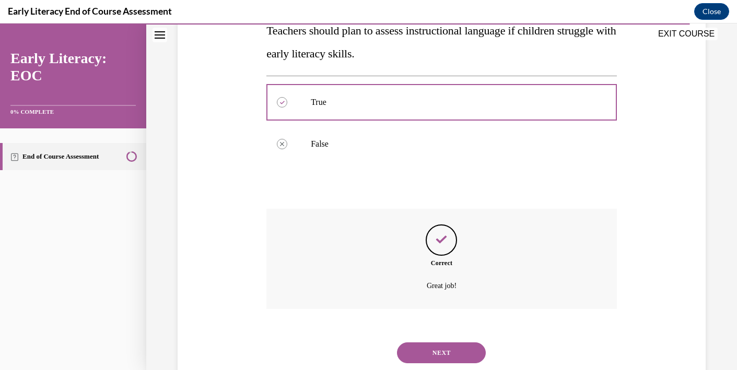
scroll to position [219, 0]
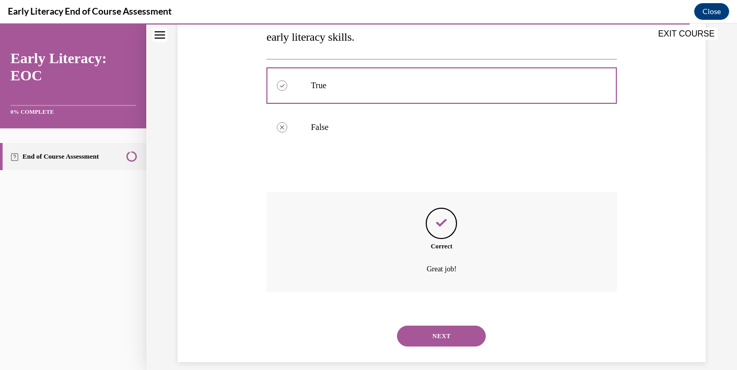
click at [446, 328] on button "NEXT" at bounding box center [441, 336] width 89 height 21
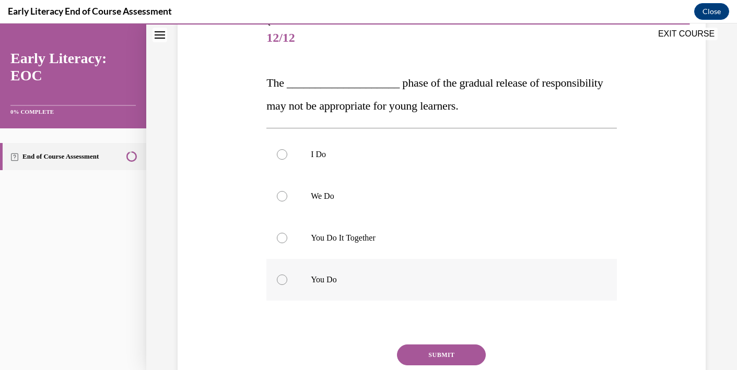
scroll to position [136, 0]
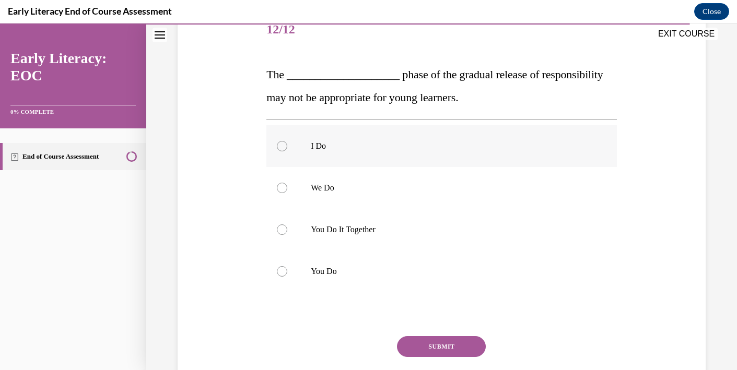
click at [308, 150] on div at bounding box center [441, 146] width 350 height 42
click at [438, 349] on button "SUBMIT" at bounding box center [441, 346] width 89 height 21
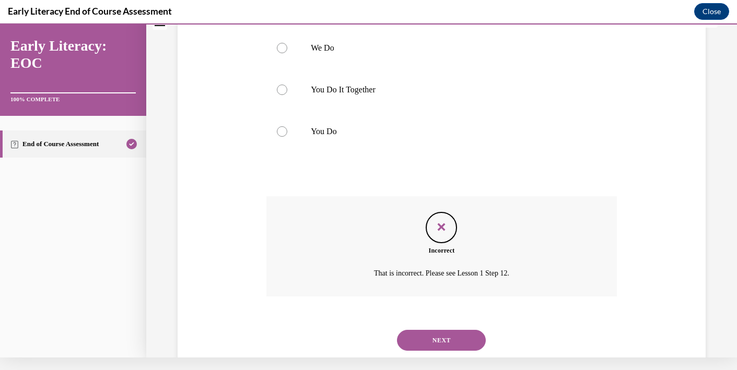
scroll to position [280, 0]
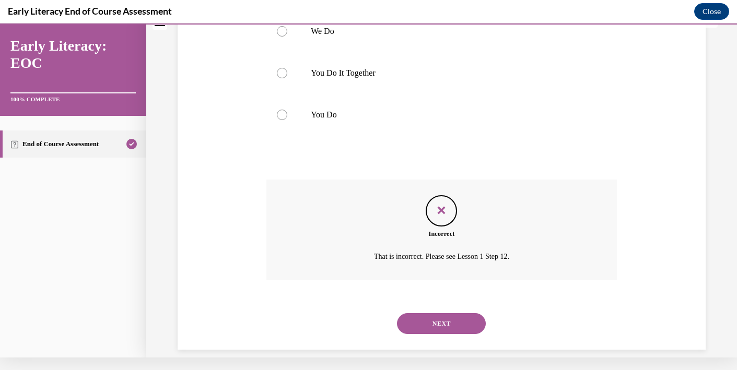
click at [440, 316] on button "NEXT" at bounding box center [441, 323] width 89 height 21
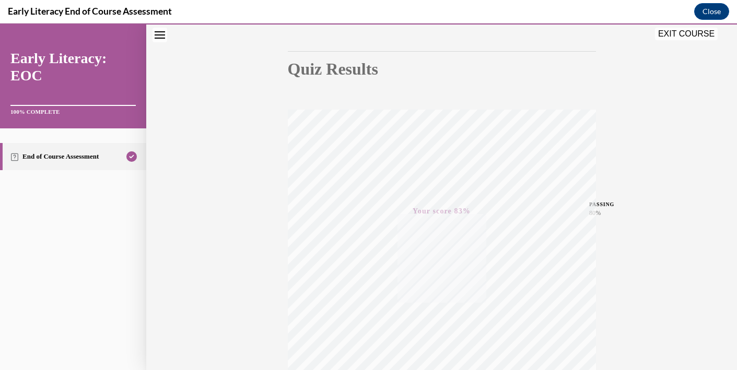
scroll to position [93, 0]
click at [686, 33] on button "EXIT COURSE" at bounding box center [686, 34] width 63 height 13
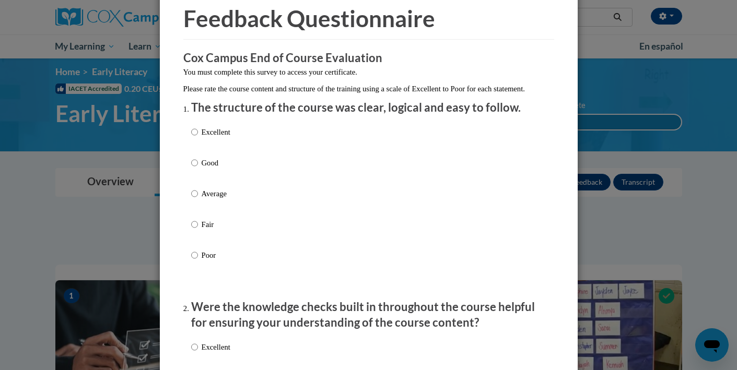
scroll to position [65, 0]
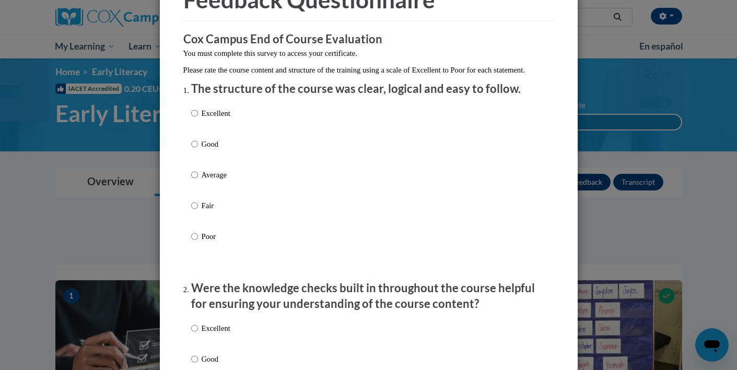
click at [224, 119] on p "Excellent" at bounding box center [216, 113] width 29 height 11
click at [198, 119] on input "Excellent" at bounding box center [194, 113] width 7 height 11
radio input "true"
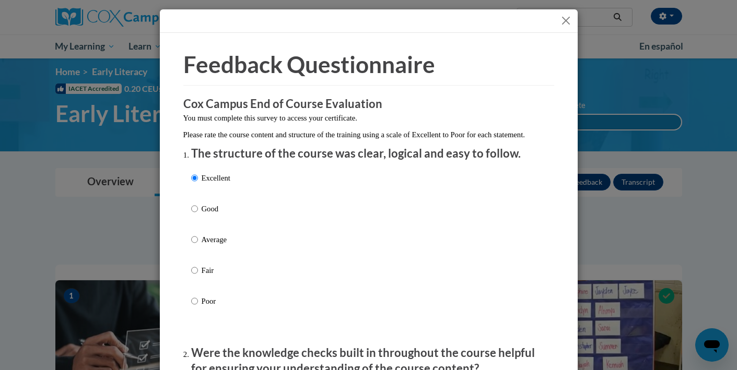
scroll to position [0, 0]
click at [567, 17] on button "Close" at bounding box center [565, 20] width 13 height 13
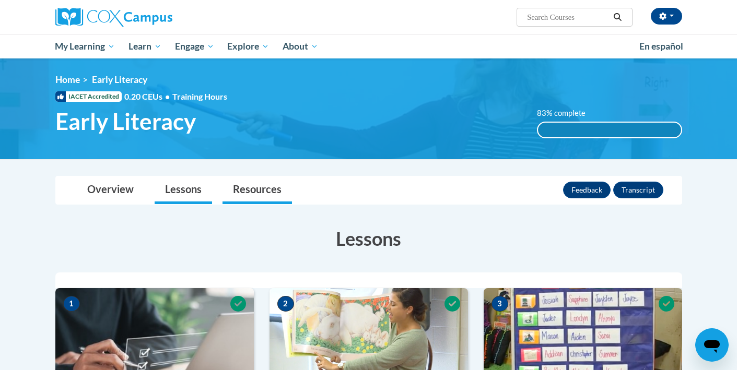
click at [270, 193] on link "Resources" at bounding box center [257, 191] width 69 height 28
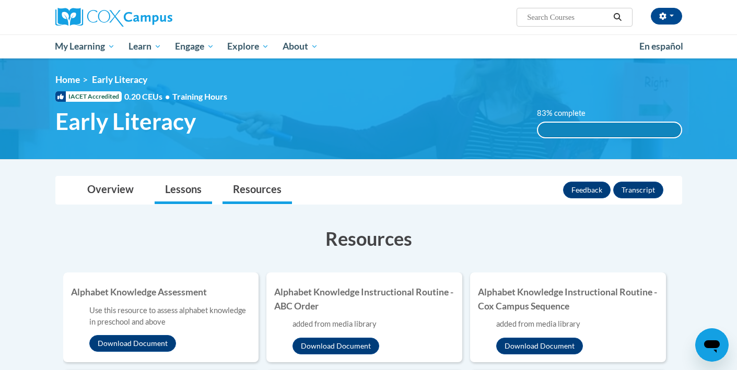
click at [189, 195] on link "Lessons" at bounding box center [183, 191] width 57 height 28
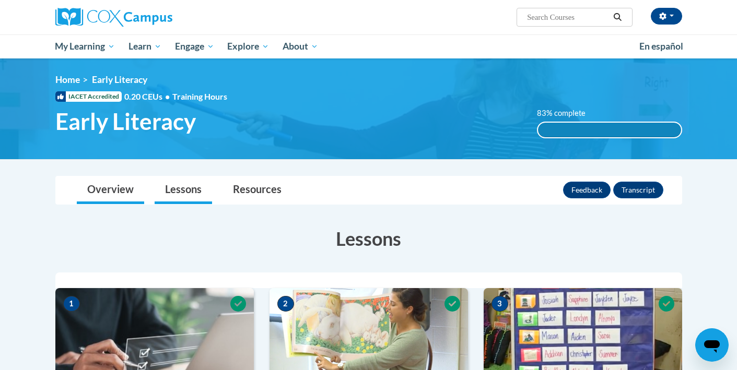
click at [121, 192] on link "Overview" at bounding box center [110, 191] width 67 height 28
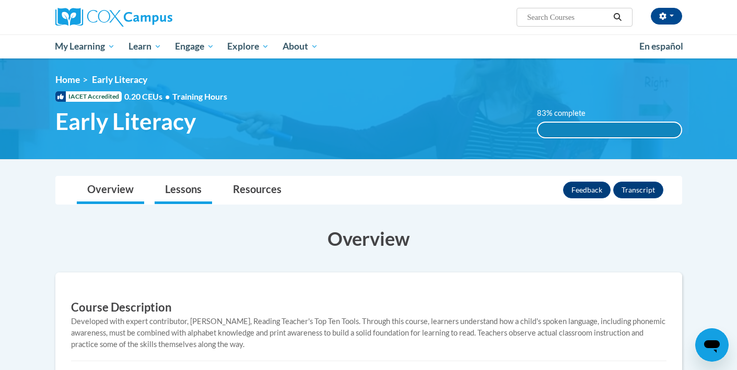
click at [177, 196] on link "Lessons" at bounding box center [183, 191] width 57 height 28
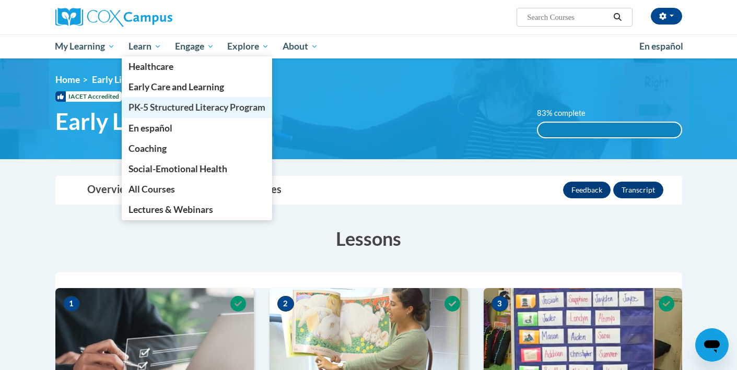
click at [176, 106] on span "PK-5 Structured Literacy Program" at bounding box center [196, 107] width 137 height 11
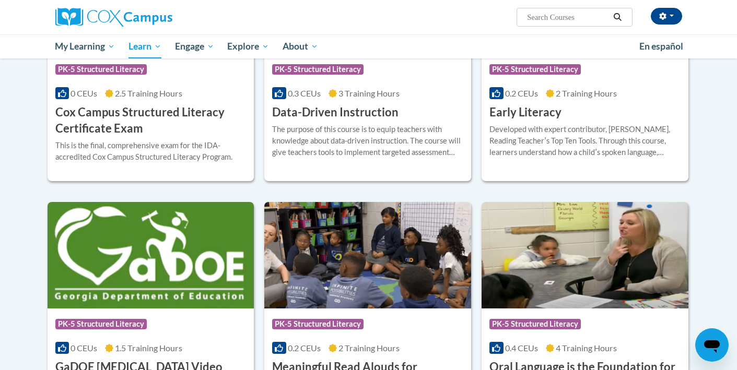
scroll to position [451, 0]
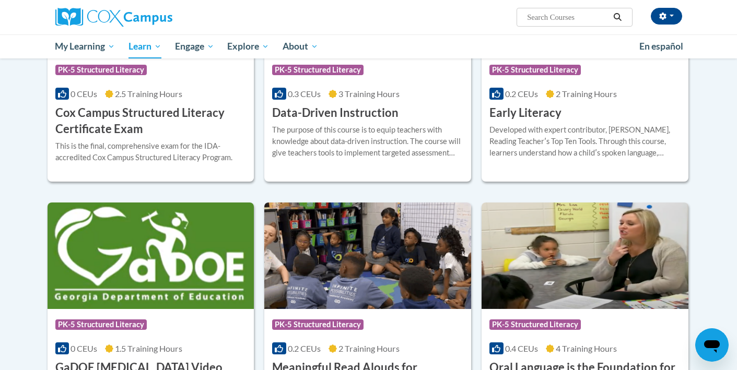
click at [337, 139] on div "The purpose of this course is to equip teachers with knowledge about data-drive…" at bounding box center [367, 141] width 191 height 34
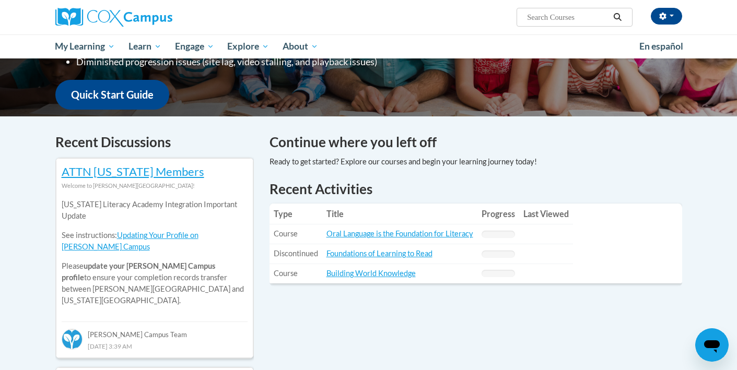
scroll to position [68, 0]
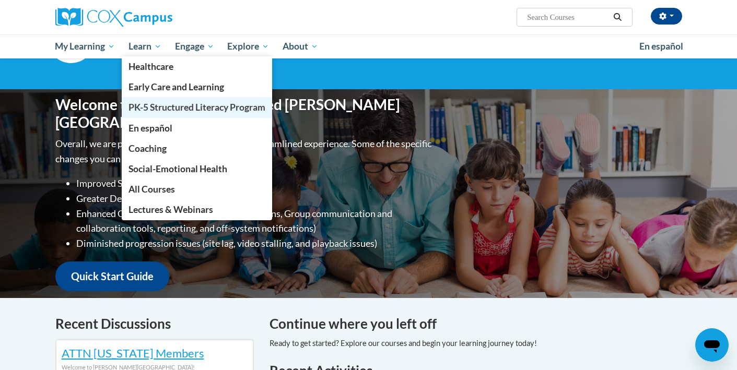
click at [176, 105] on span "PK-5 Structured Literacy Program" at bounding box center [196, 107] width 137 height 11
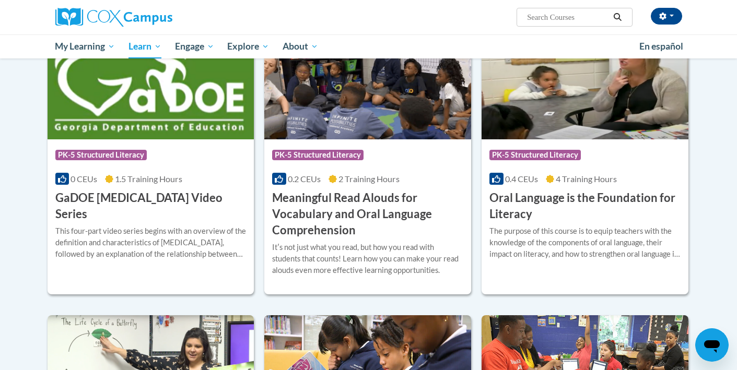
scroll to position [593, 0]
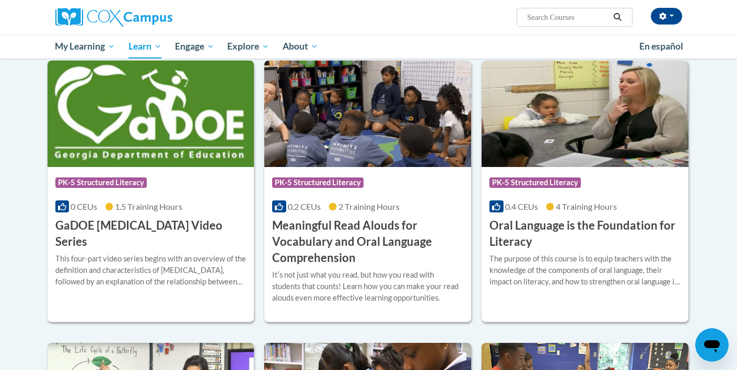
click at [204, 179] on div "Course Category: PK-5 Structured Literacy" at bounding box center [150, 184] width 191 height 24
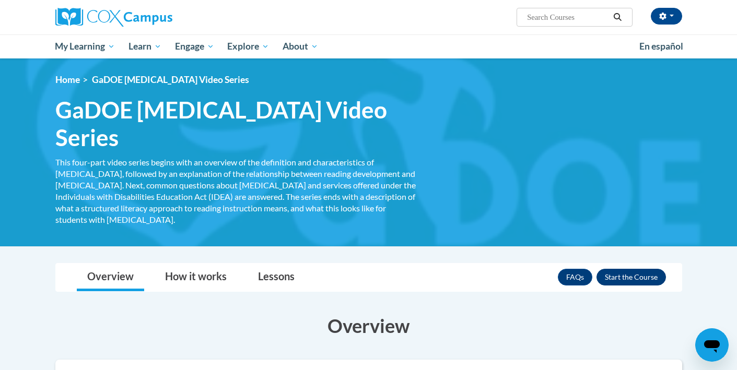
click at [636, 269] on button "Enroll" at bounding box center [631, 277] width 69 height 17
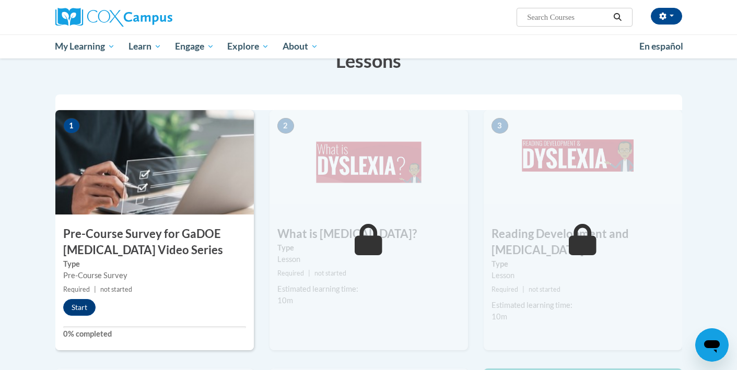
scroll to position [201, 0]
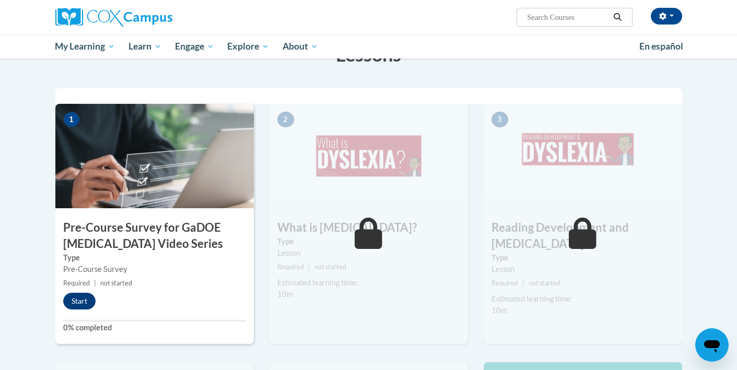
click at [78, 301] on button "Start" at bounding box center [79, 301] width 32 height 17
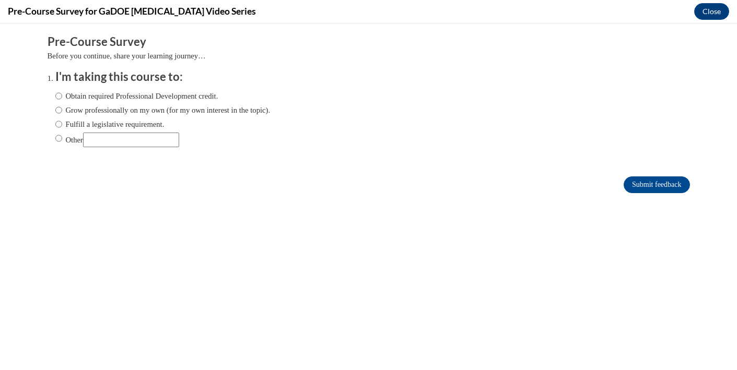
scroll to position [0, 0]
click at [212, 92] on label "Obtain required Professional Development credit." at bounding box center [136, 95] width 163 height 11
click at [62, 92] on input "Obtain required Professional Development credit." at bounding box center [58, 95] width 7 height 11
radio input "true"
click at [637, 184] on input "Submit feedback" at bounding box center [657, 185] width 66 height 17
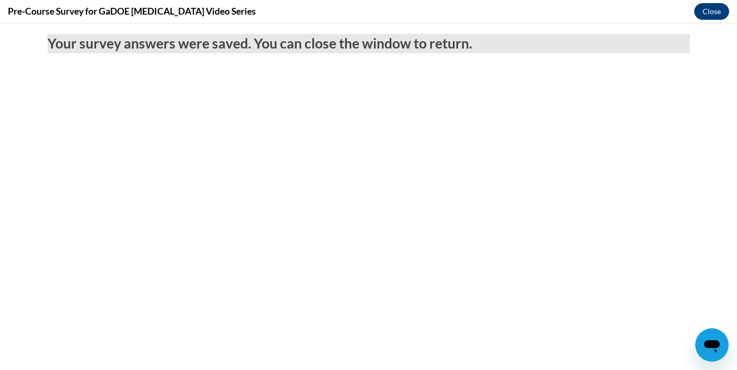
click at [717, 8] on button "Close" at bounding box center [711, 11] width 35 height 17
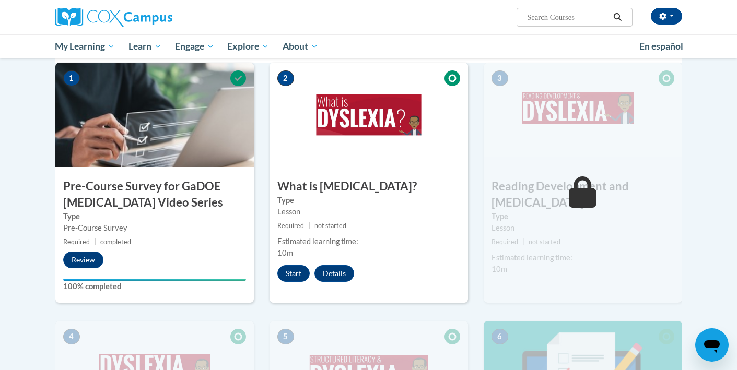
scroll to position [248, 0]
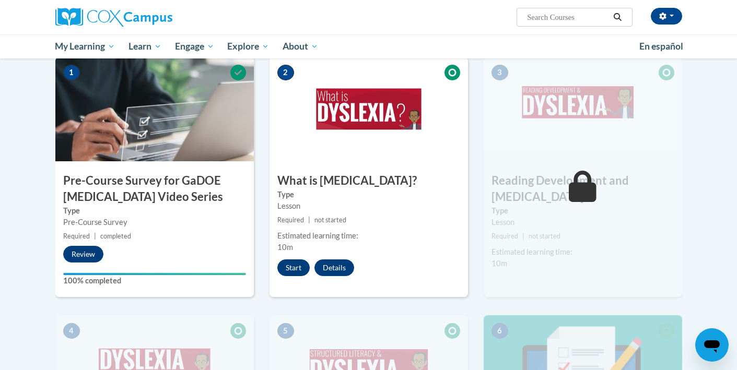
click at [293, 268] on button "Start" at bounding box center [293, 268] width 32 height 17
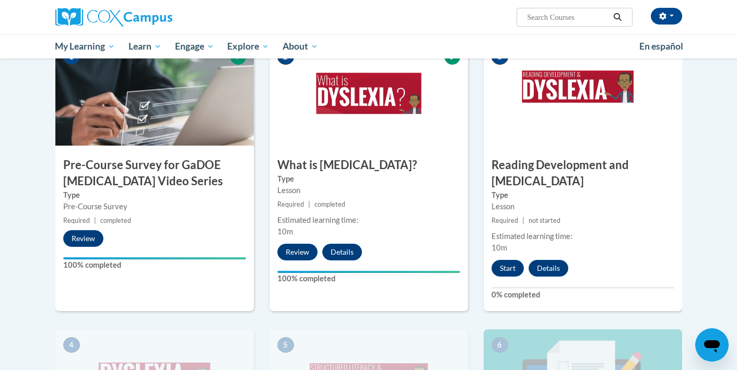
scroll to position [263, 0]
